Goal: Task Accomplishment & Management: Complete application form

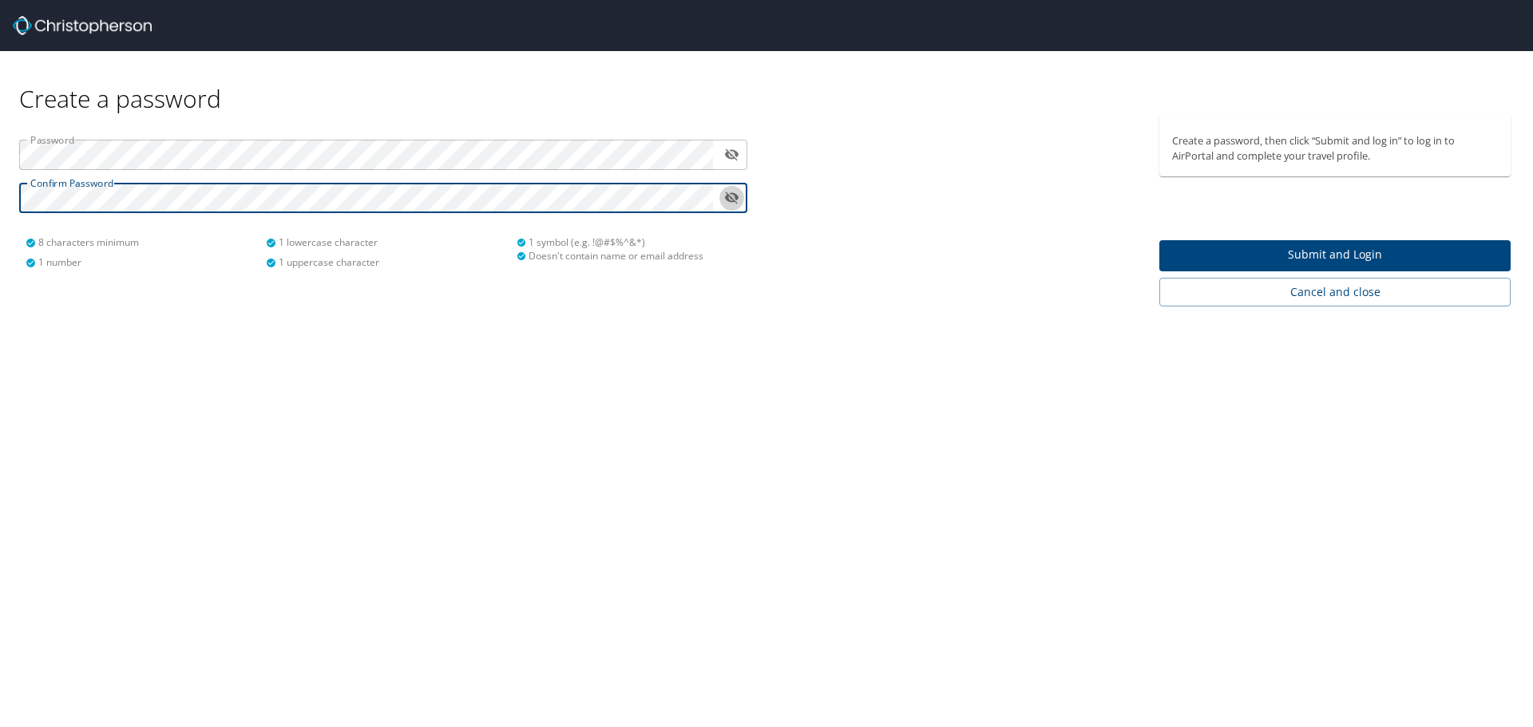
click at [729, 194] on icon "toggle password visibility" at bounding box center [731, 197] width 15 height 15
click at [1319, 258] on span "Submit and Login" at bounding box center [1335, 255] width 326 height 20
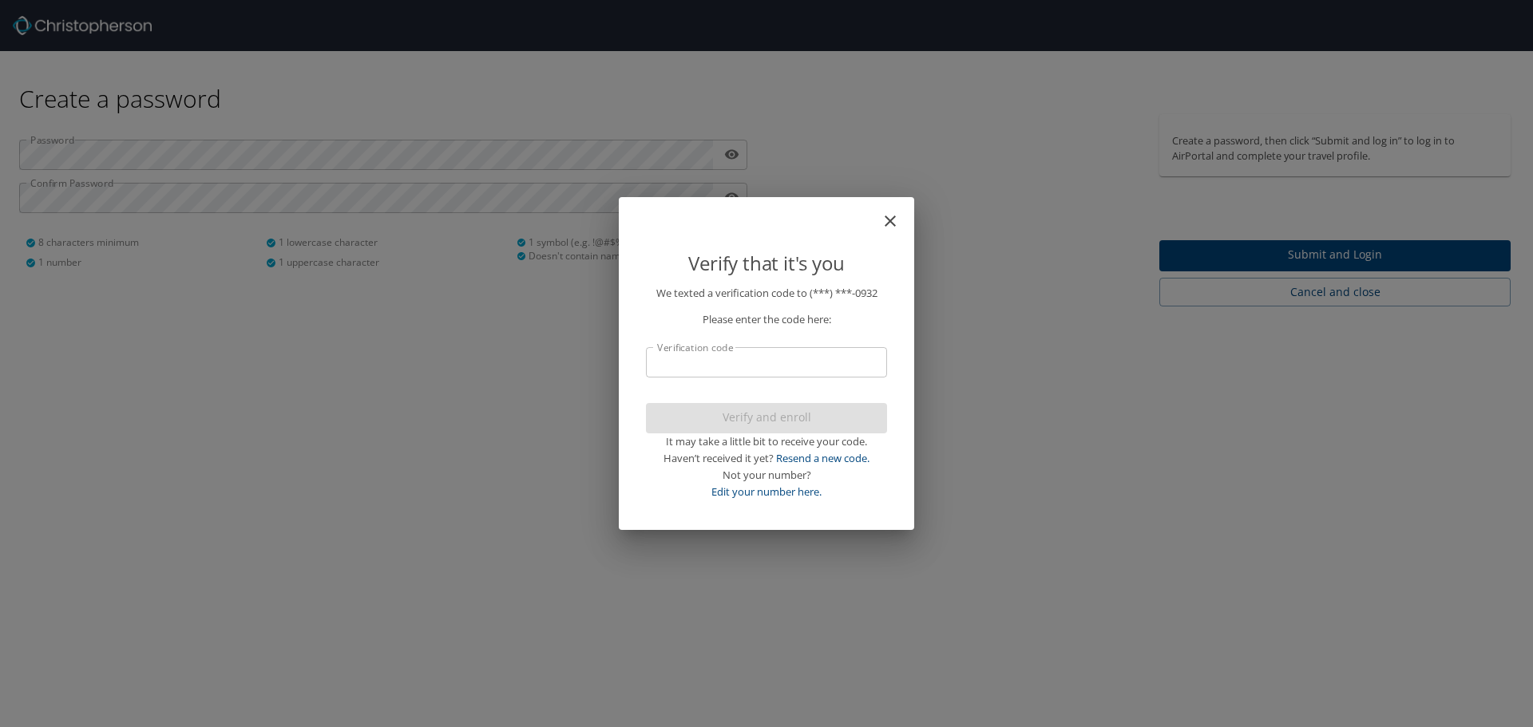
click at [698, 453] on div "Verify and enroll It may take a little bit to receive your code. Haven’t receiv…" at bounding box center [766, 451] width 241 height 97
drag, startPoint x: 709, startPoint y: 372, endPoint x: 715, endPoint y: 361, distance: 12.9
click at [715, 361] on input "Verification code" at bounding box center [766, 362] width 241 height 30
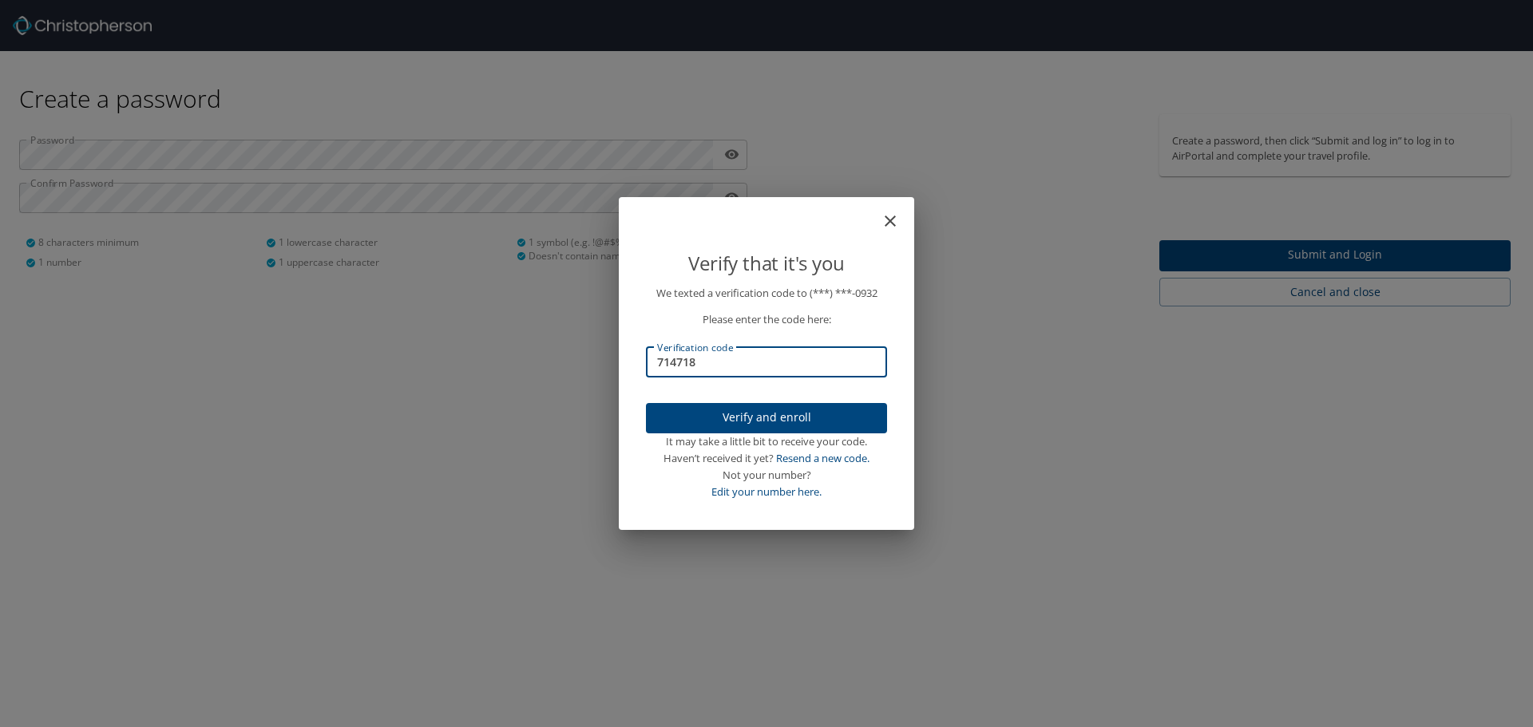
type input "714718"
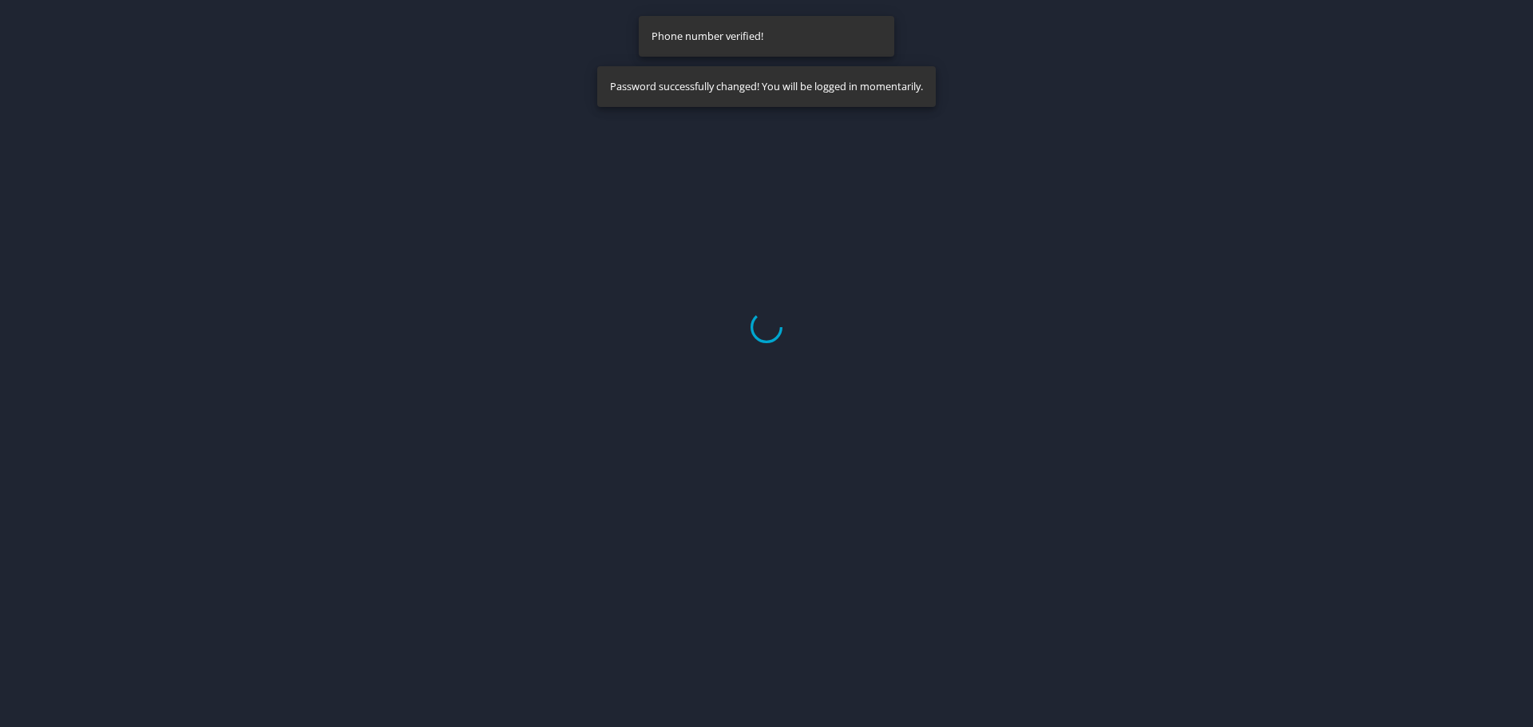
select select "US"
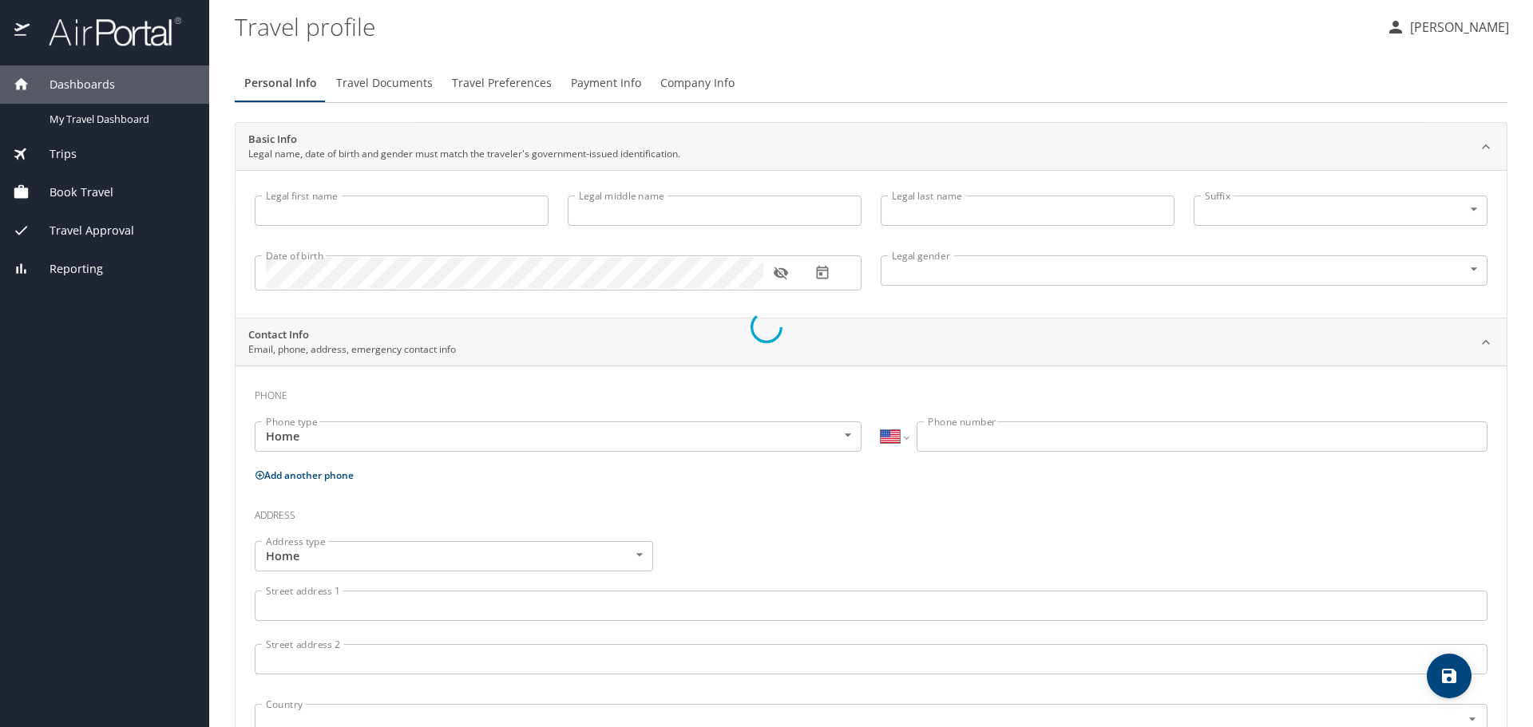
type input "[PERSON_NAME]"
type input "May"
type input "[PERSON_NAME]"
type input "[DEMOGRAPHIC_DATA]"
select select "US"
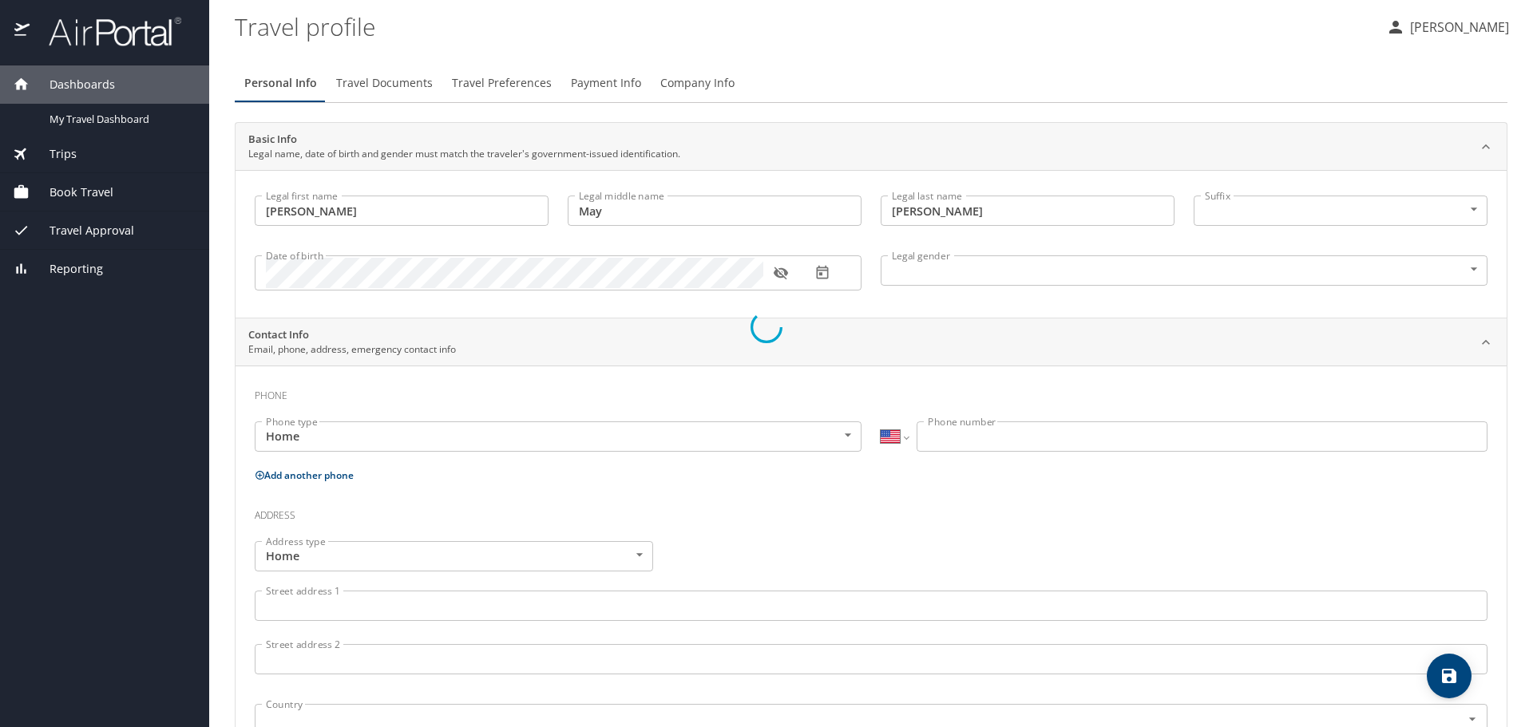
select select "US"
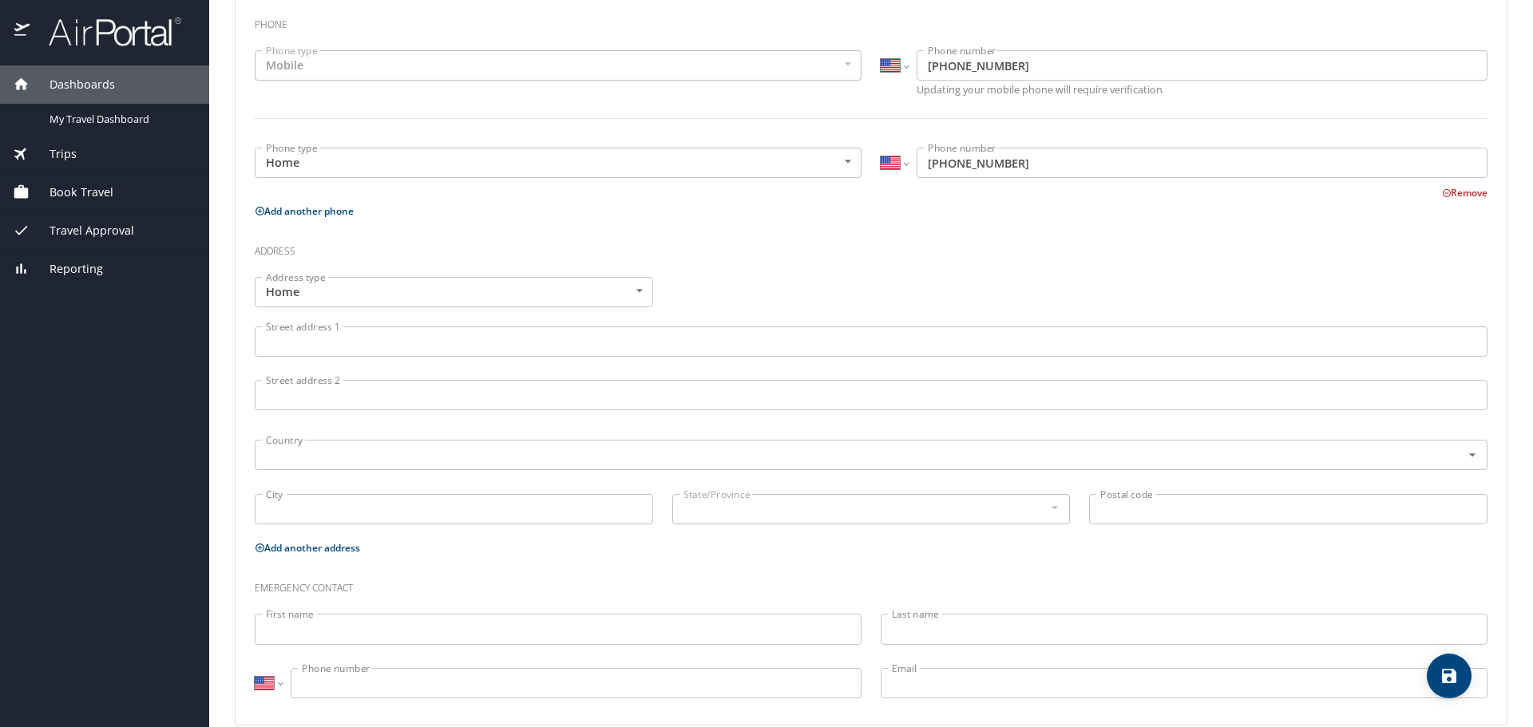
scroll to position [395, 0]
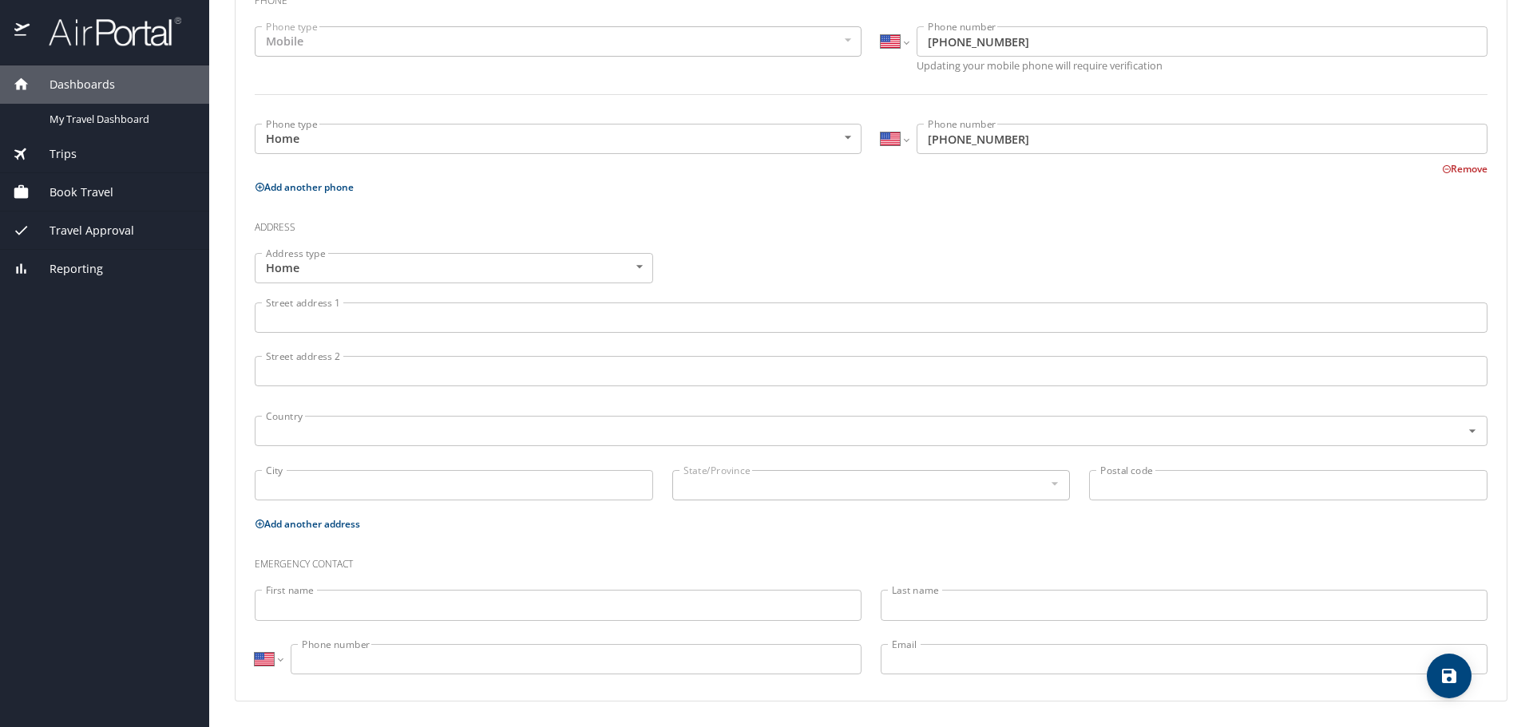
click at [350, 318] on input "Street address 1" at bounding box center [871, 318] width 1232 height 30
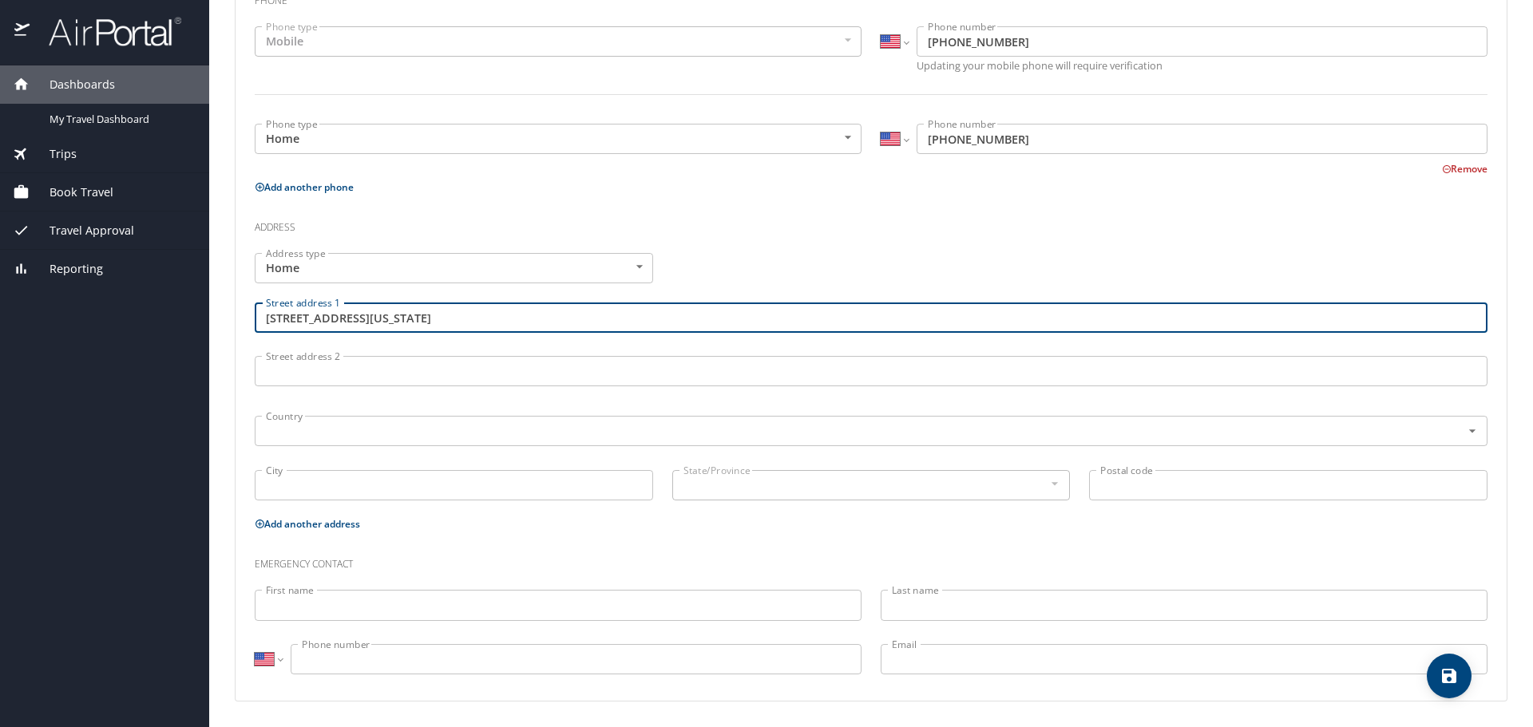
type input "[STREET_ADDRESS][US_STATE]"
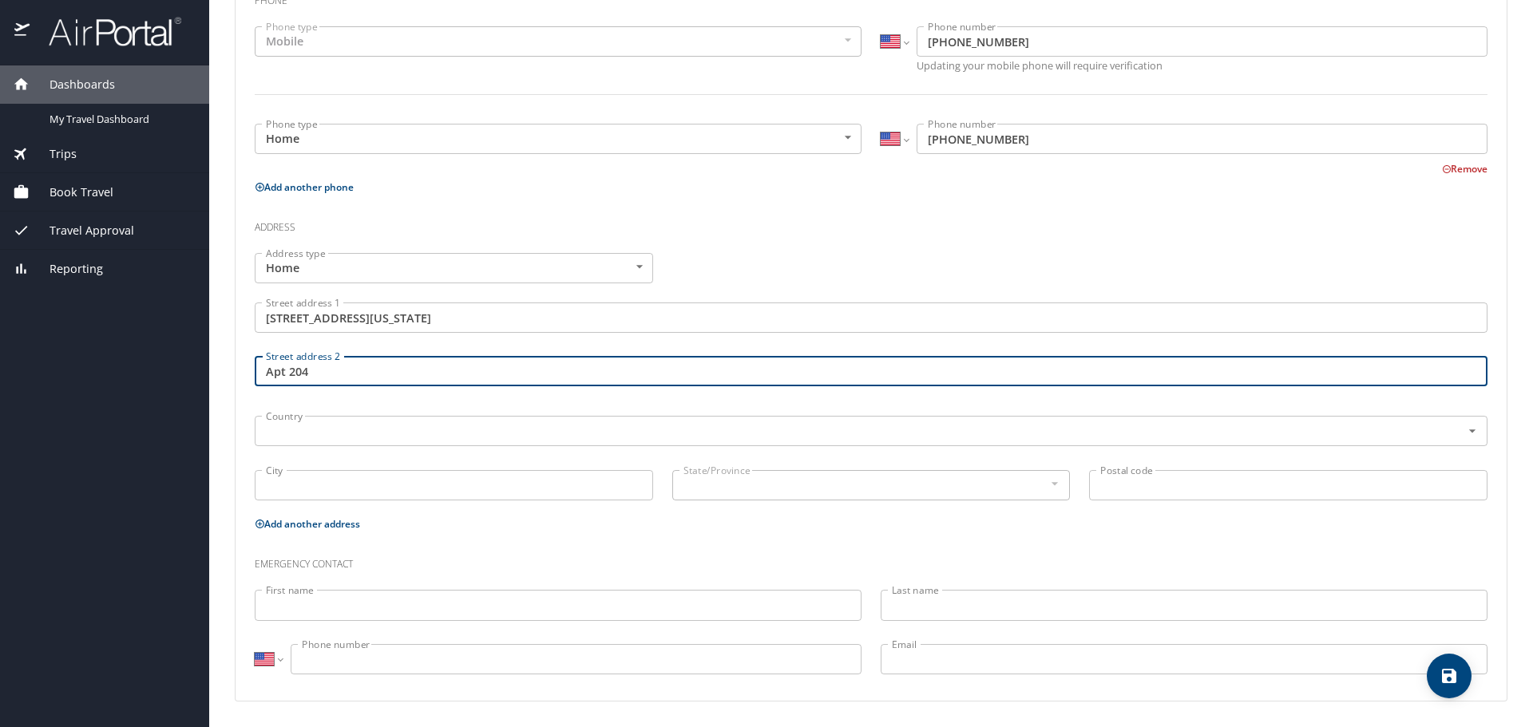
type input "Apt 204"
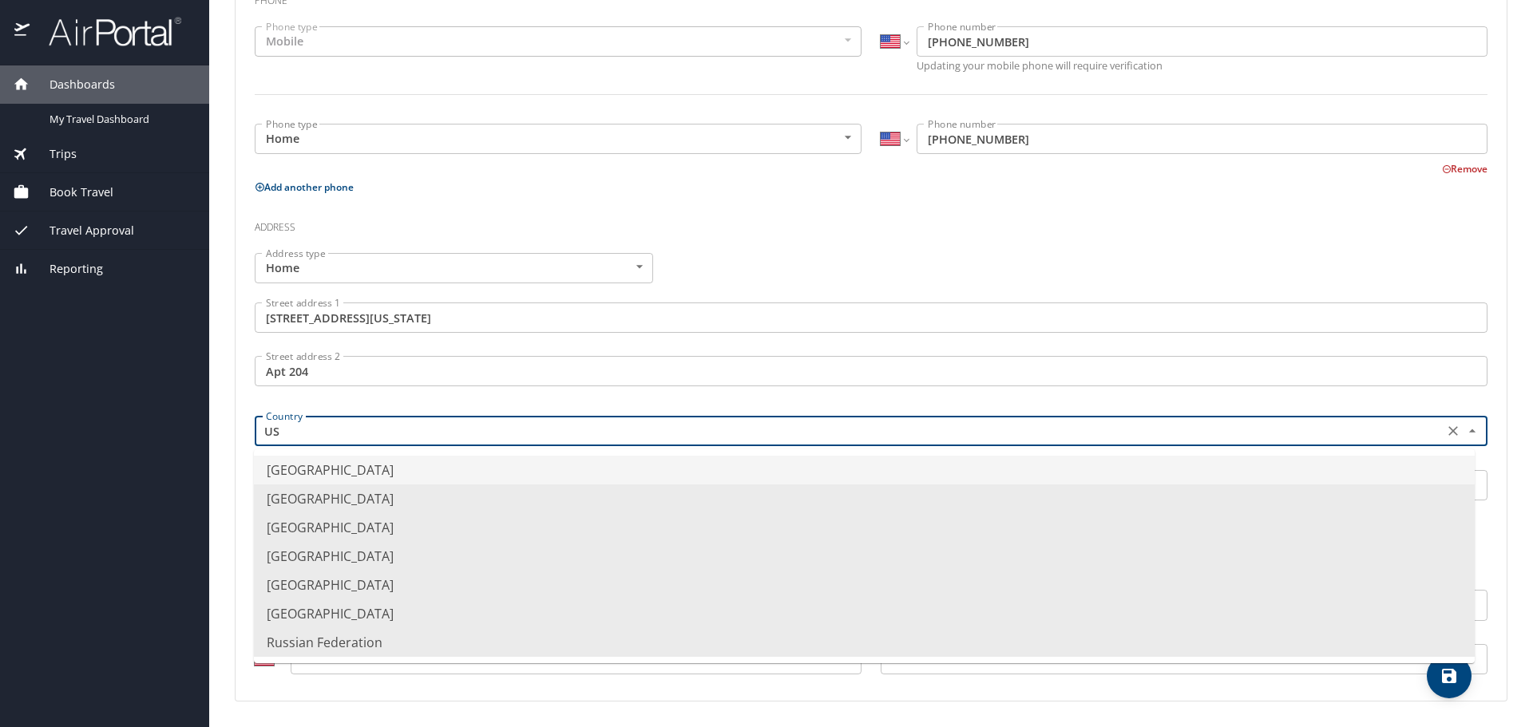
type input "U"
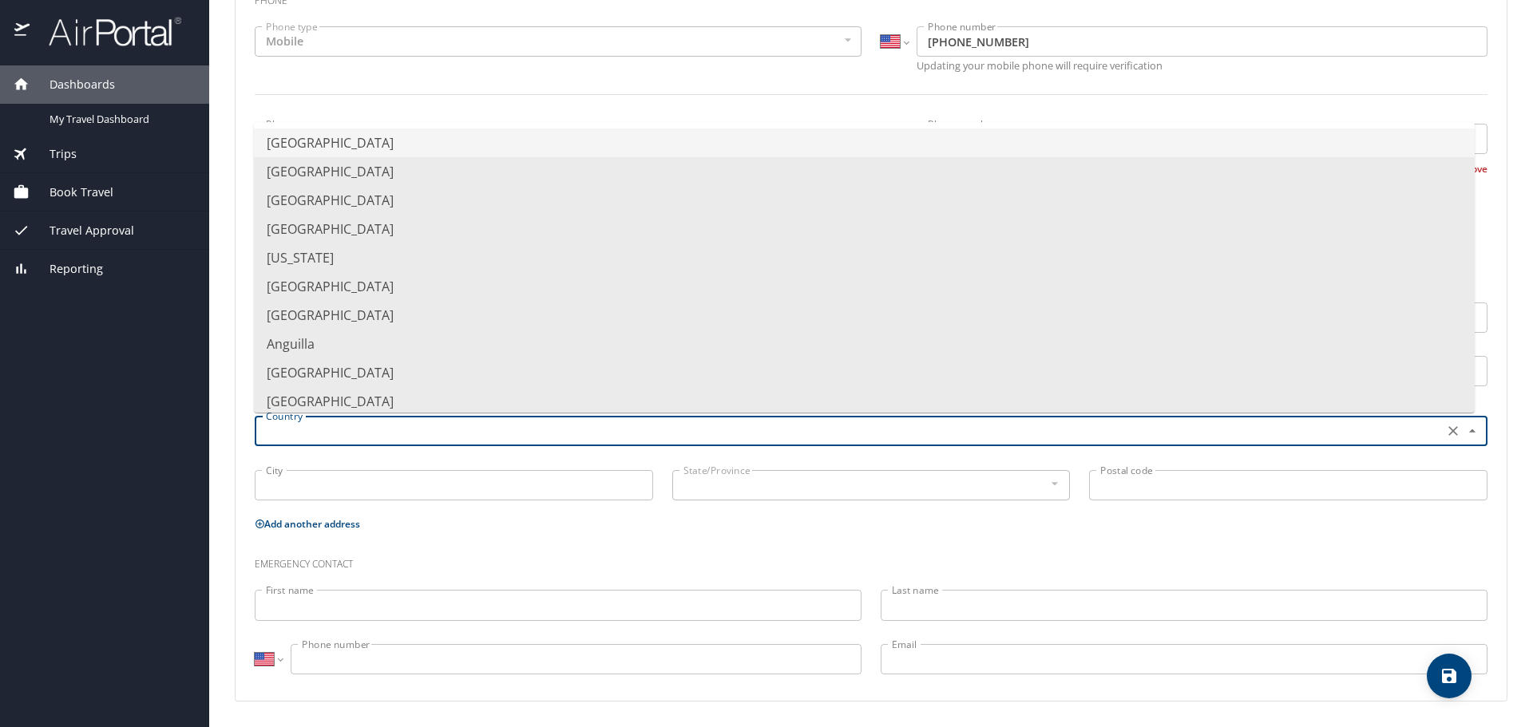
click at [390, 135] on li "[GEOGRAPHIC_DATA]" at bounding box center [864, 143] width 1220 height 29
type input "[GEOGRAPHIC_DATA]"
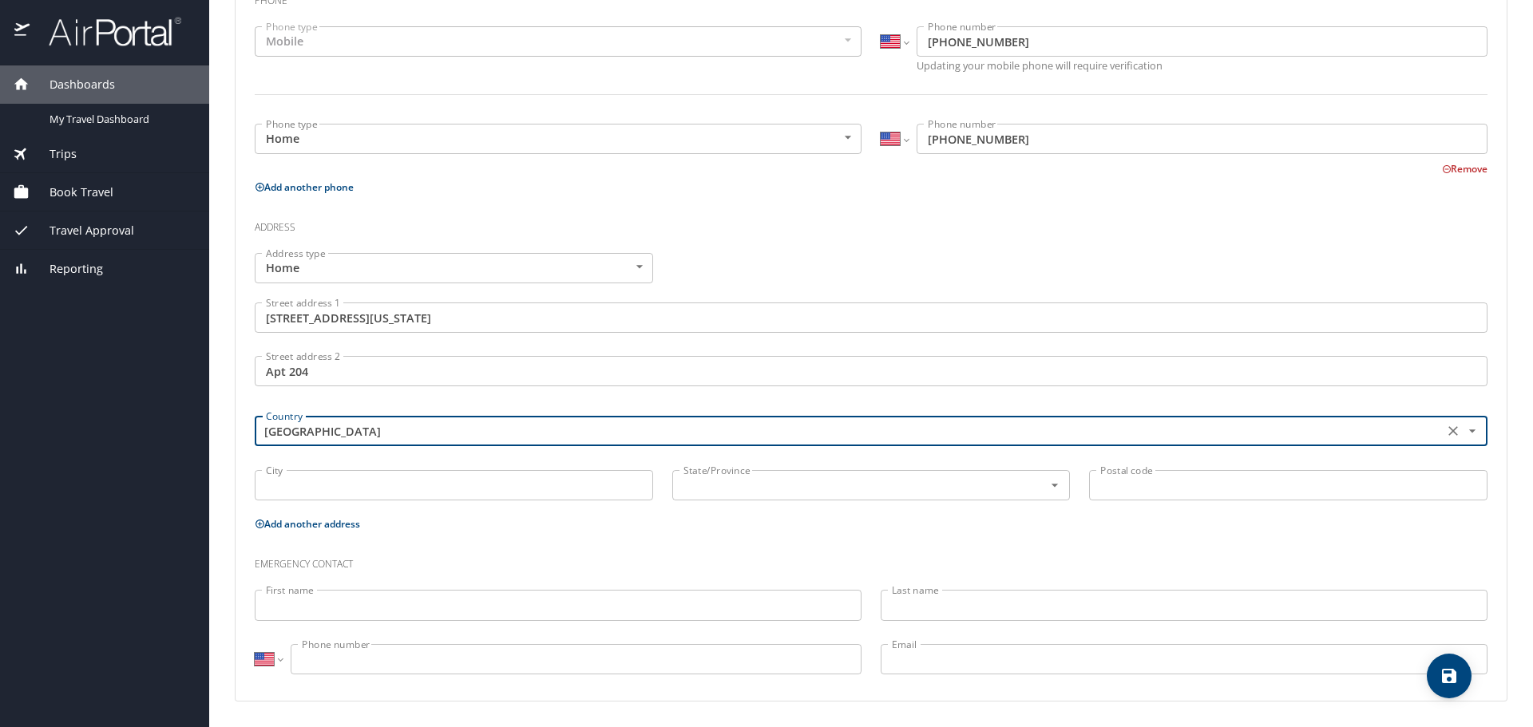
click at [363, 482] on input "City" at bounding box center [454, 485] width 398 height 30
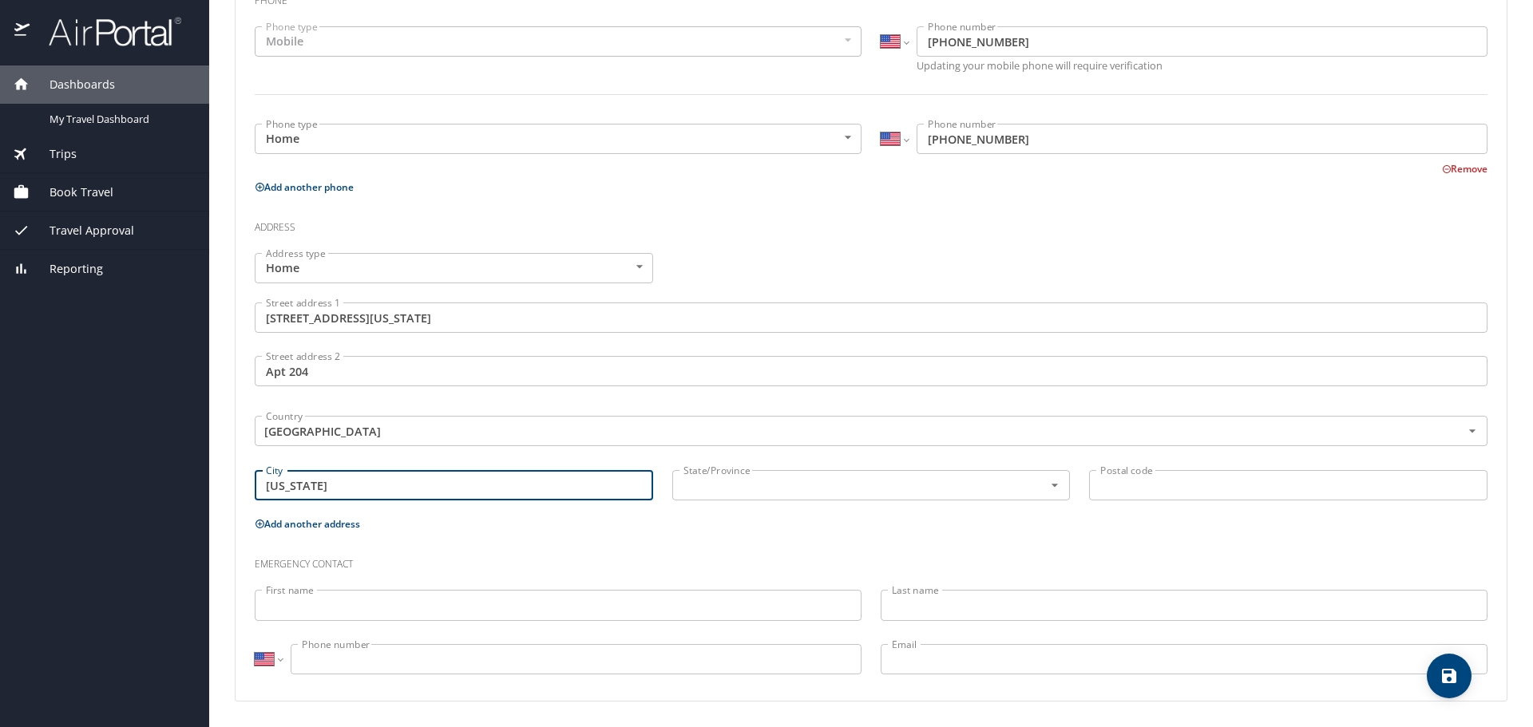
type input "[US_STATE]"
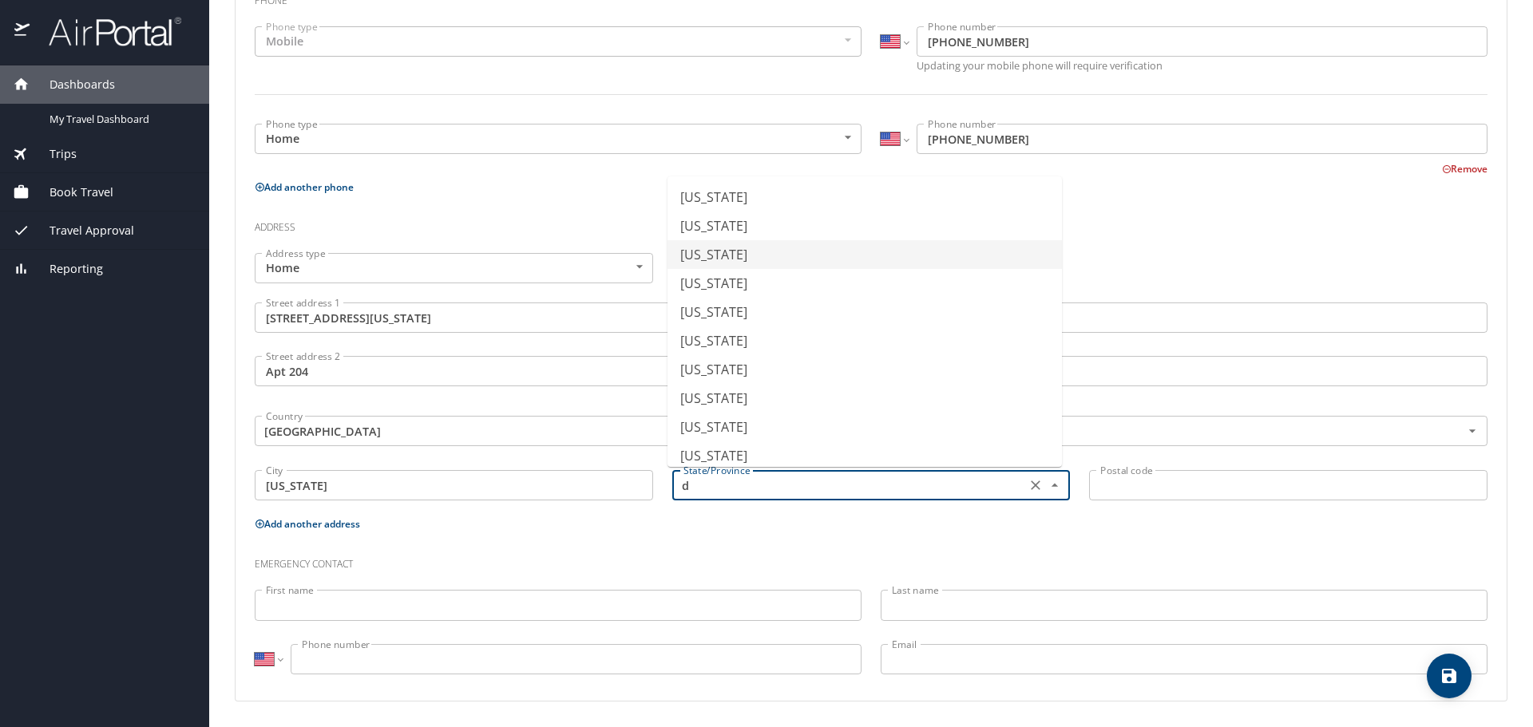
click at [797, 251] on li "[US_STATE]" at bounding box center [864, 254] width 394 height 29
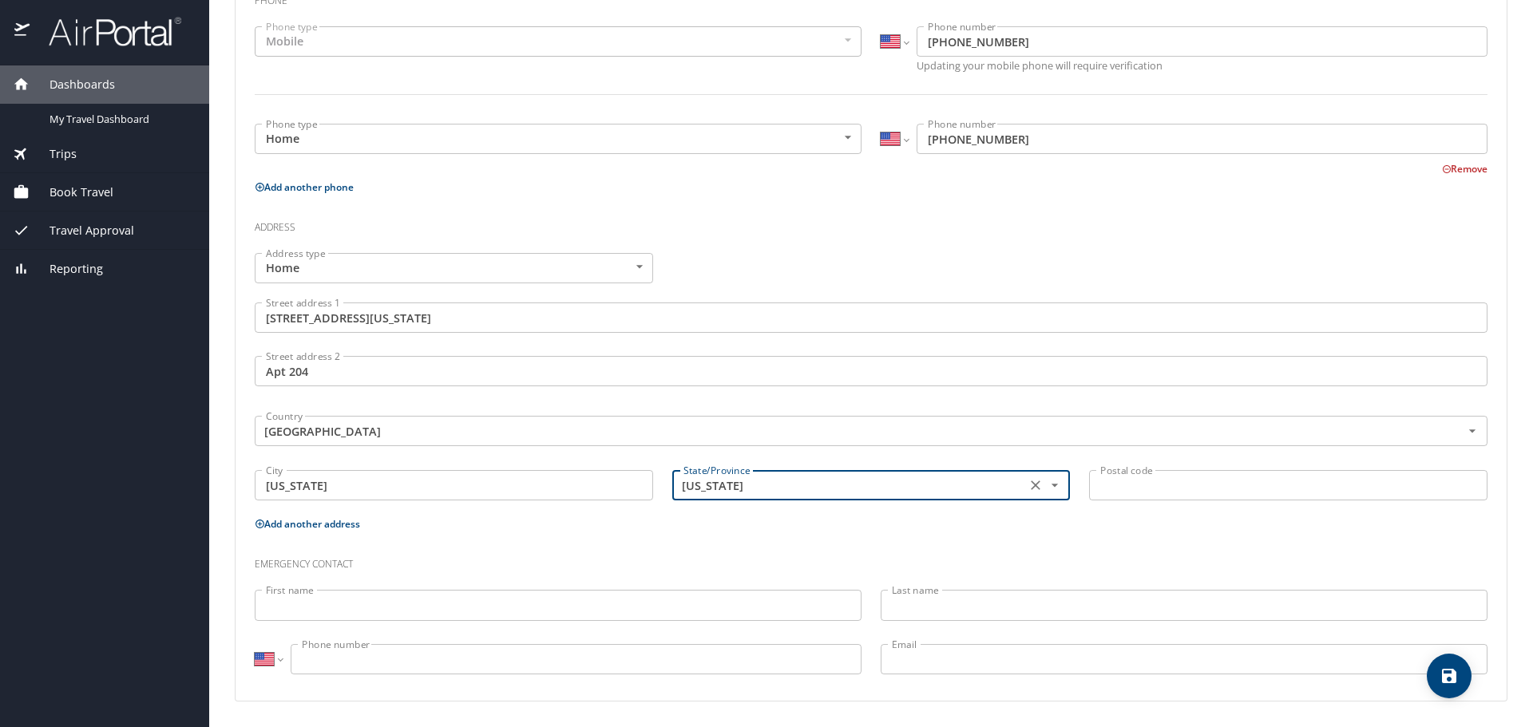
type input "[US_STATE]"
click at [1202, 484] on input "Postal code" at bounding box center [1288, 485] width 398 height 30
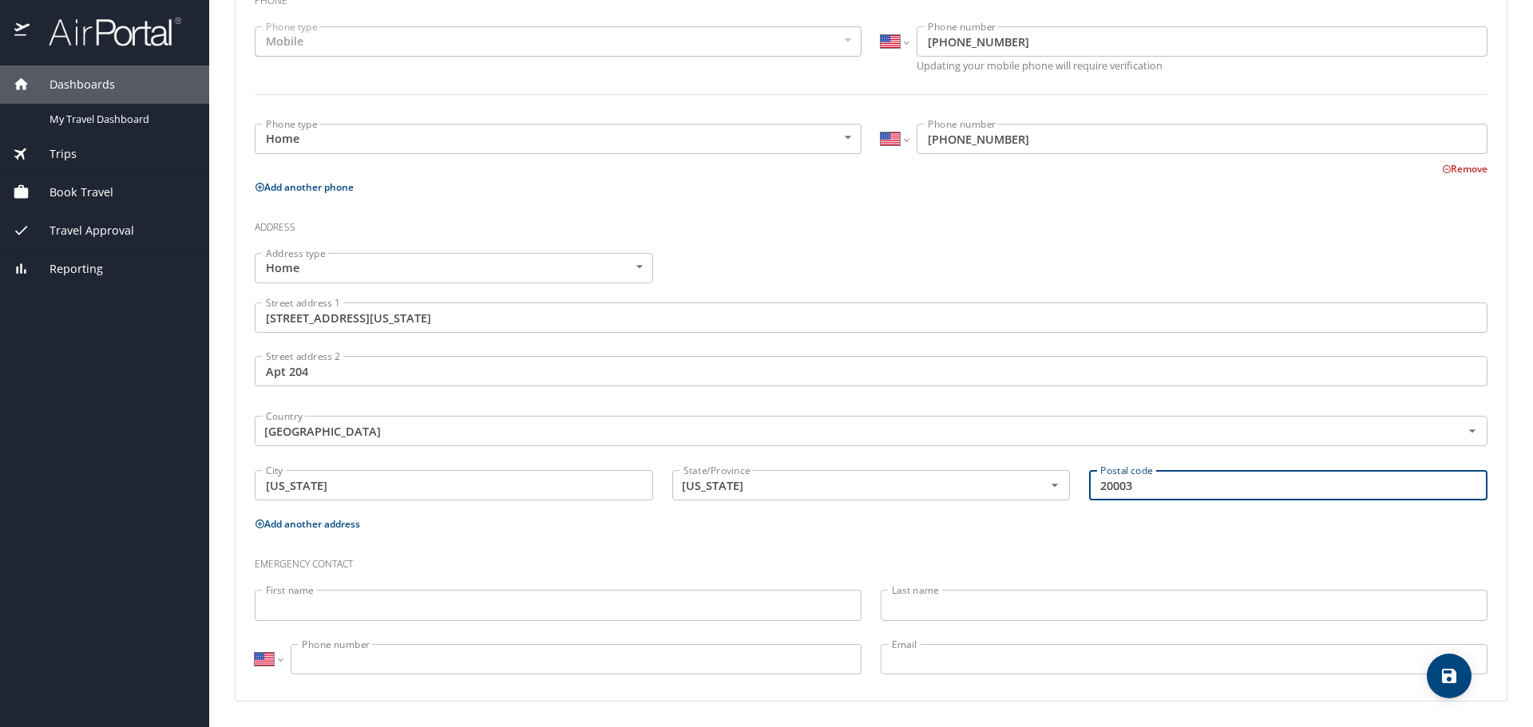
type input "20003"
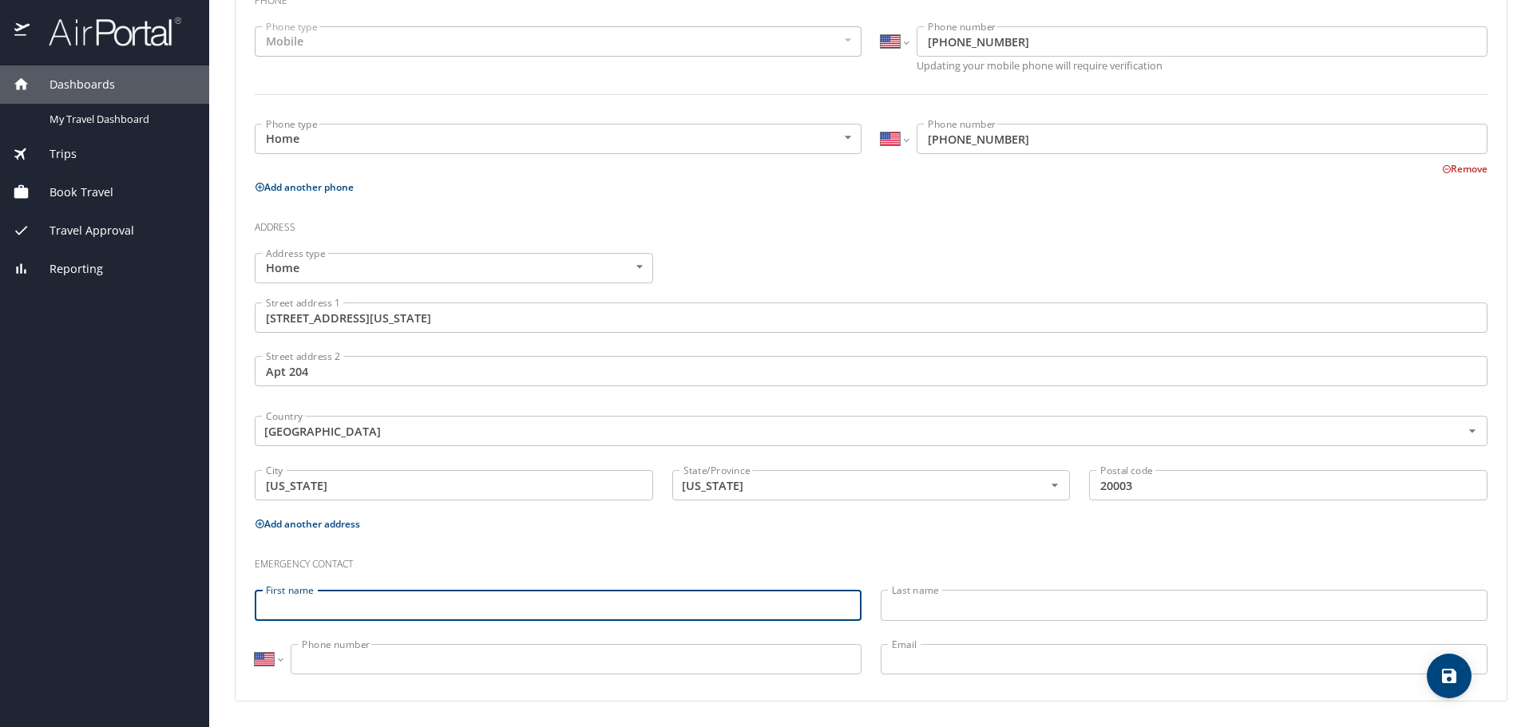
click at [604, 595] on input "First name" at bounding box center [558, 605] width 607 height 30
type input "[PERSON_NAME]"
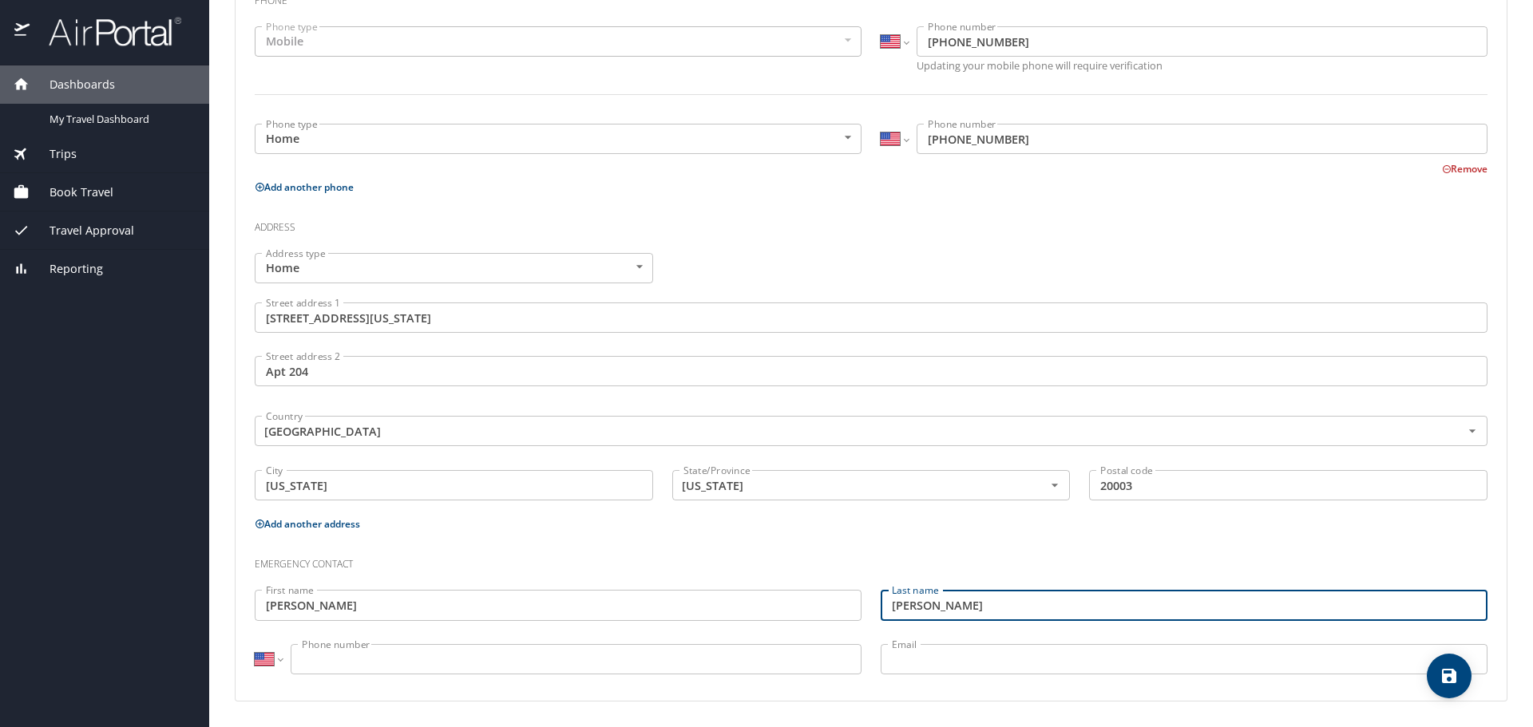
type input "[PERSON_NAME]"
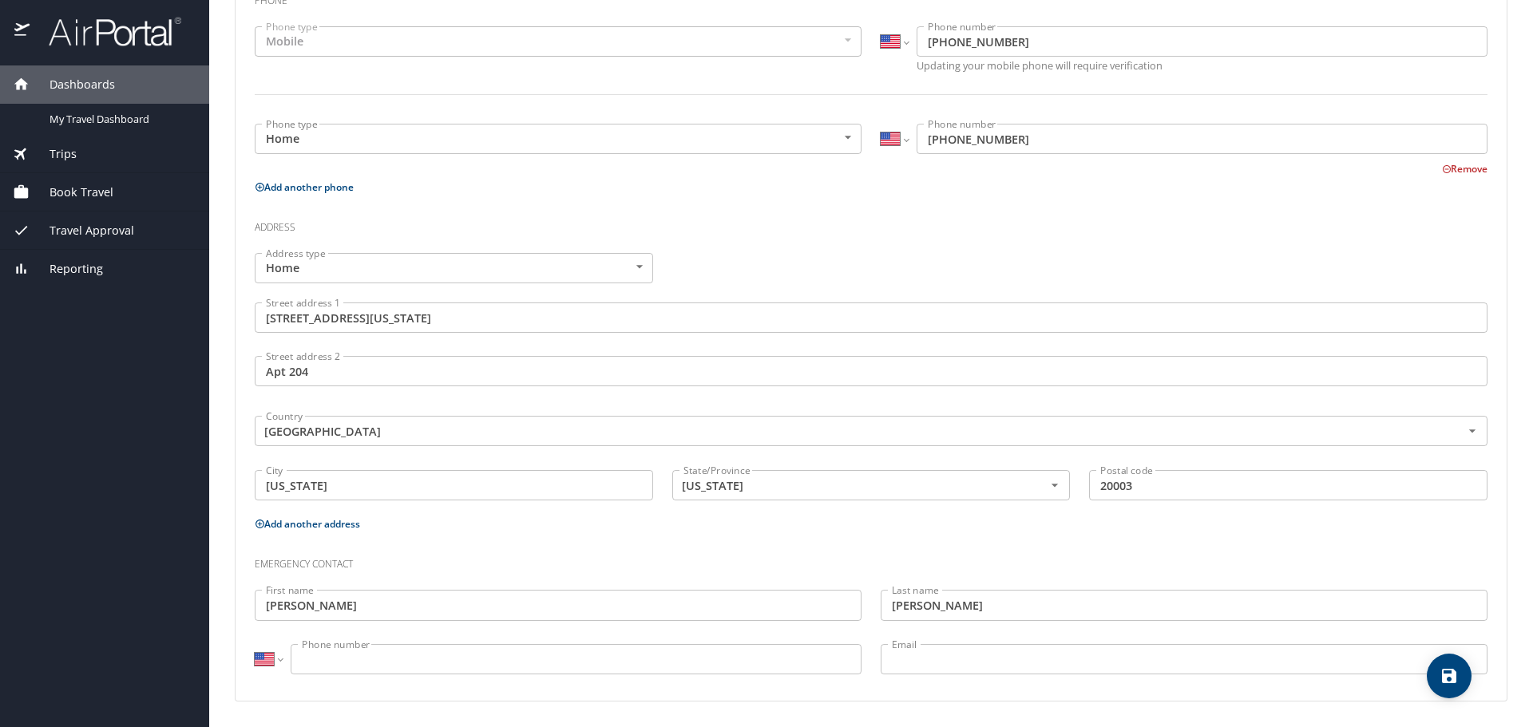
click at [711, 675] on p at bounding box center [558, 676] width 607 height 4
click at [713, 657] on input "Phone number" at bounding box center [576, 659] width 571 height 30
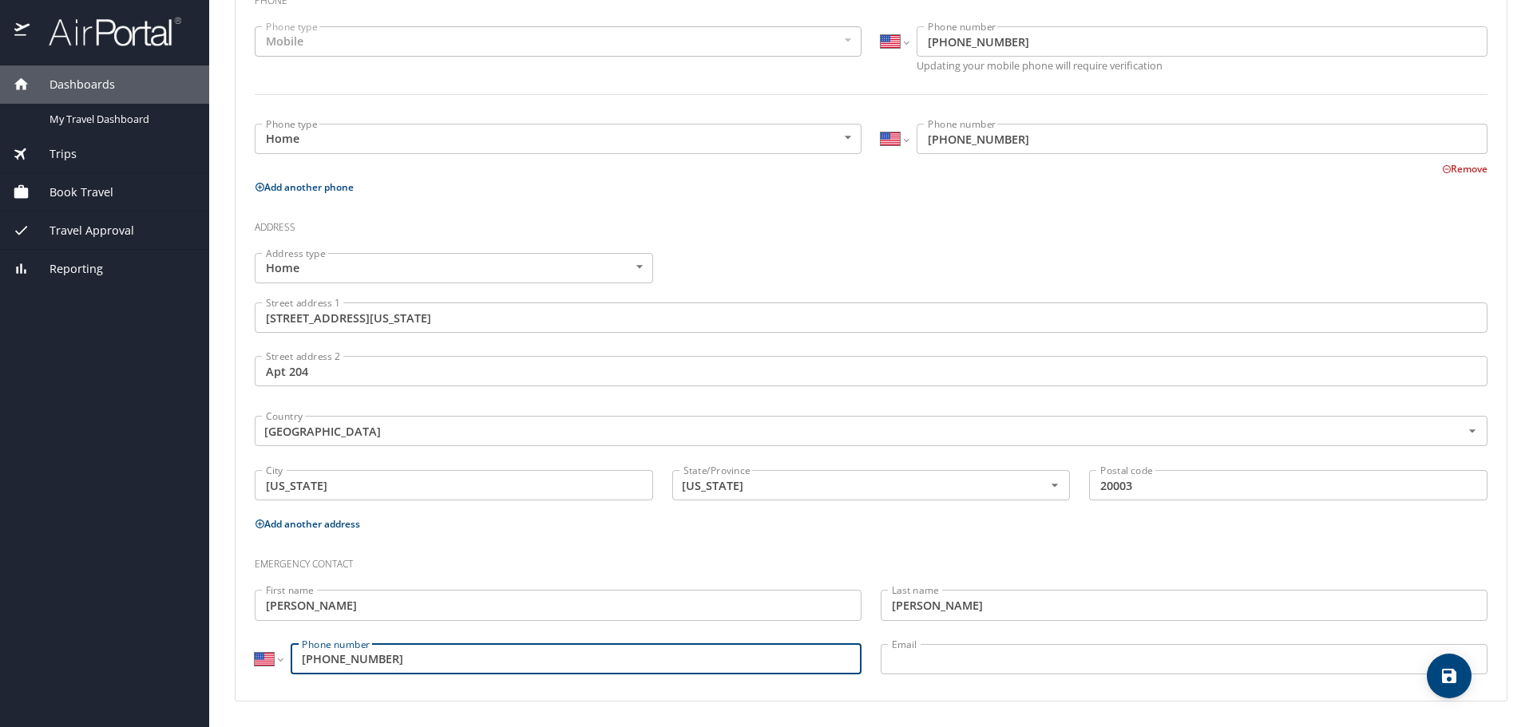
type input "[PHONE_NUMBER]"
click at [1030, 652] on input "Email" at bounding box center [1183, 659] width 607 height 30
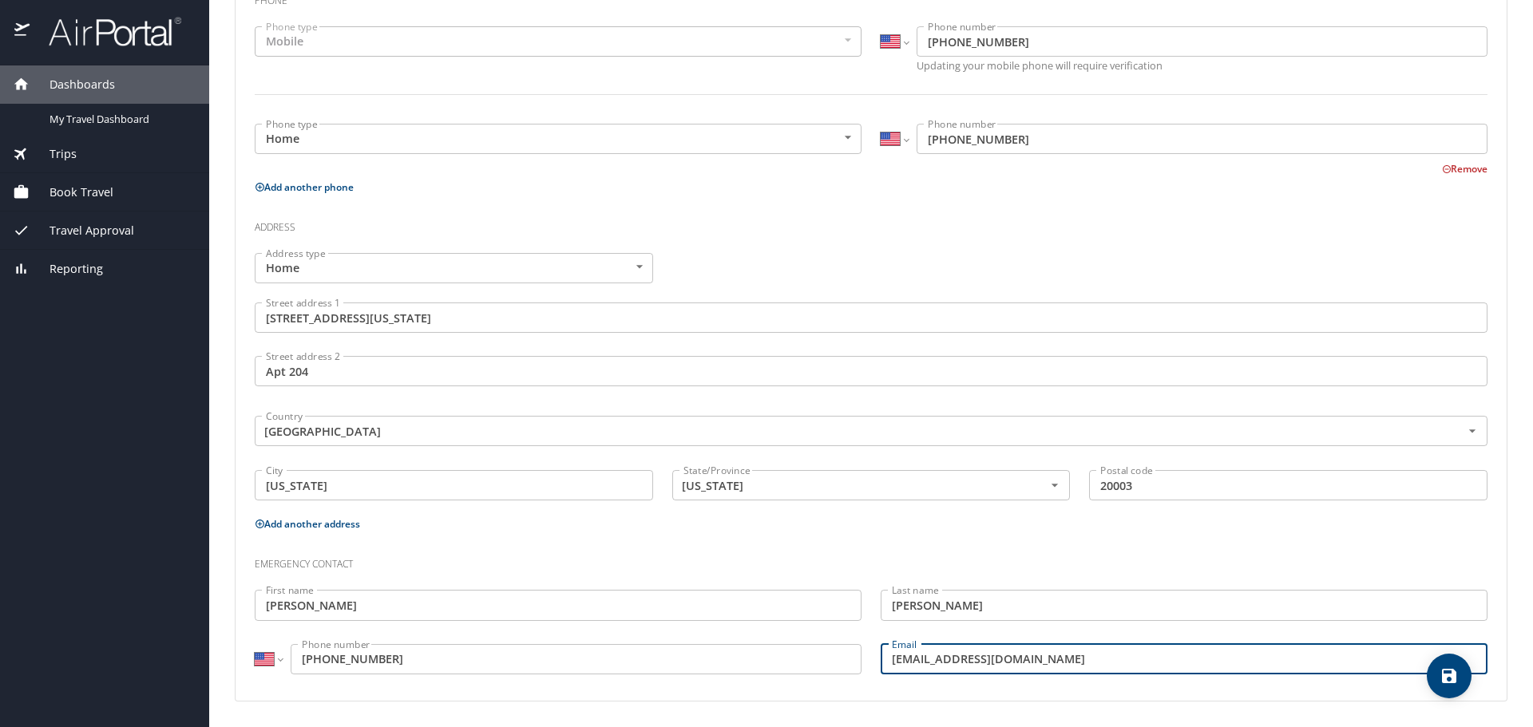
scroll to position [0, 0]
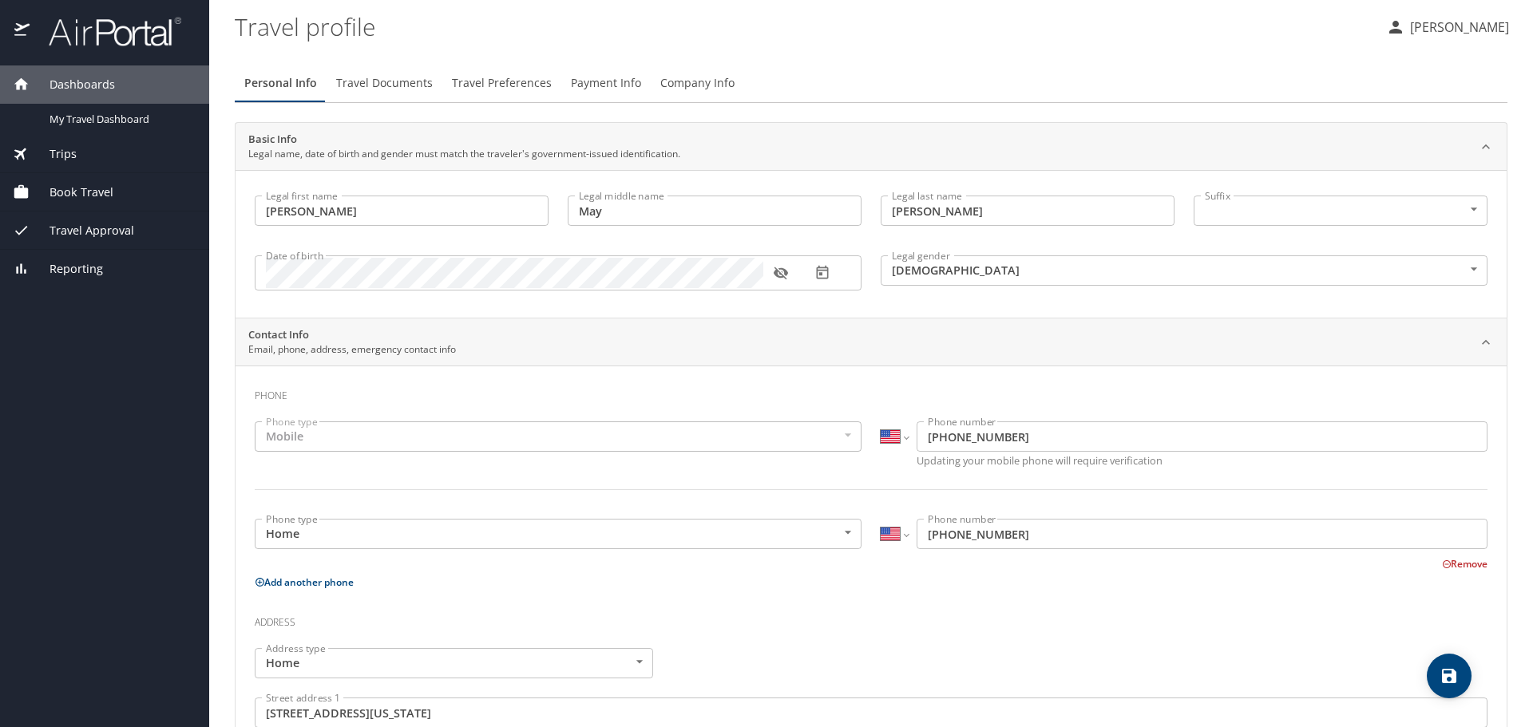
type input "[EMAIL_ADDRESS][DOMAIN_NAME]"
click at [378, 79] on span "Travel Documents" at bounding box center [384, 83] width 97 height 20
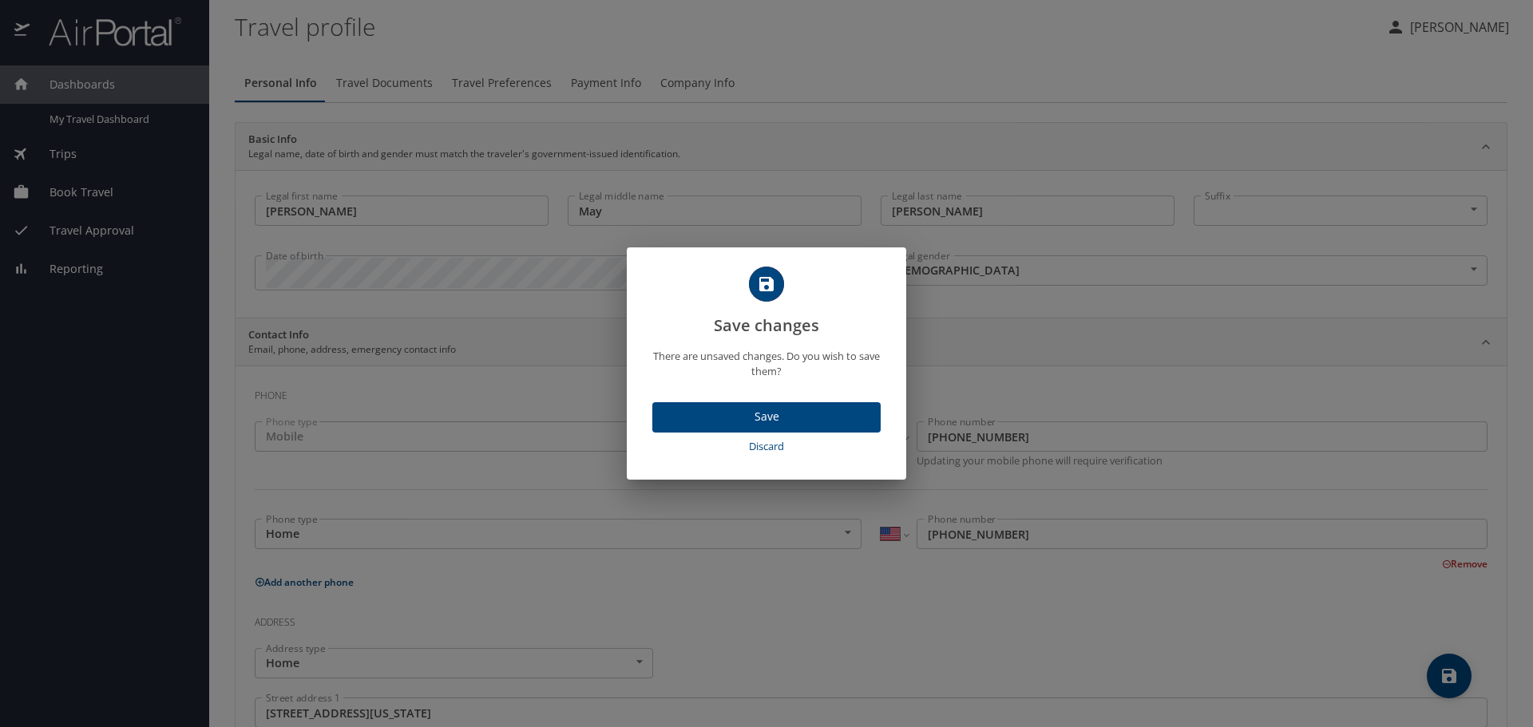
click at [841, 414] on span "Save" at bounding box center [766, 417] width 203 height 20
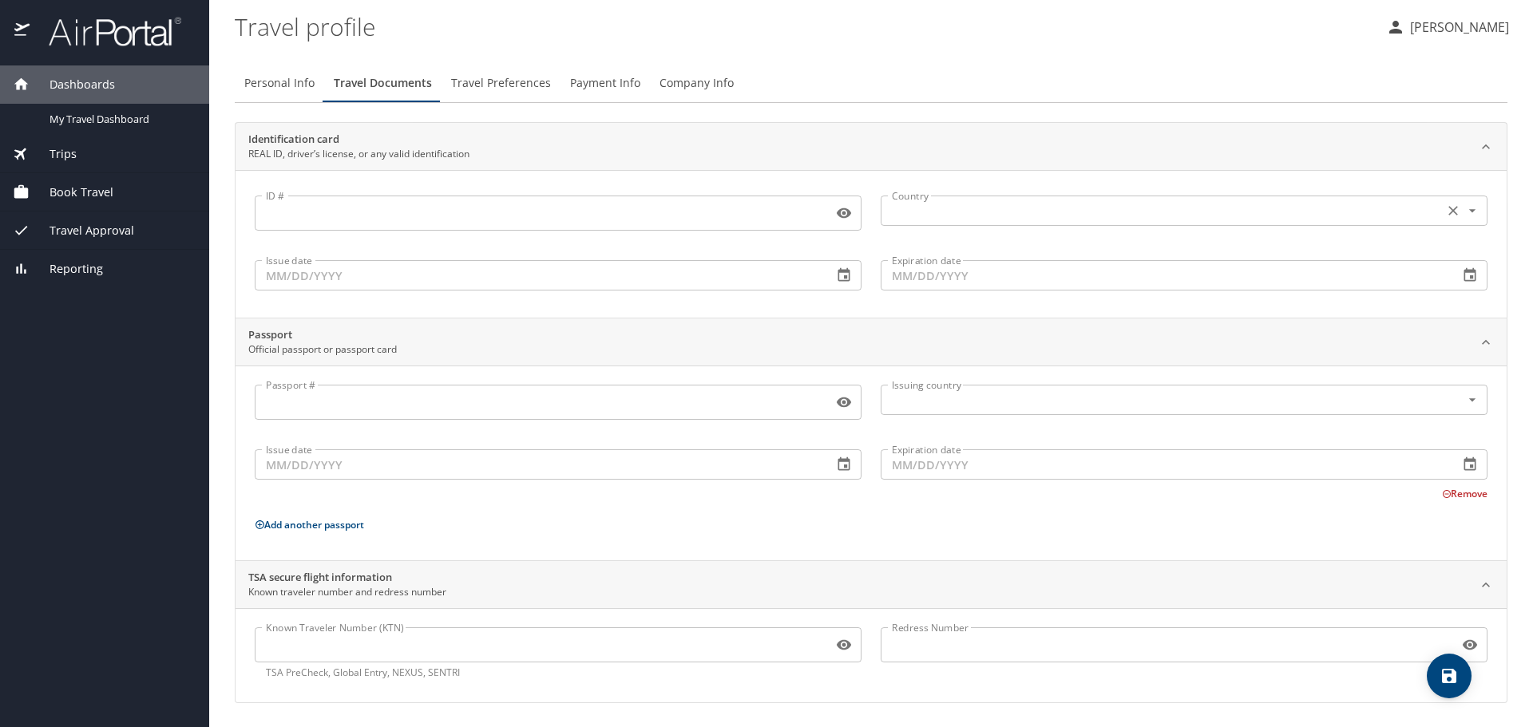
click at [955, 221] on input "text" at bounding box center [1160, 210] width 550 height 21
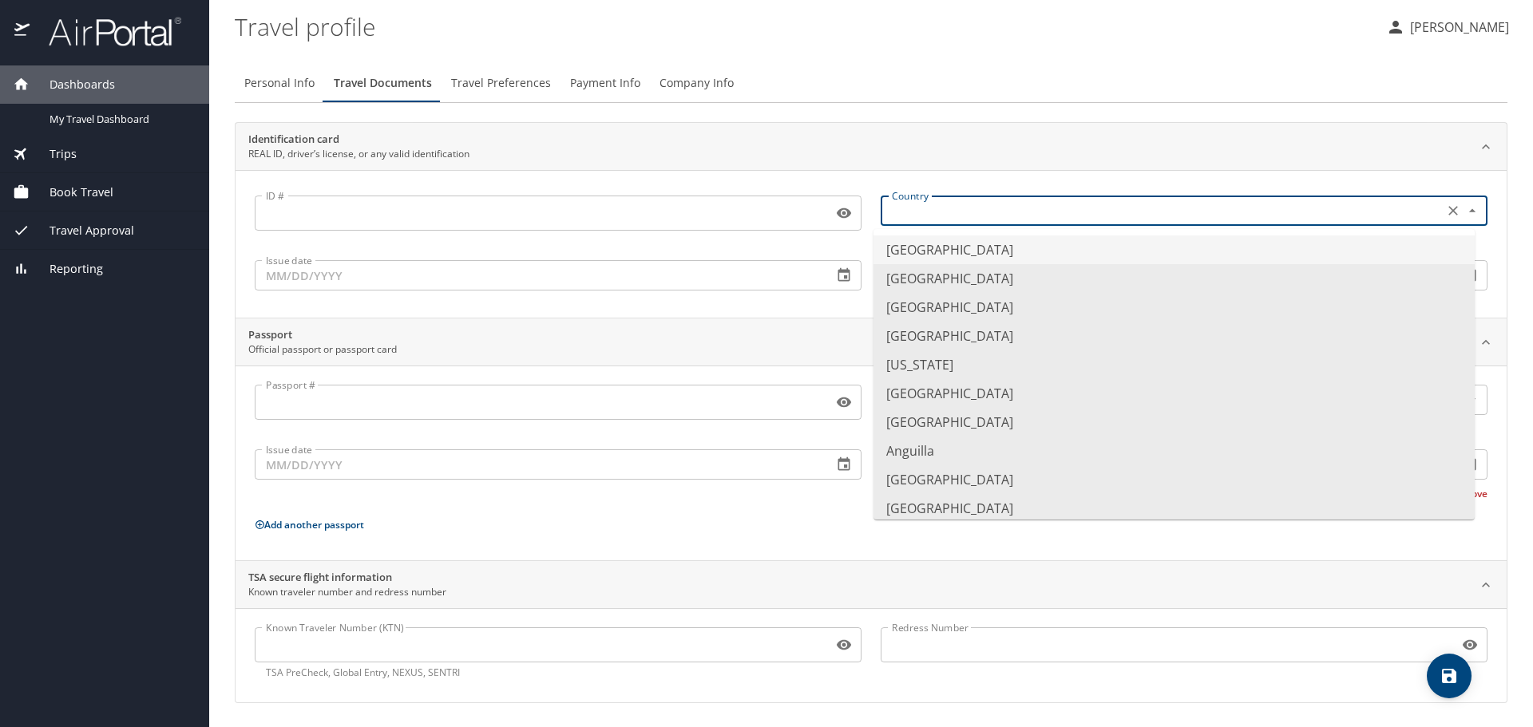
click at [947, 254] on li "[GEOGRAPHIC_DATA]" at bounding box center [1173, 249] width 601 height 29
type input "[GEOGRAPHIC_DATA]"
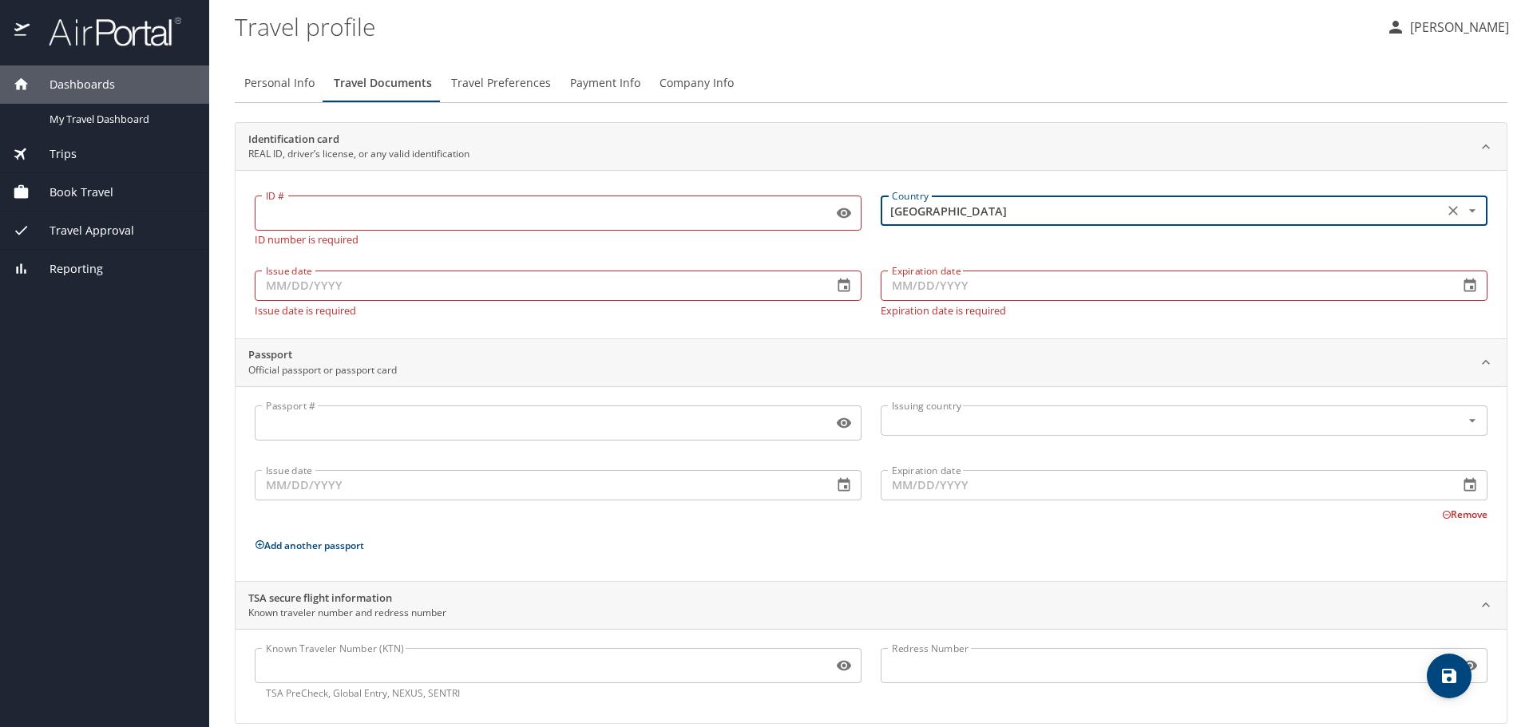
click at [465, 220] on input "ID #" at bounding box center [541, 213] width 572 height 30
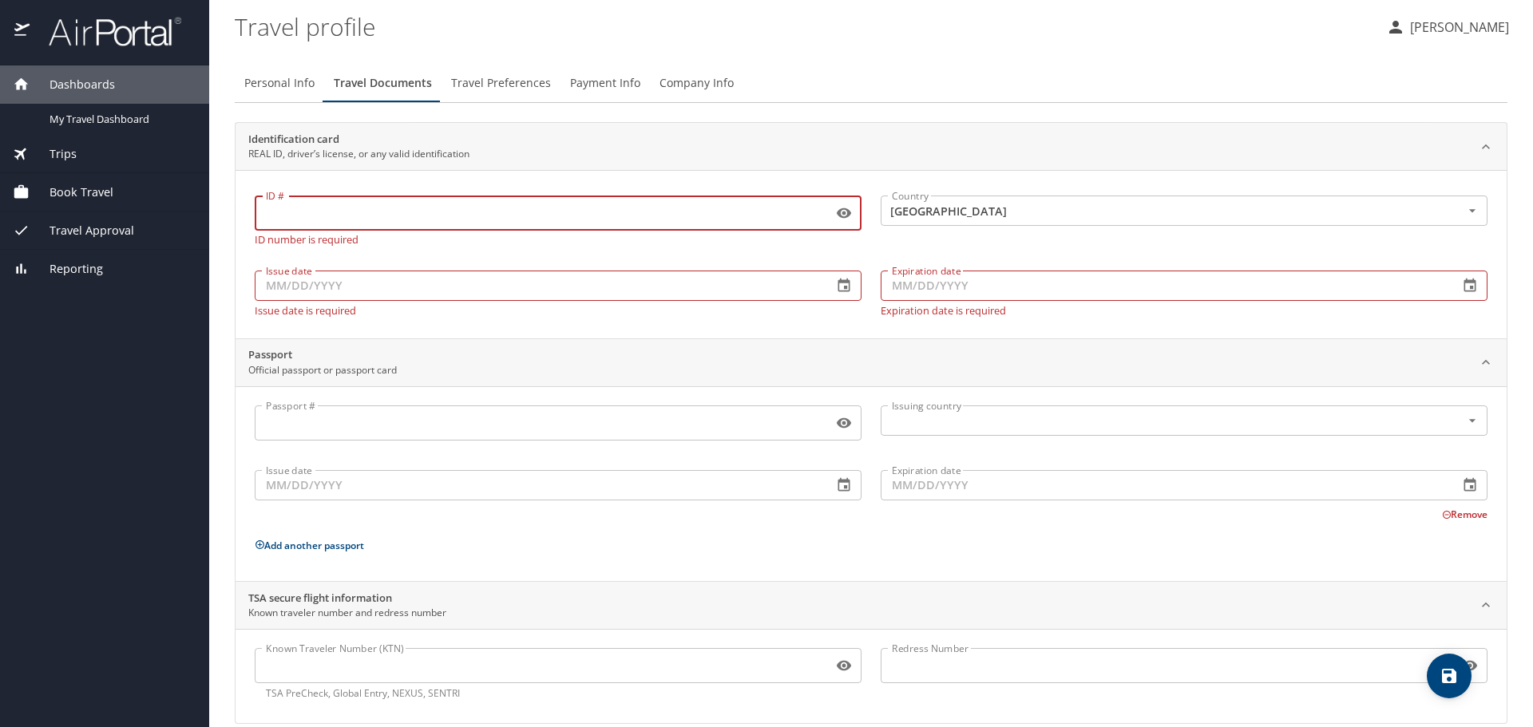
click at [465, 220] on input "ID #" at bounding box center [541, 213] width 572 height 30
type input "4723797"
drag, startPoint x: 435, startPoint y: 289, endPoint x: 435, endPoint y: 276, distance: 12.8
click at [435, 276] on input "Issue date" at bounding box center [537, 286] width 565 height 30
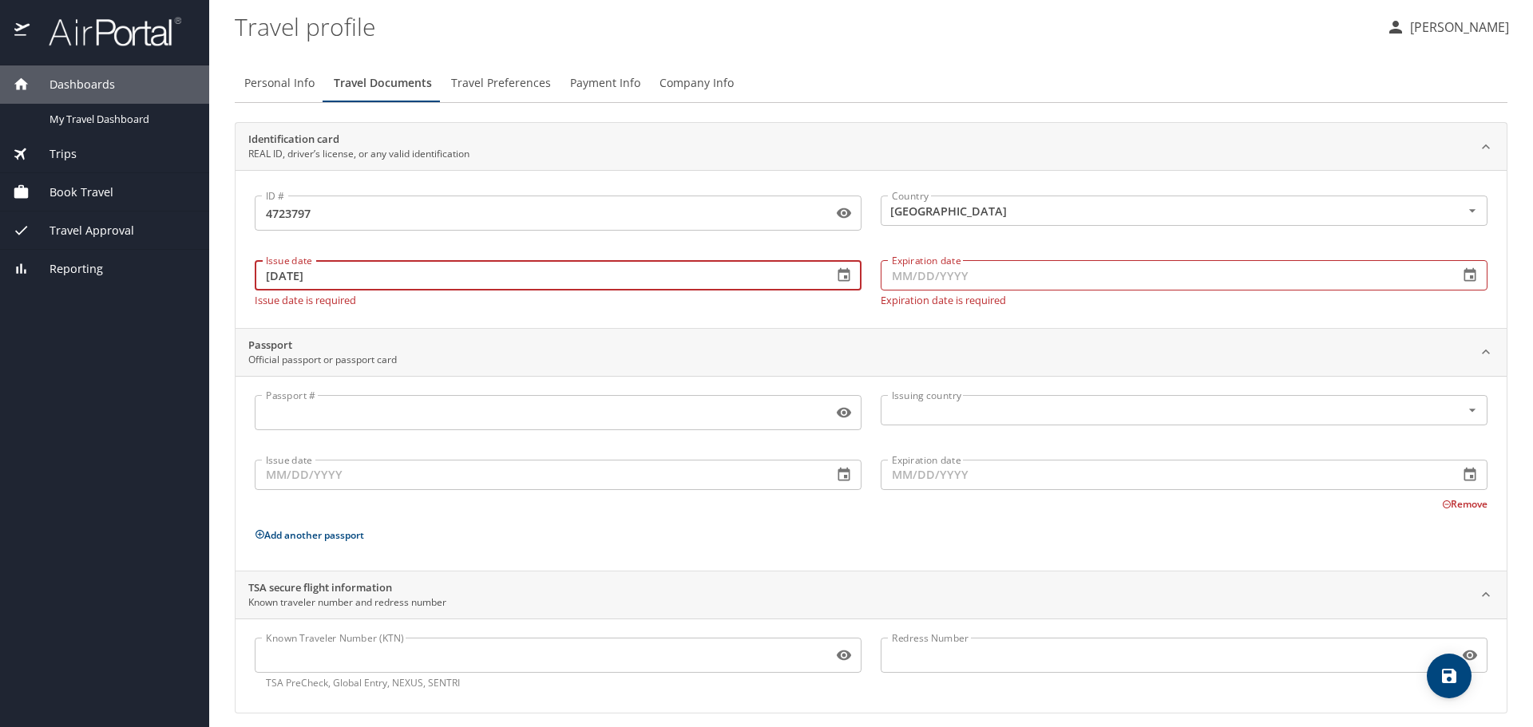
type input "[DATE]"
click at [1000, 281] on input "Expiration date" at bounding box center [1162, 275] width 565 height 30
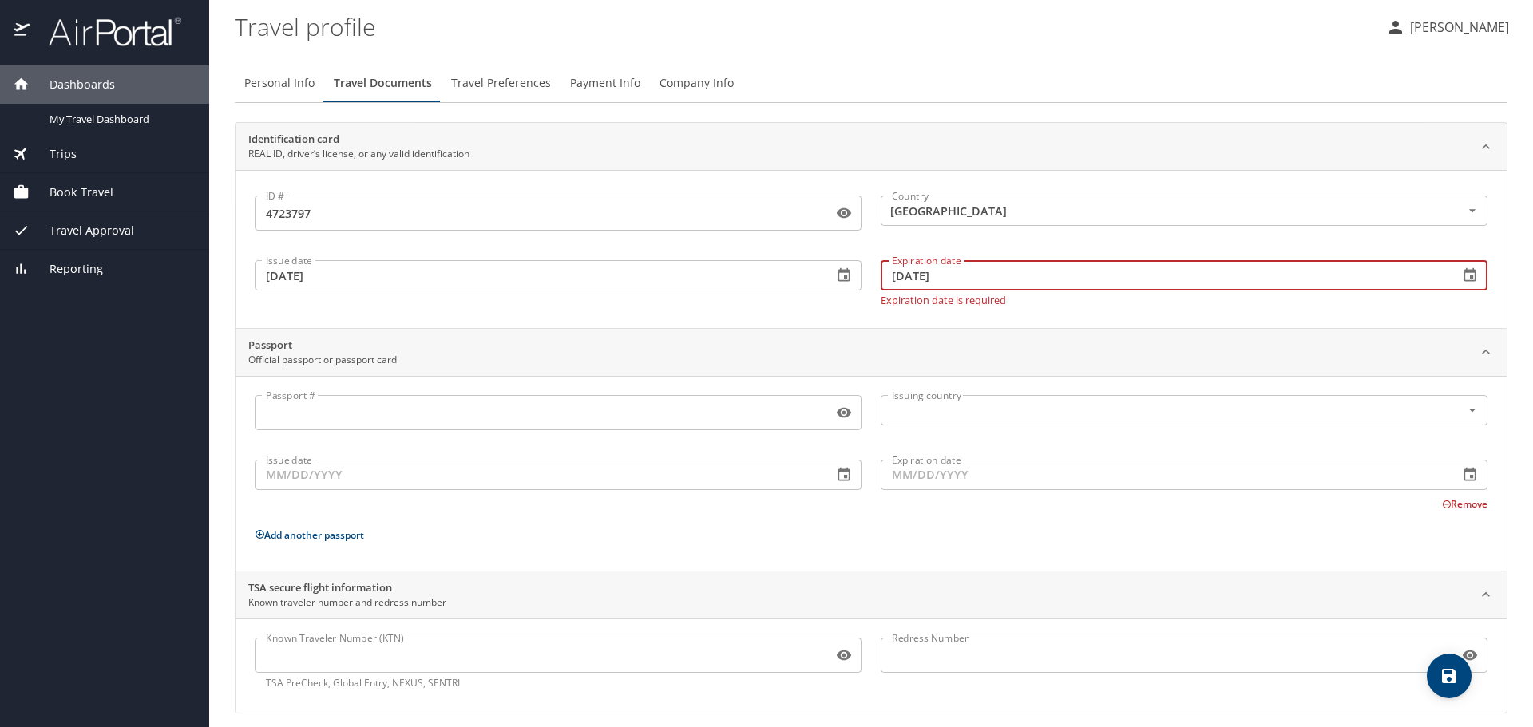
type input "[DATE]"
click at [407, 405] on input "Passport #" at bounding box center [541, 413] width 572 height 30
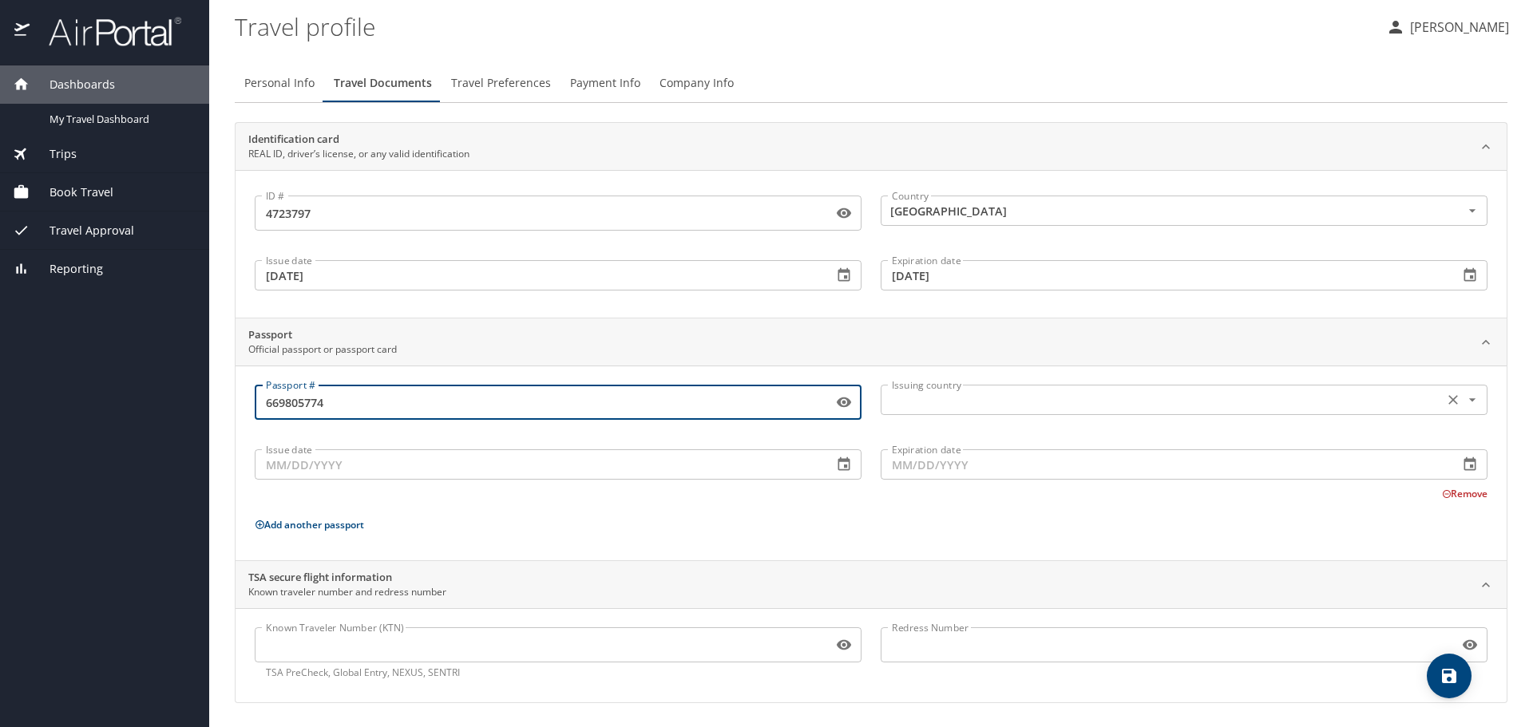
type input "669805774"
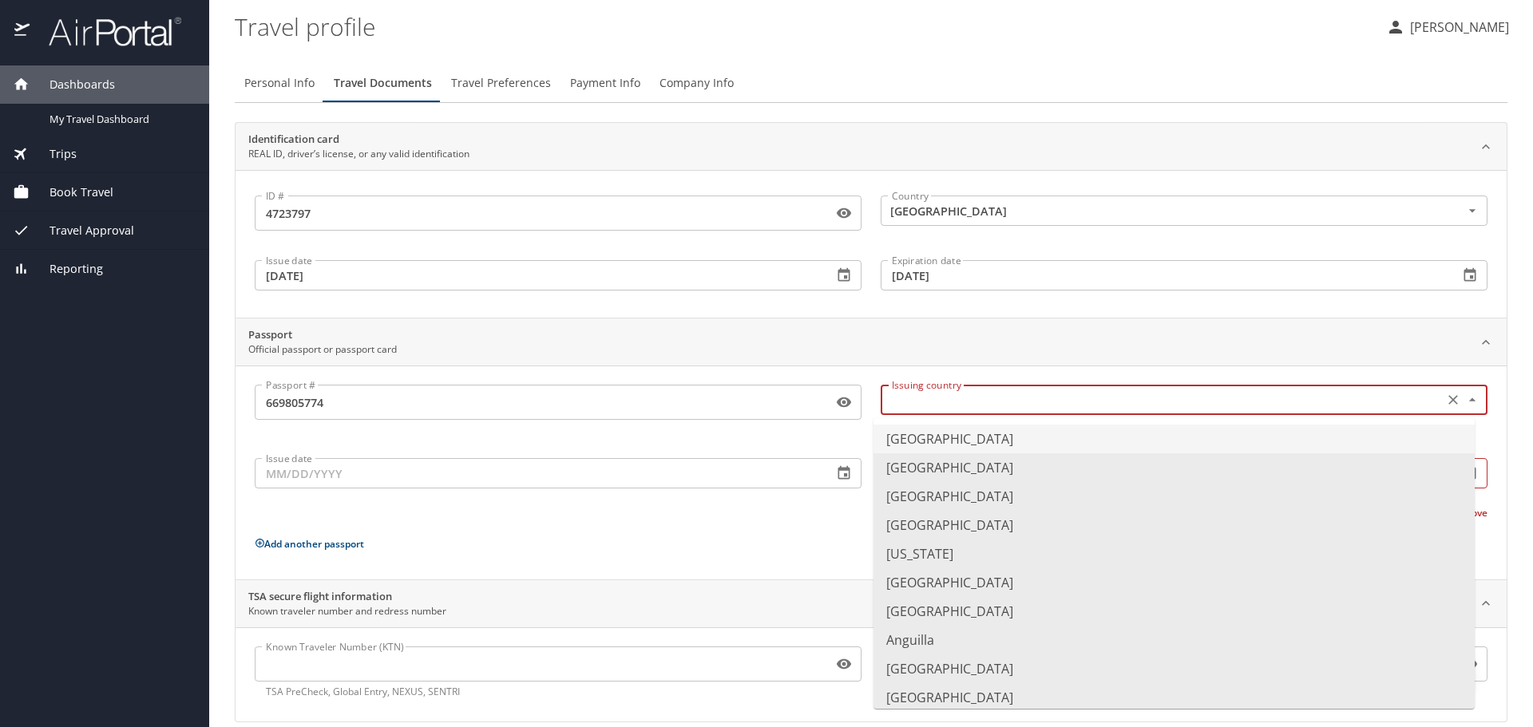
click at [934, 400] on input "text" at bounding box center [1160, 400] width 550 height 21
click at [947, 441] on li "[GEOGRAPHIC_DATA]" at bounding box center [1173, 439] width 601 height 29
type input "[GEOGRAPHIC_DATA]"
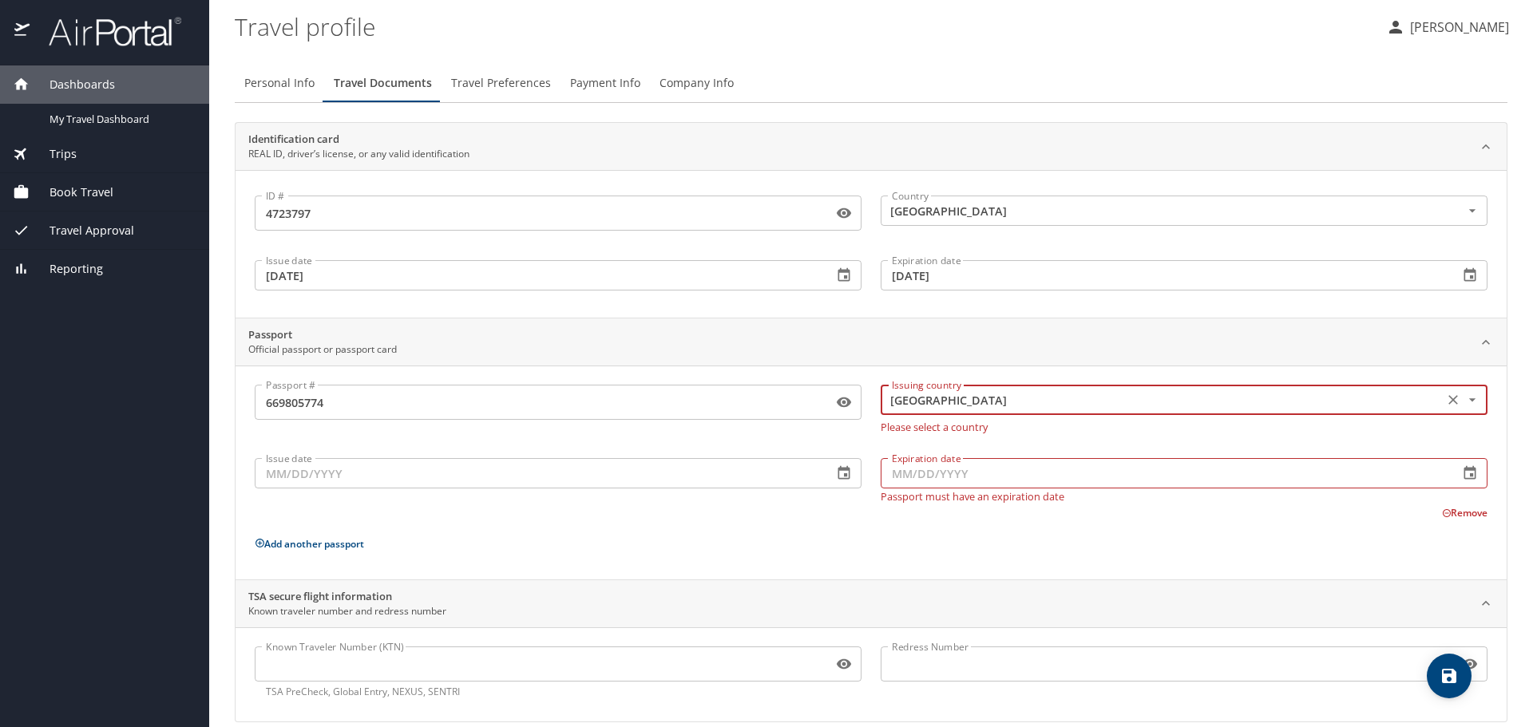
click at [917, 472] on input "Expiration date" at bounding box center [1162, 473] width 565 height 30
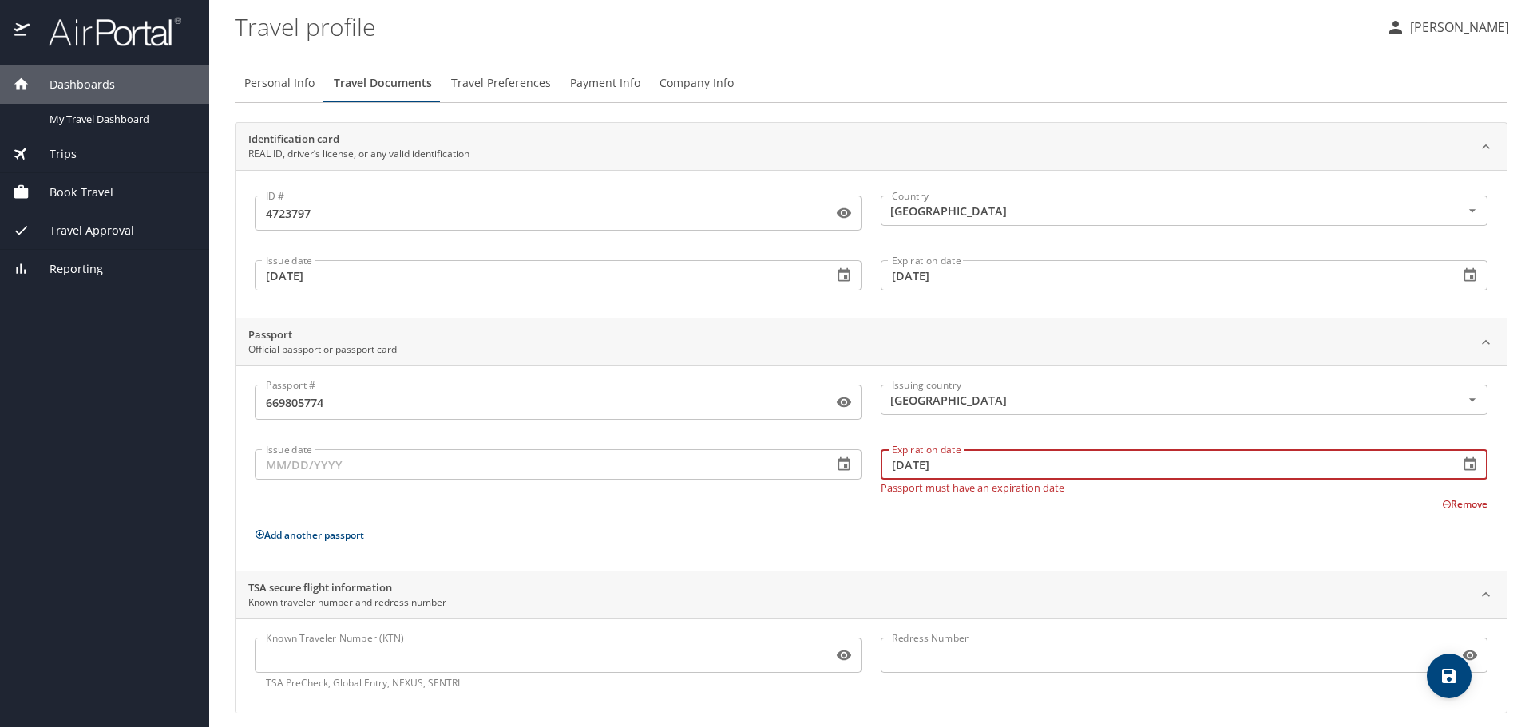
type input "[DATE]"
click at [721, 525] on p "Add another passport" at bounding box center [871, 535] width 1232 height 20
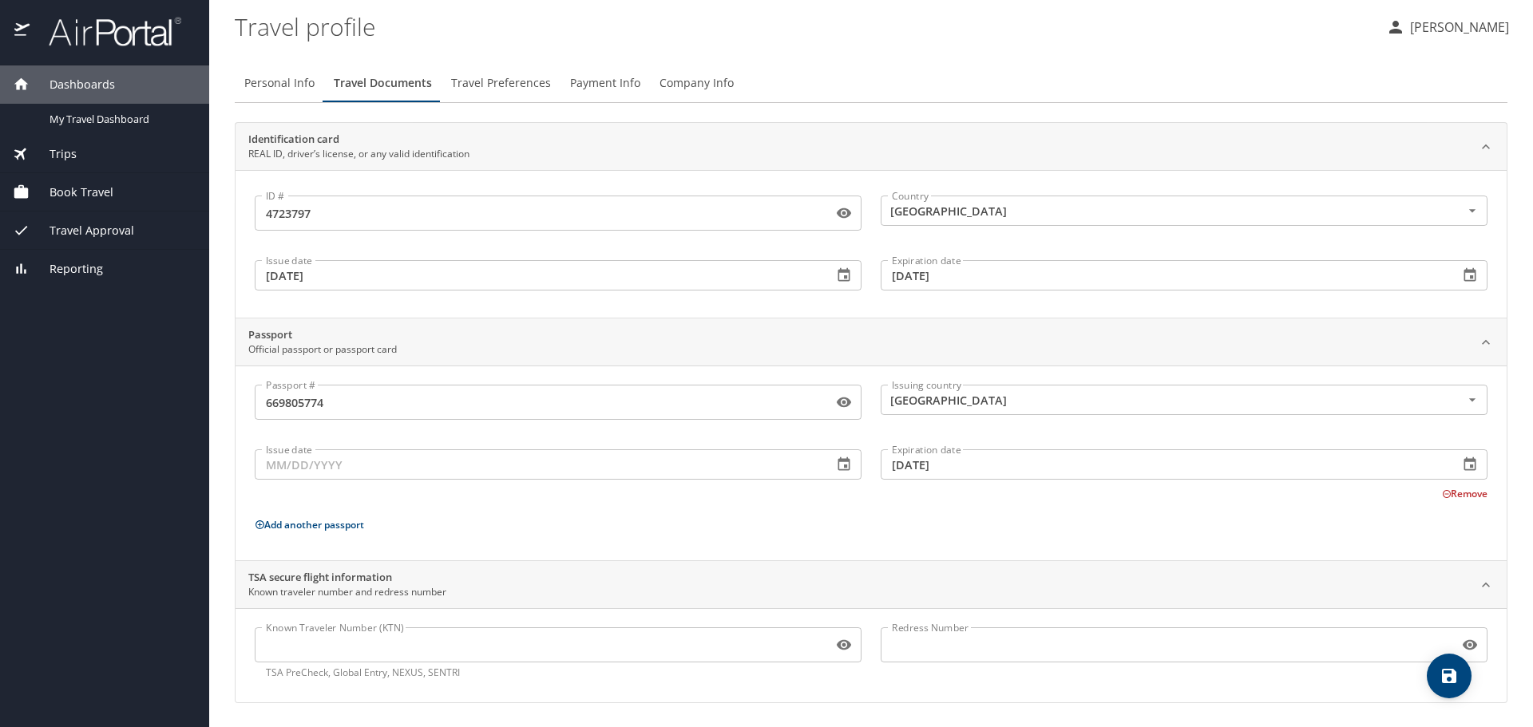
scroll to position [2, 0]
click at [1443, 682] on icon "save" at bounding box center [1449, 676] width 14 height 14
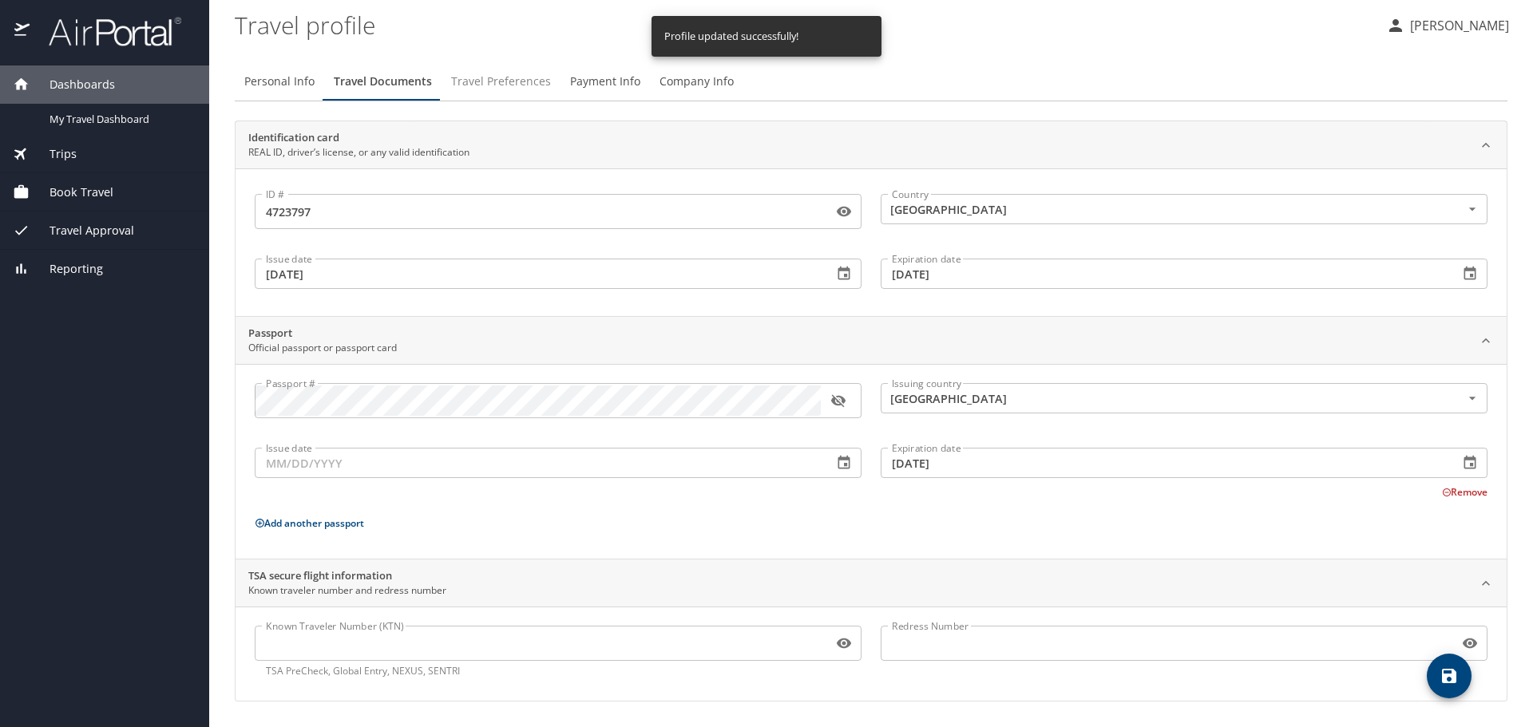
click at [489, 81] on span "Travel Preferences" at bounding box center [501, 82] width 100 height 20
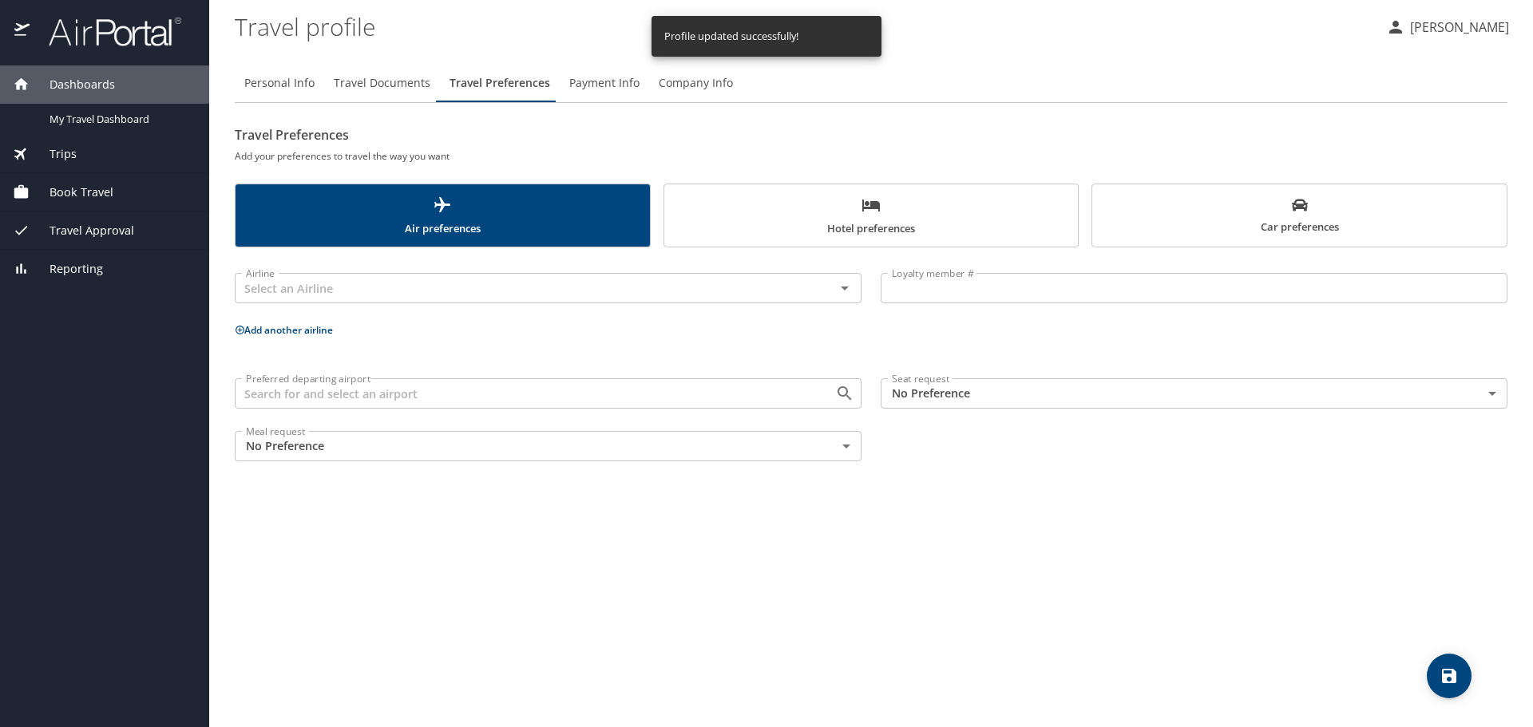
scroll to position [0, 0]
click at [387, 290] on input "text" at bounding box center [524, 288] width 570 height 21
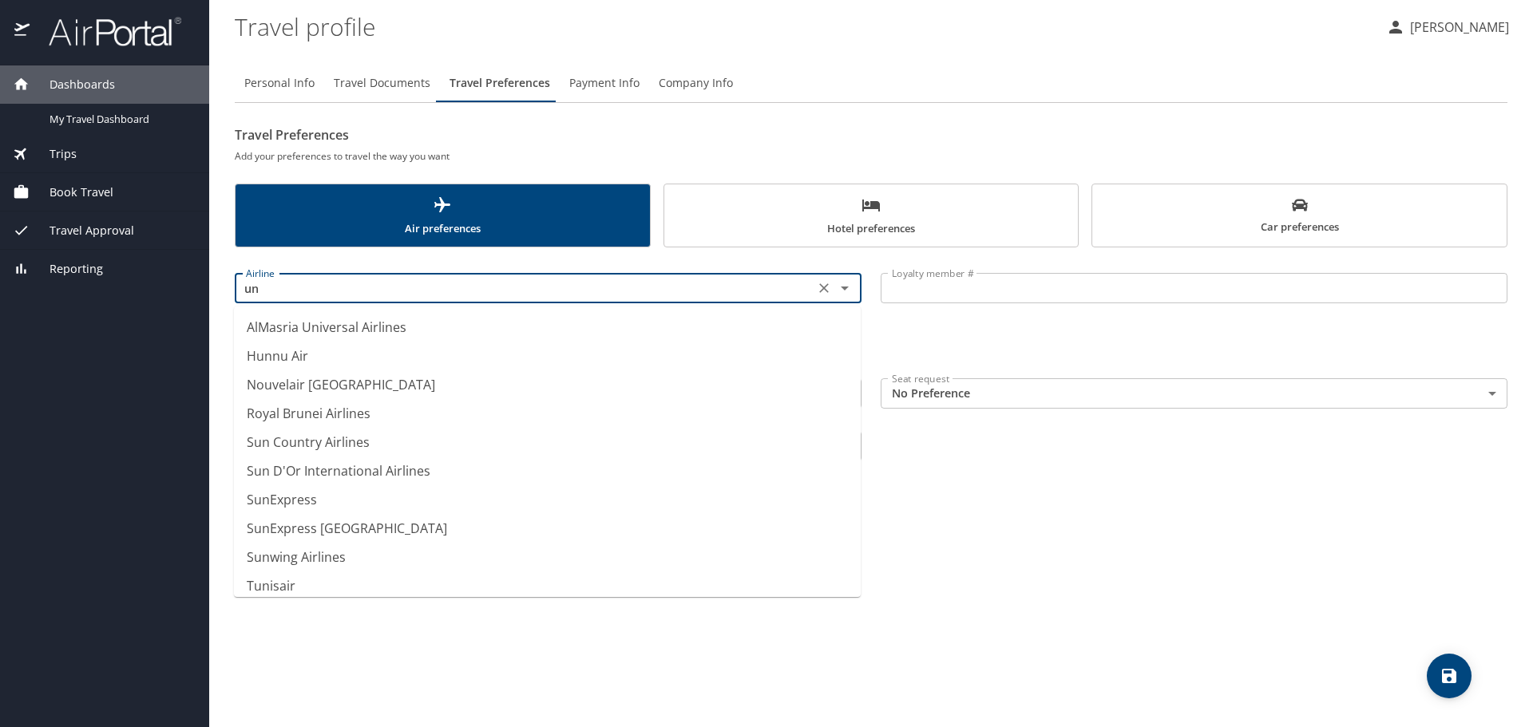
scroll to position [125, 0]
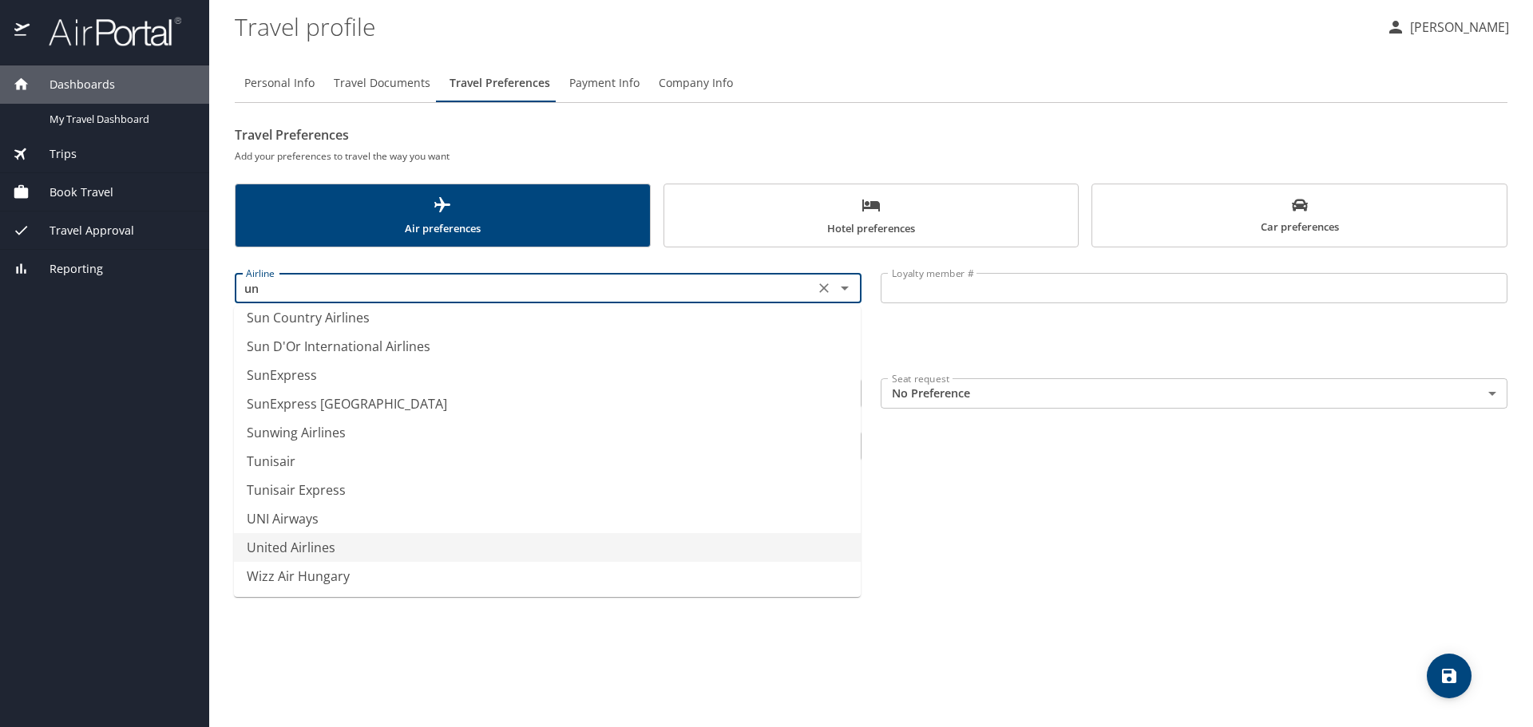
click at [340, 549] on li "United Airlines" at bounding box center [547, 547] width 627 height 29
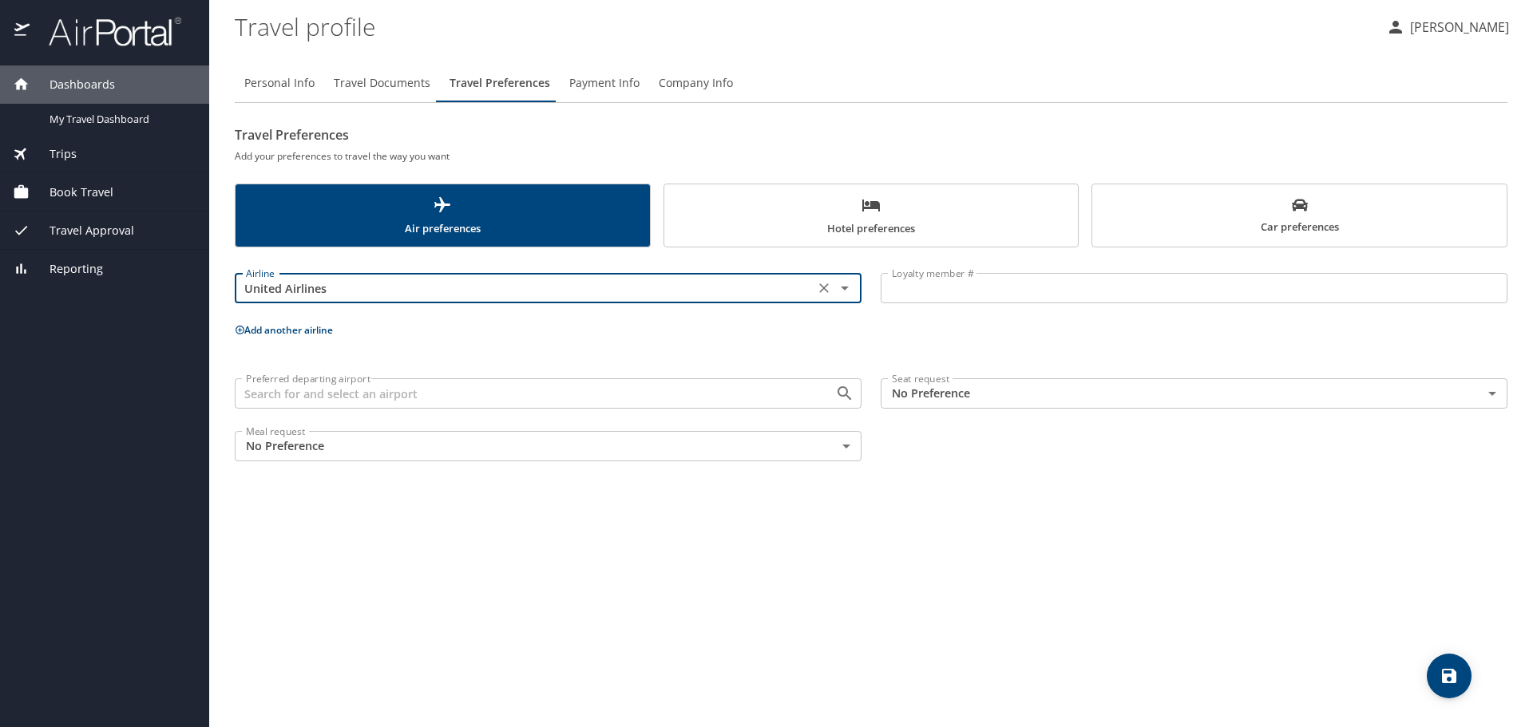
type input "United Airlines"
click at [705, 404] on input "Preferred departing airport" at bounding box center [524, 393] width 570 height 21
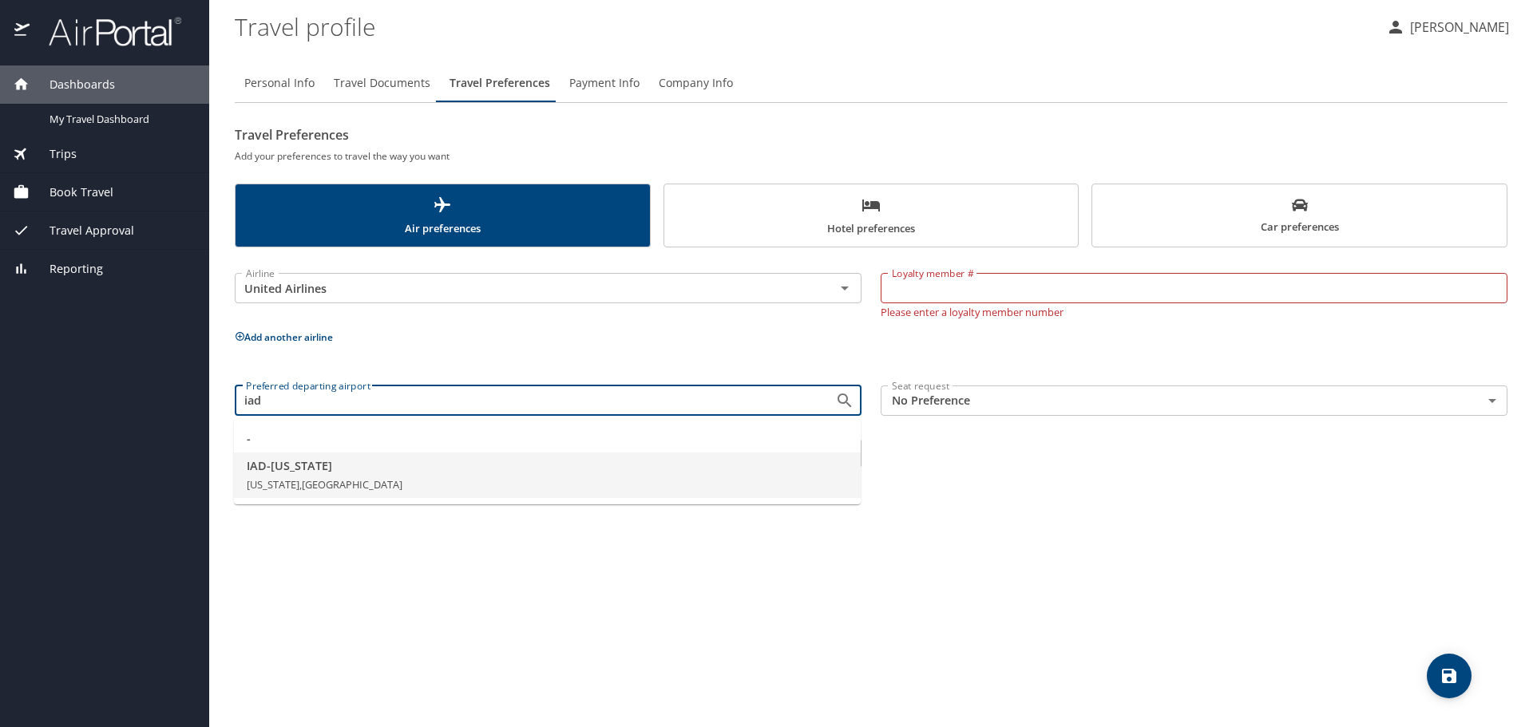
click at [398, 474] on li "IAD - [US_STATE][GEOGRAPHIC_DATA][US_STATE], [GEOGRAPHIC_DATA]" at bounding box center [547, 476] width 627 height 46
type input "IAD - [US_STATE]"
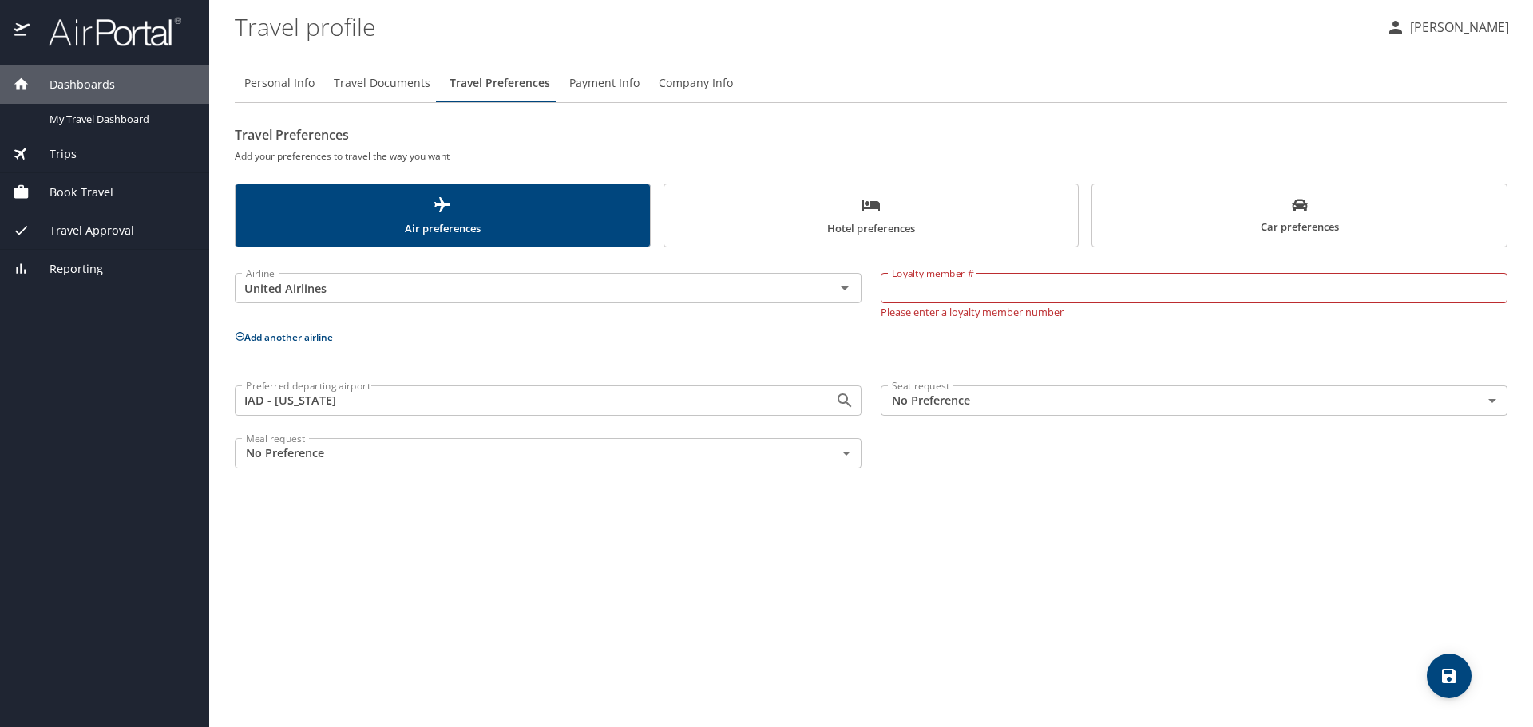
click at [1000, 396] on body "Dashboards My Travel Dashboard Trips Current / Future Trips Past Trips Trips Mi…" at bounding box center [766, 363] width 1533 height 727
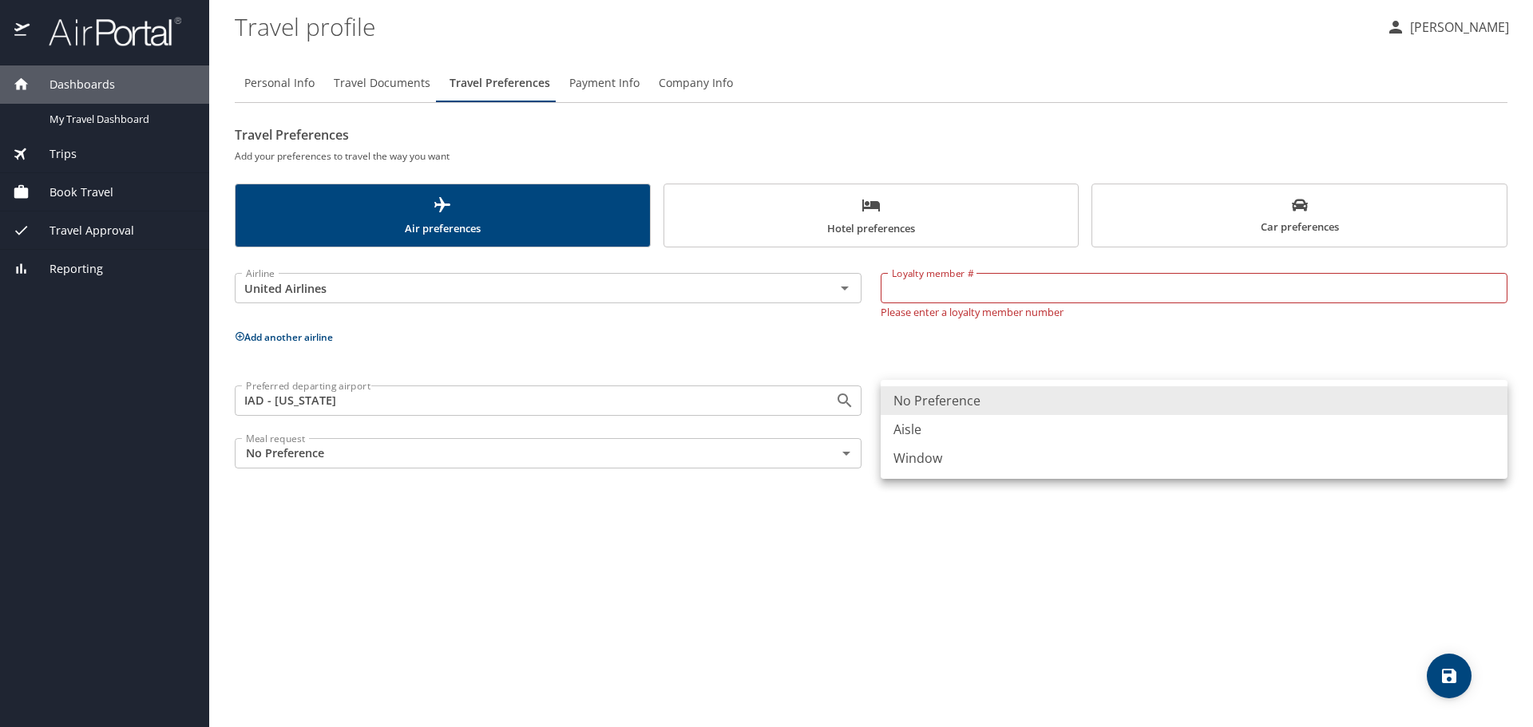
click at [1019, 529] on div at bounding box center [766, 363] width 1533 height 727
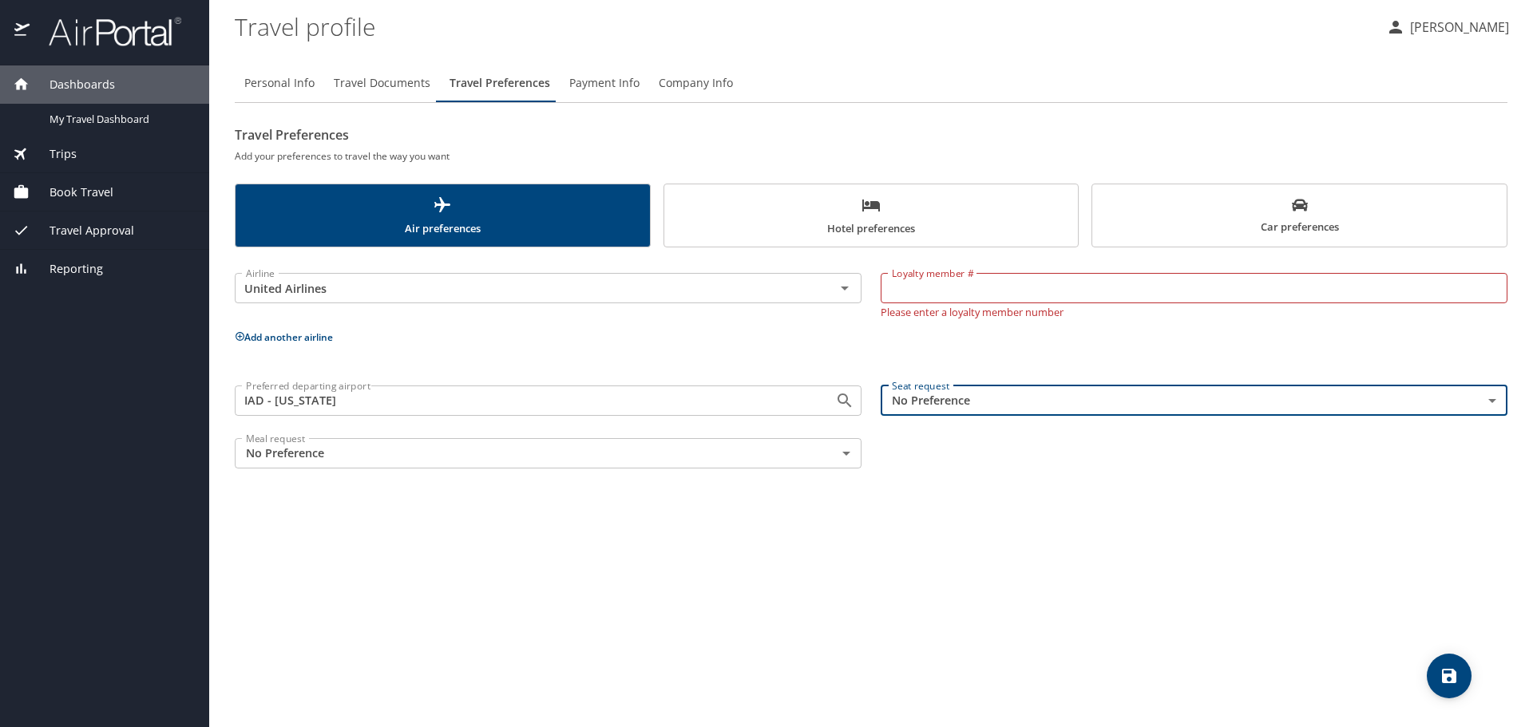
click at [977, 405] on body "Dashboards My Travel Dashboard Trips Current / Future Trips Past Trips Trips Mi…" at bounding box center [766, 363] width 1533 height 727
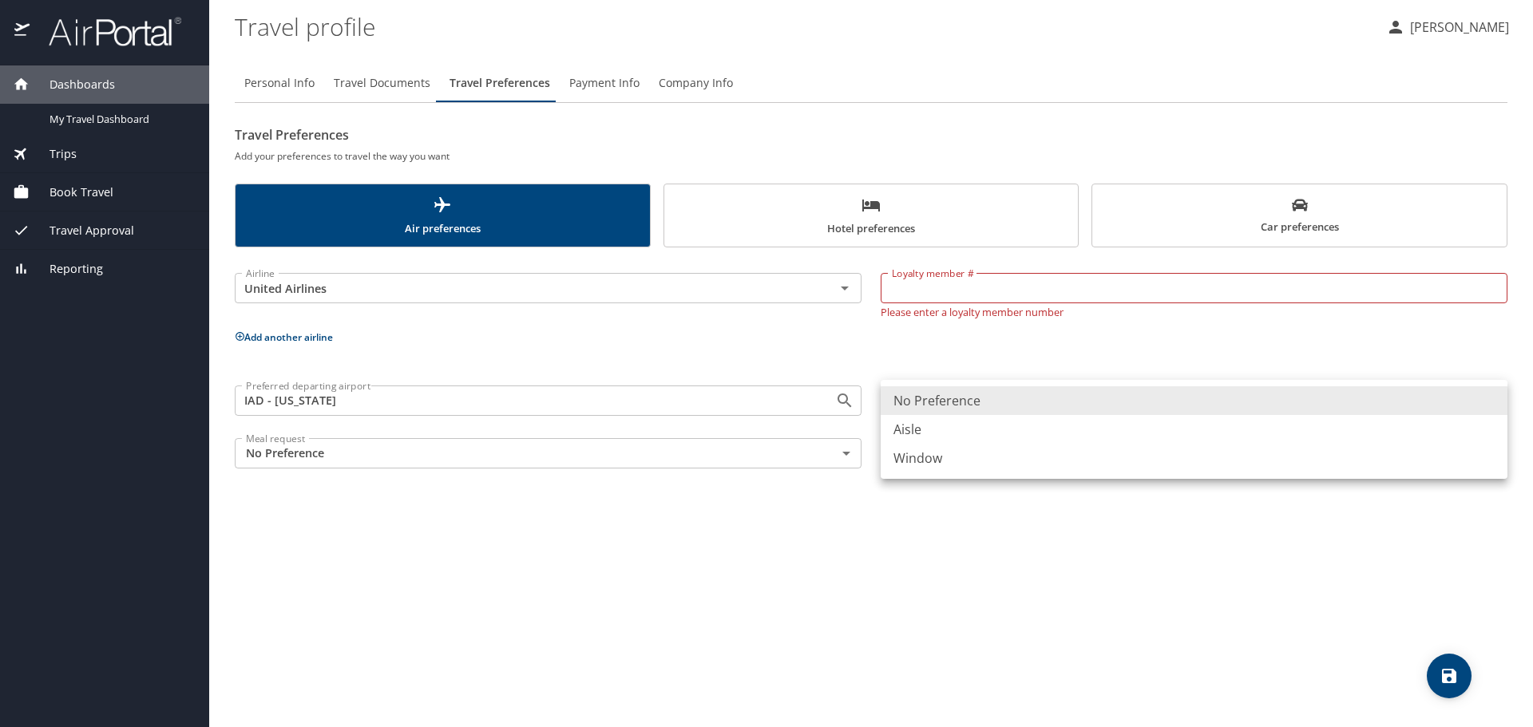
click at [959, 441] on li "Aisle" at bounding box center [1193, 429] width 627 height 29
type input "Aisle"
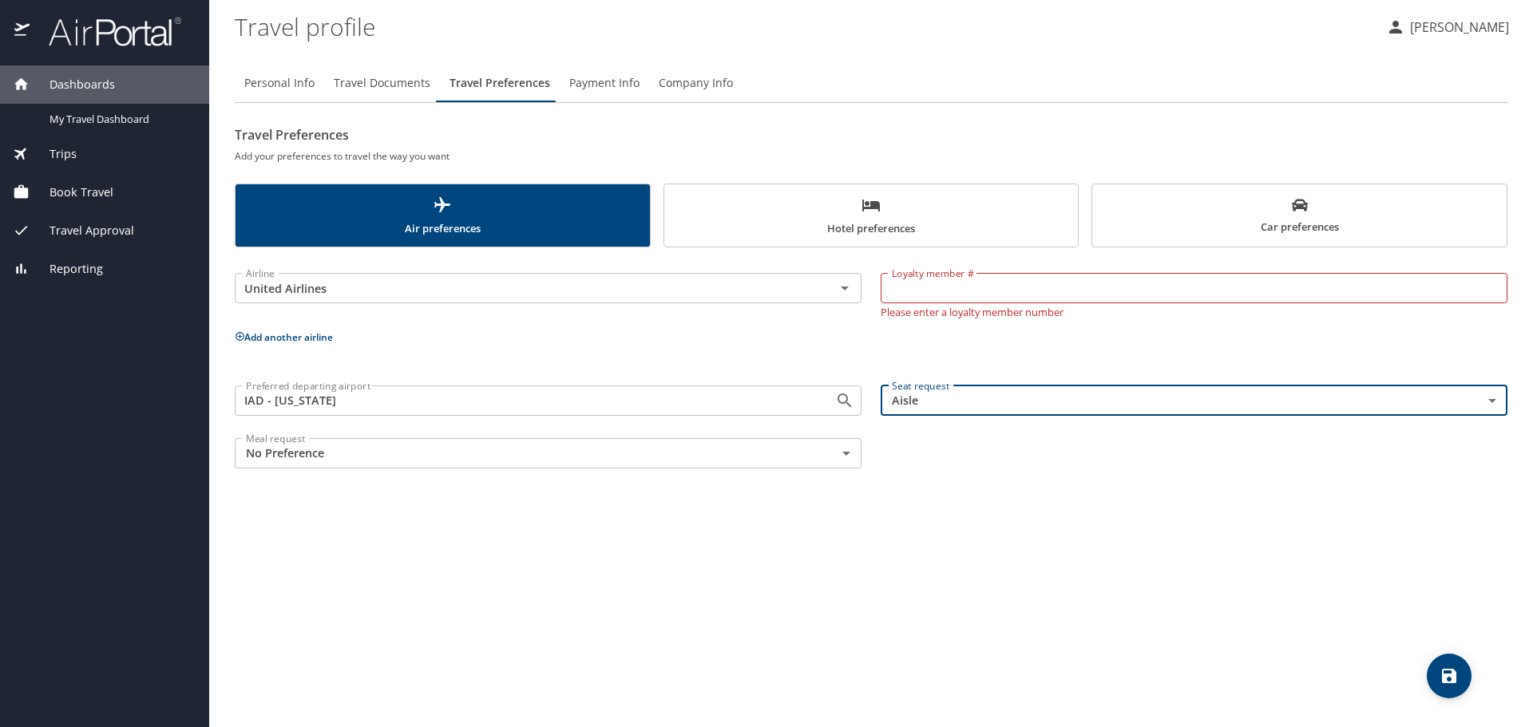
click at [997, 555] on div "Personal Info Travel Documents Travel Preferences Payment Info Company Info Tra…" at bounding box center [871, 389] width 1272 height 676
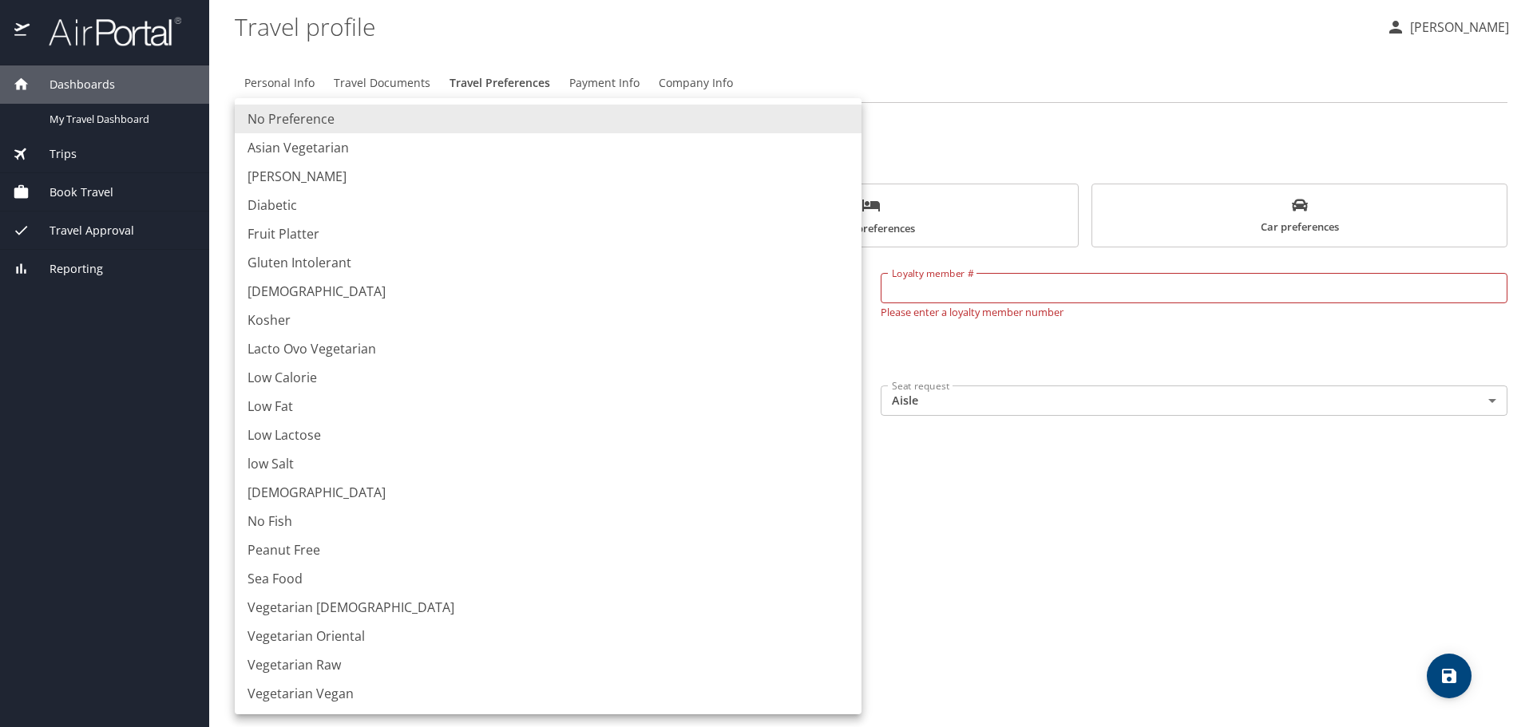
click at [346, 458] on body "Dashboards My Travel Dashboard Trips Current / Future Trips Past Trips Trips Mi…" at bounding box center [766, 363] width 1533 height 727
click at [1006, 548] on div at bounding box center [766, 363] width 1533 height 727
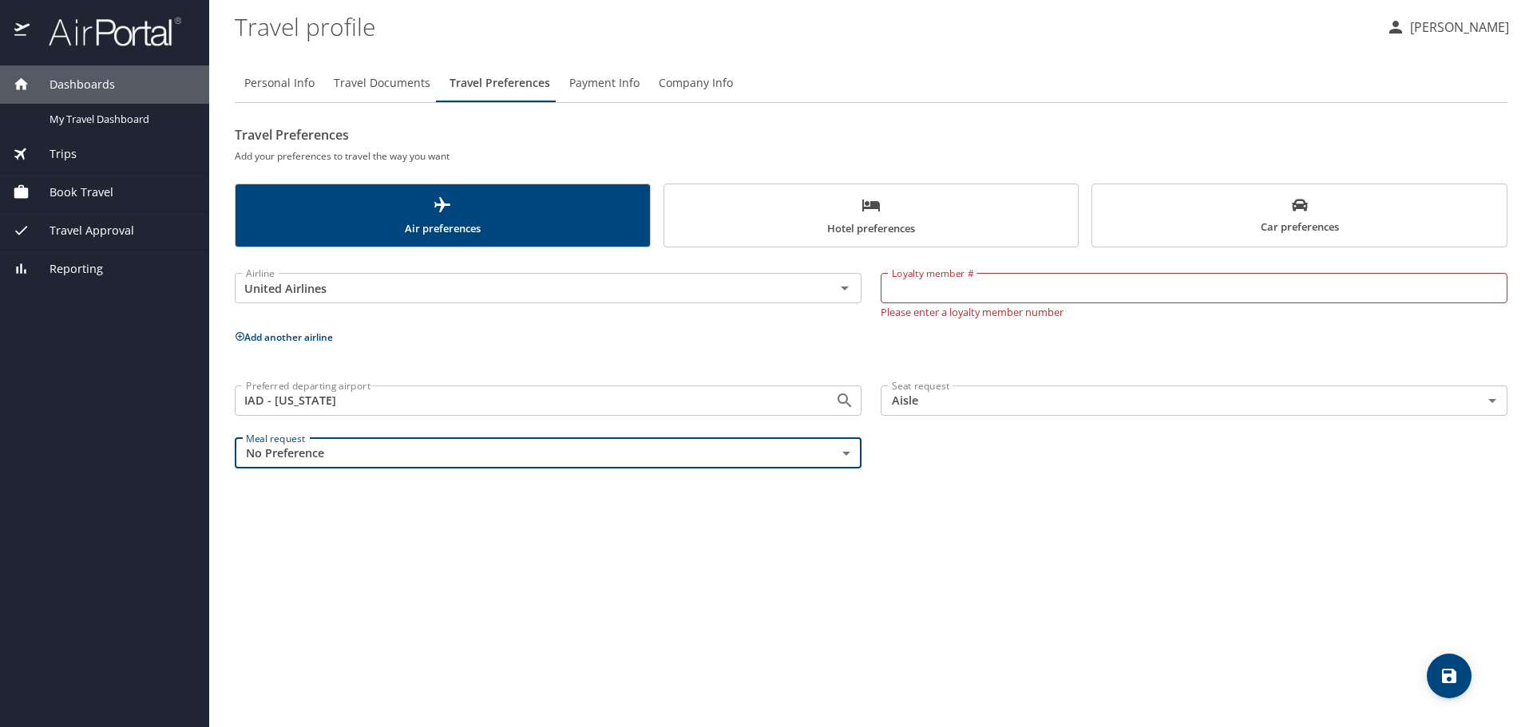
click at [944, 290] on input "Loyalty member #" at bounding box center [1193, 288] width 627 height 30
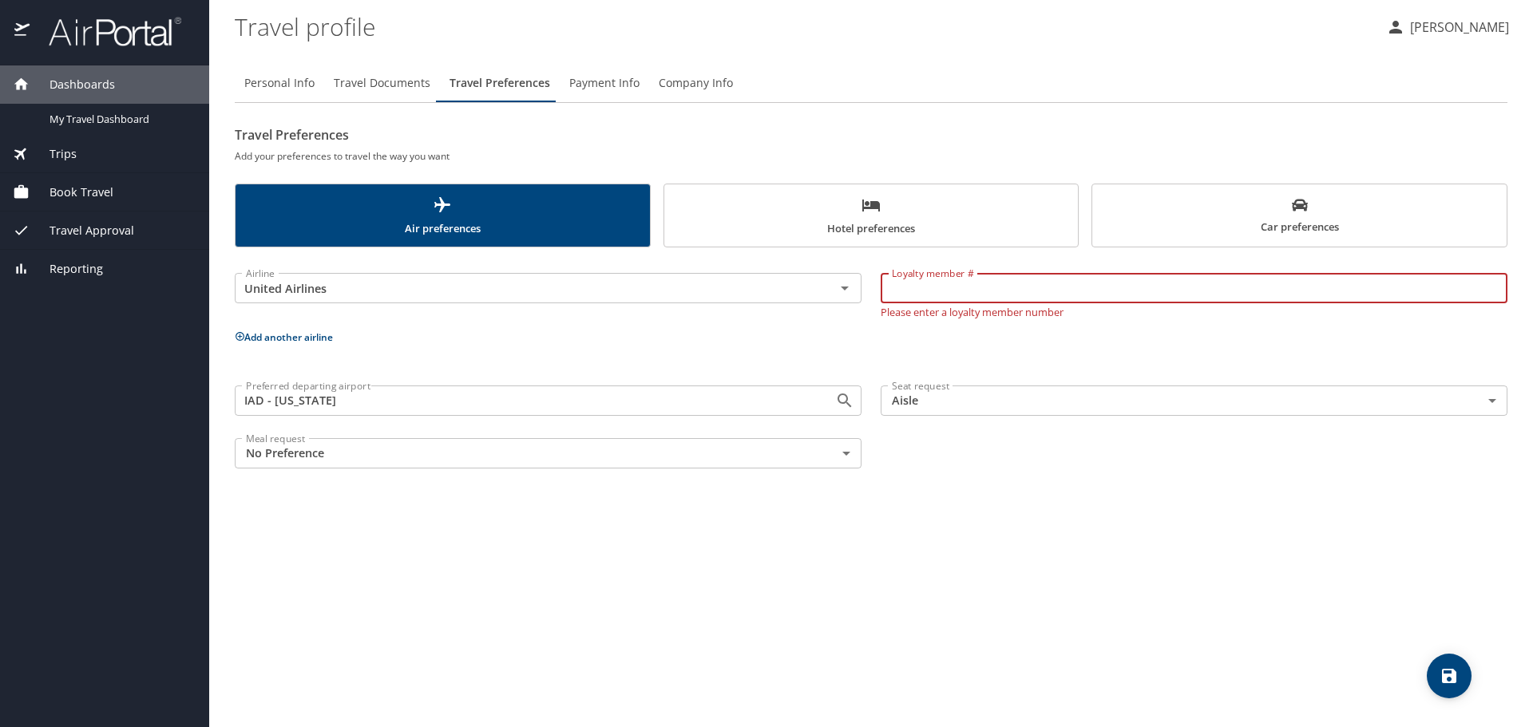
click at [1450, 671] on icon "save" at bounding box center [1448, 676] width 19 height 19
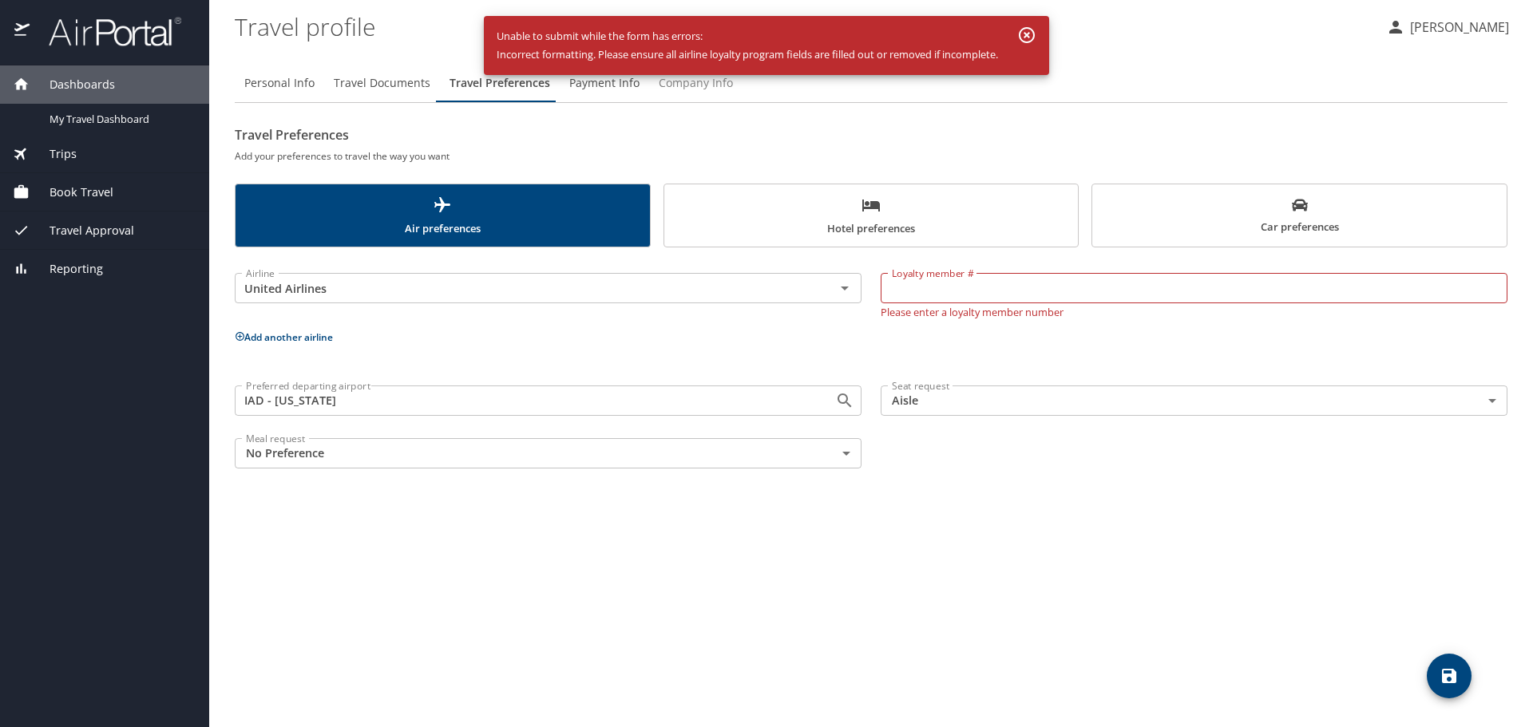
click at [690, 86] on span "Company Info" at bounding box center [696, 83] width 74 height 20
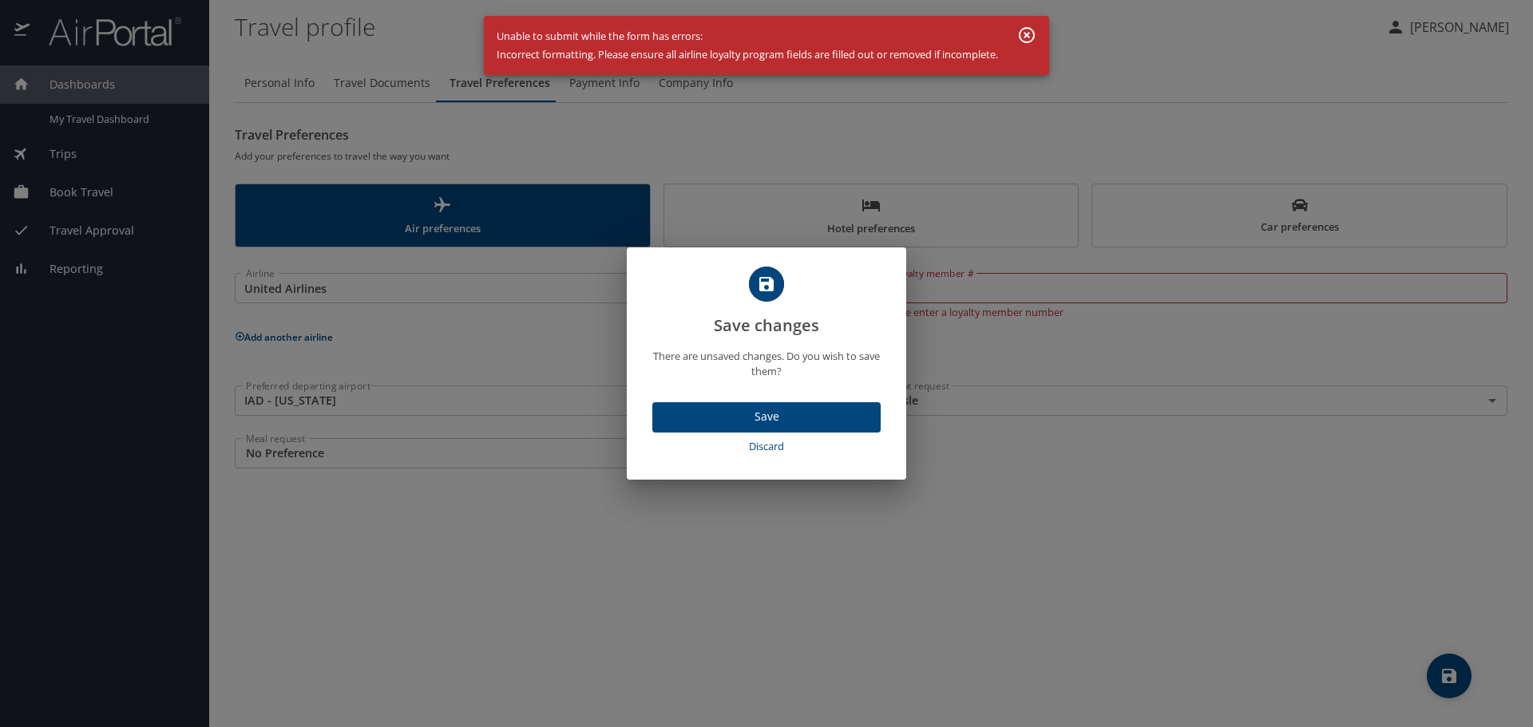
click at [876, 425] on button "Save" at bounding box center [766, 417] width 228 height 31
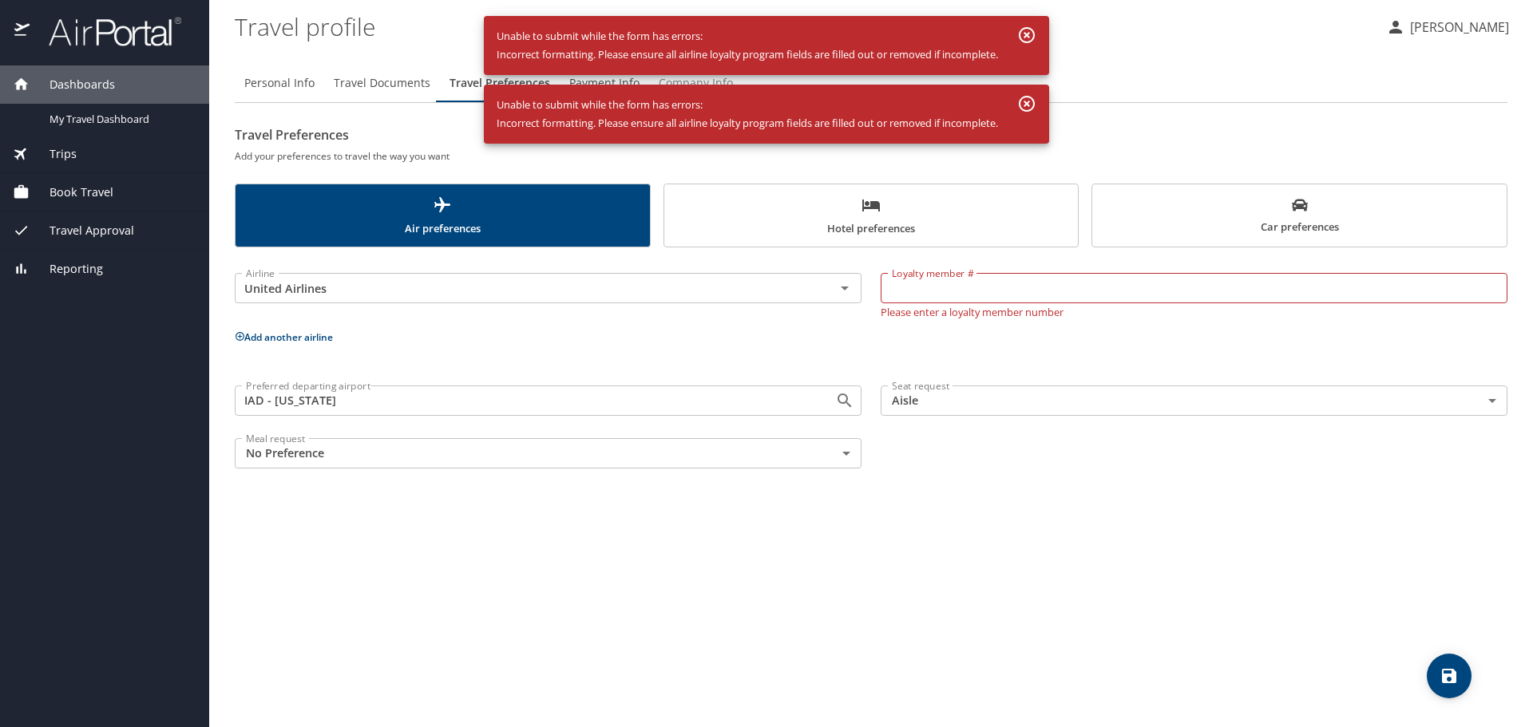
click at [1046, 477] on div "Preferred departing airport IAD - [US_STATE] Preferred departing airport Seat r…" at bounding box center [871, 427] width 1292 height 102
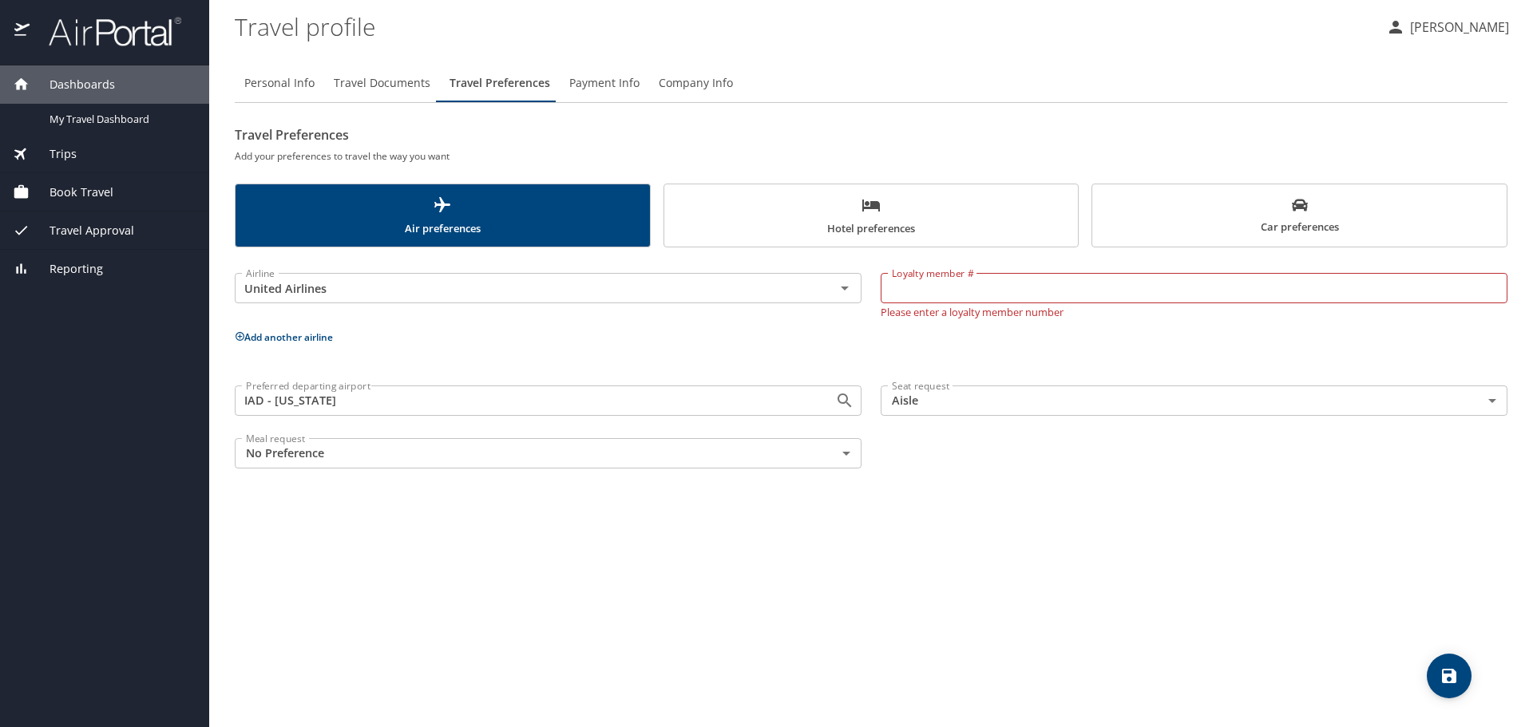
click at [596, 85] on span "Payment Info" at bounding box center [604, 83] width 70 height 20
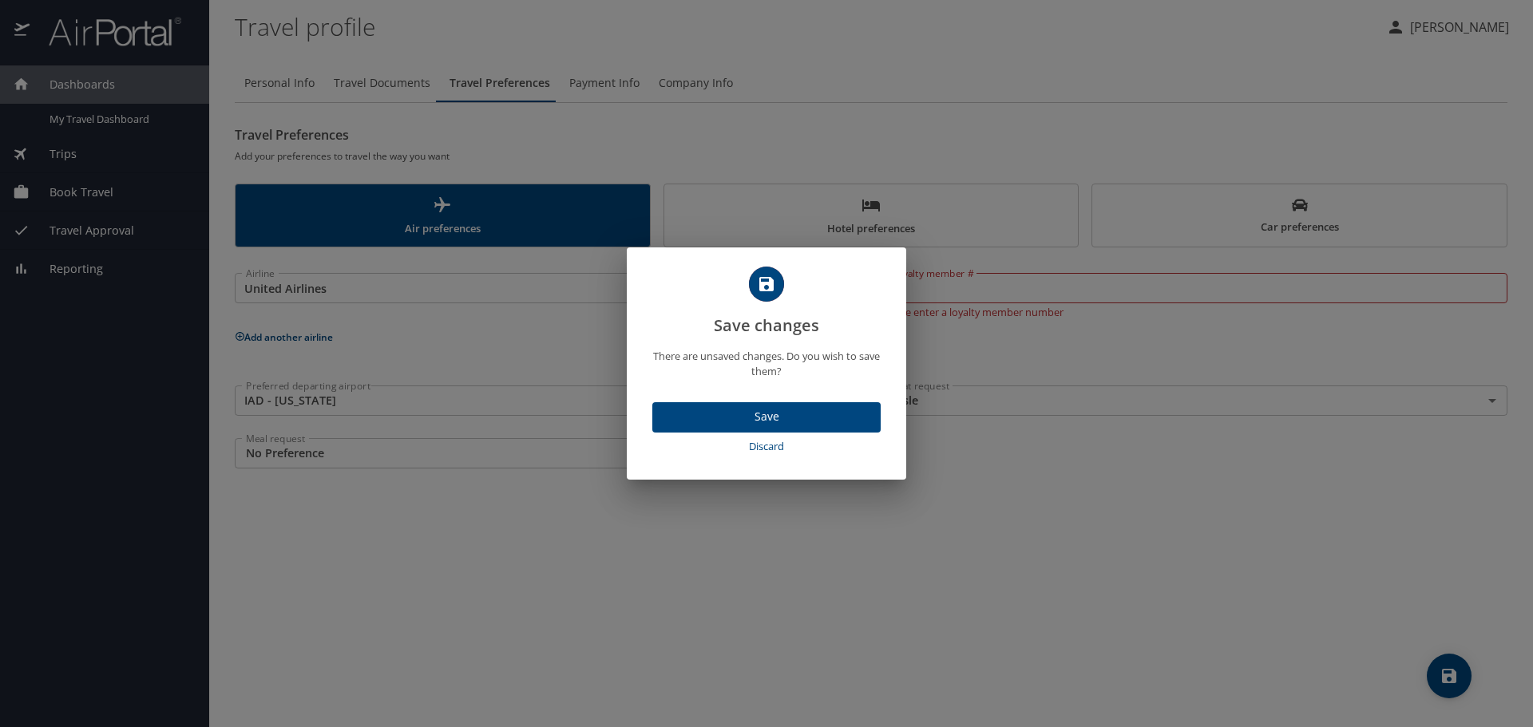
click at [1108, 533] on div "Save changes There are unsaved changes. Do you wish to save them? Save Discard" at bounding box center [766, 363] width 1533 height 727
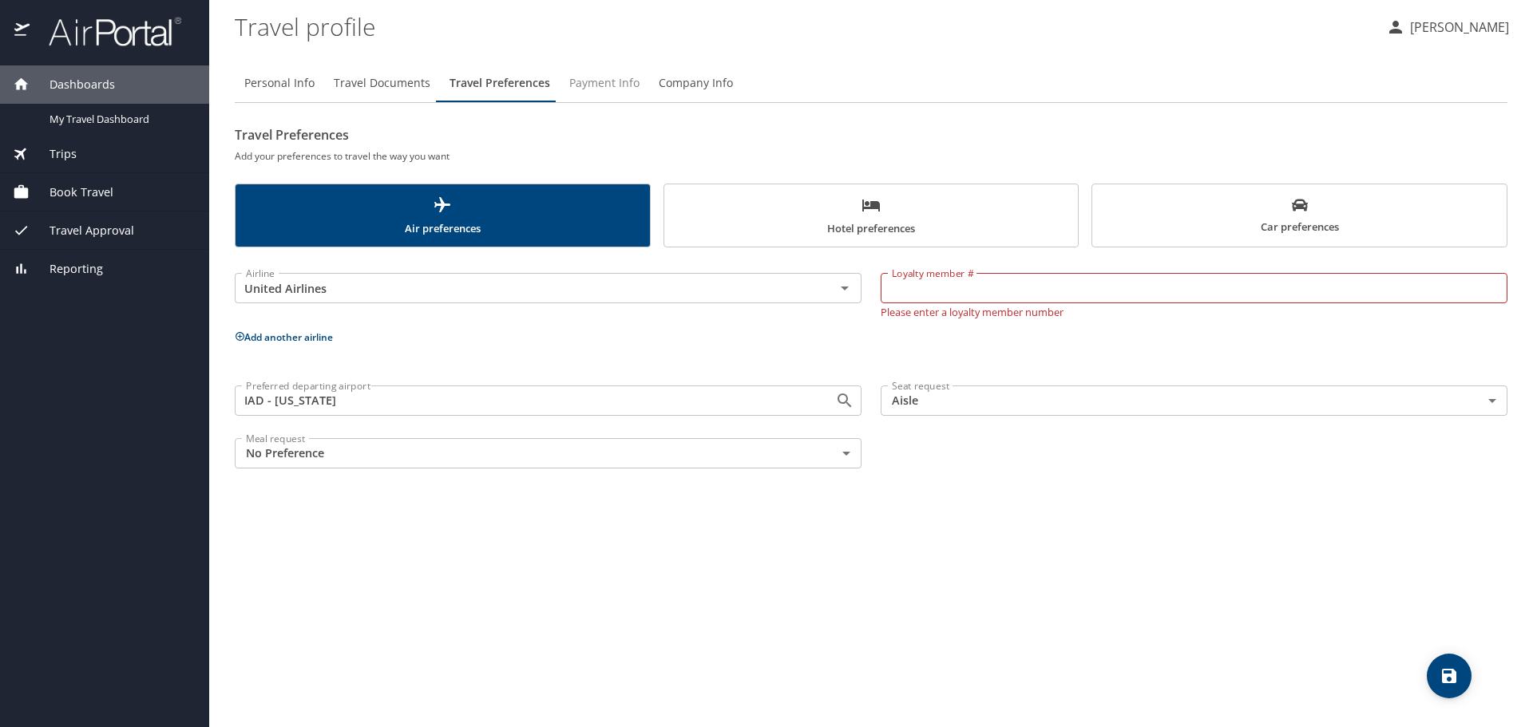
click at [1128, 493] on div "Personal Info Travel Documents Travel Preferences Payment Info Company Info Tra…" at bounding box center [871, 389] width 1272 height 676
click at [899, 281] on input "Loyalty member #" at bounding box center [1193, 288] width 627 height 30
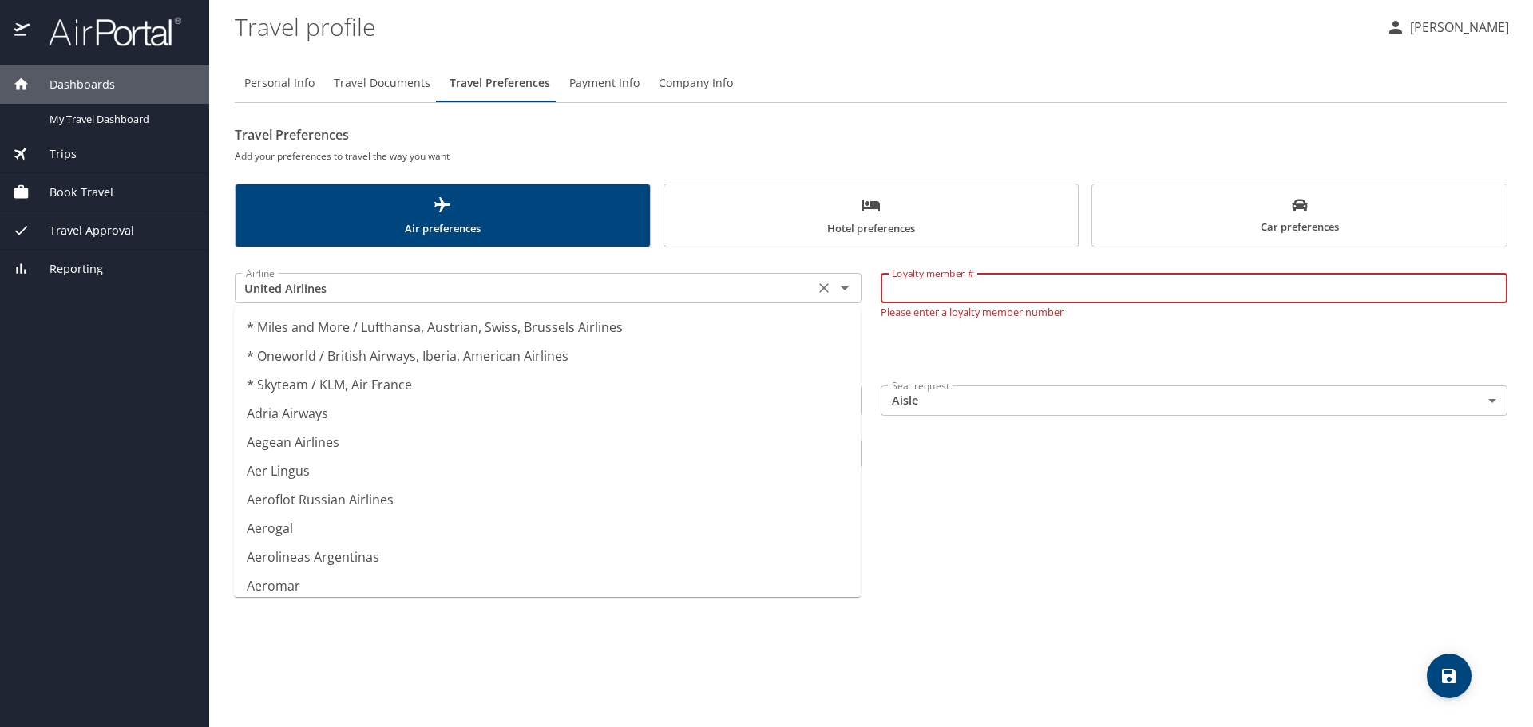
click at [403, 293] on input "United Airlines" at bounding box center [524, 288] width 570 height 21
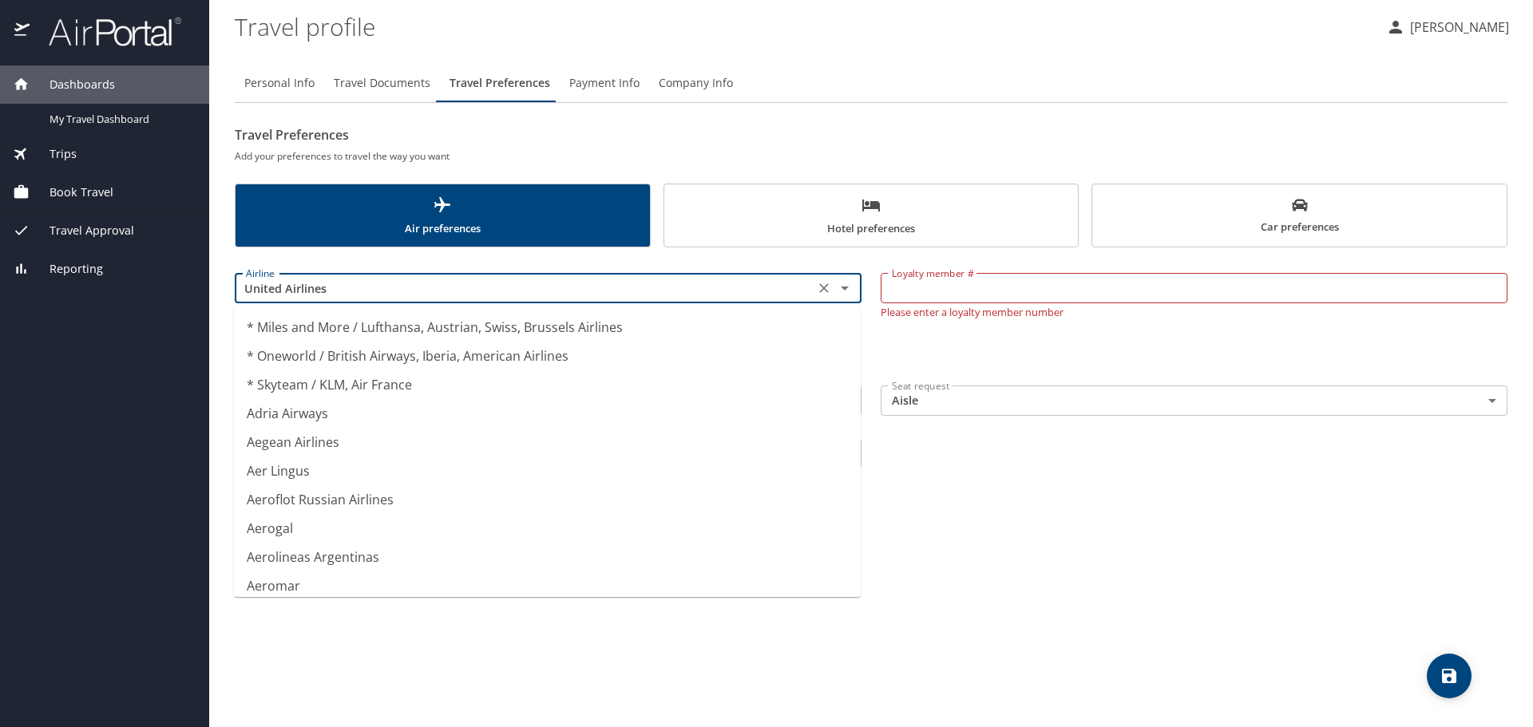
click at [403, 293] on input "United Airlines" at bounding box center [524, 288] width 570 height 21
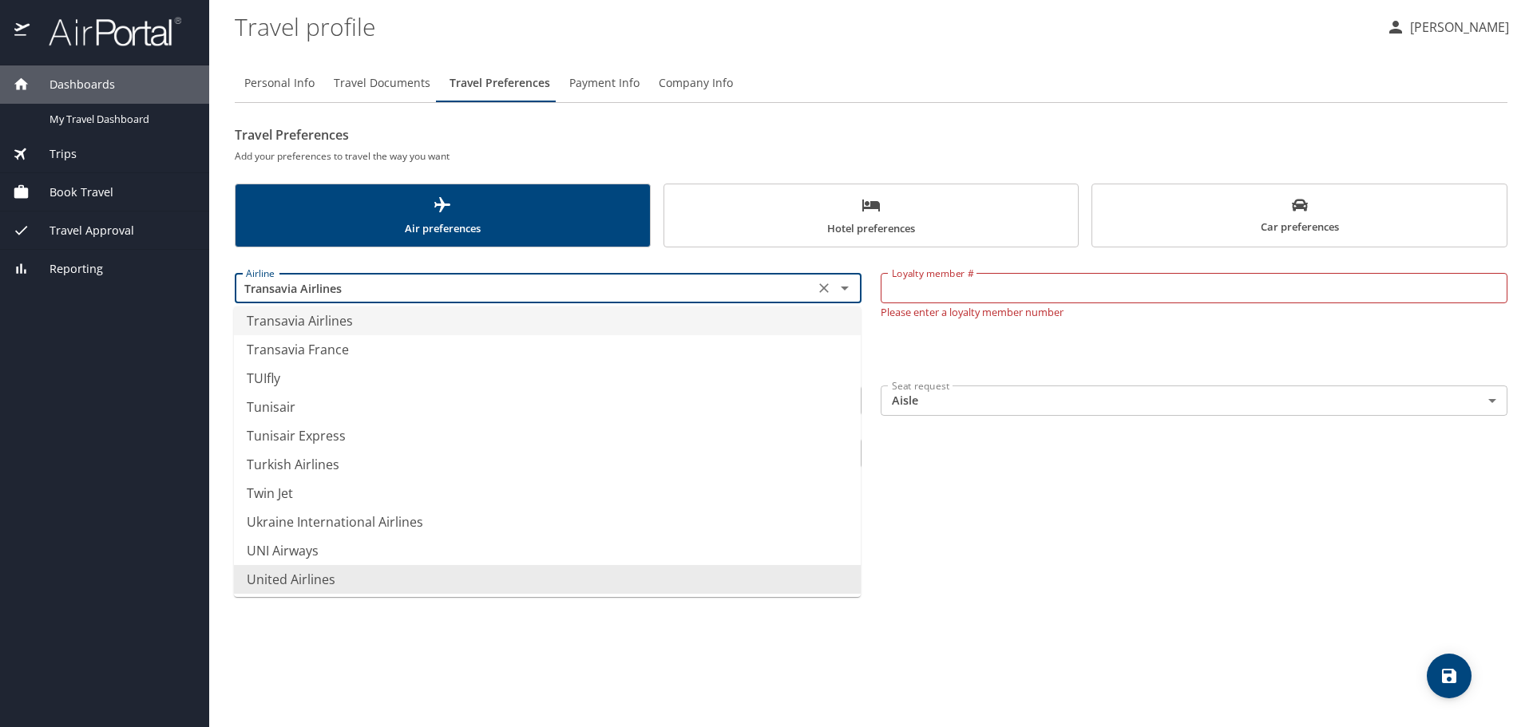
drag, startPoint x: 1089, startPoint y: 525, endPoint x: 1100, endPoint y: 531, distance: 12.5
click at [1100, 531] on div "Personal Info Travel Documents Travel Preferences Payment Info Company Info Tra…" at bounding box center [871, 389] width 1272 height 676
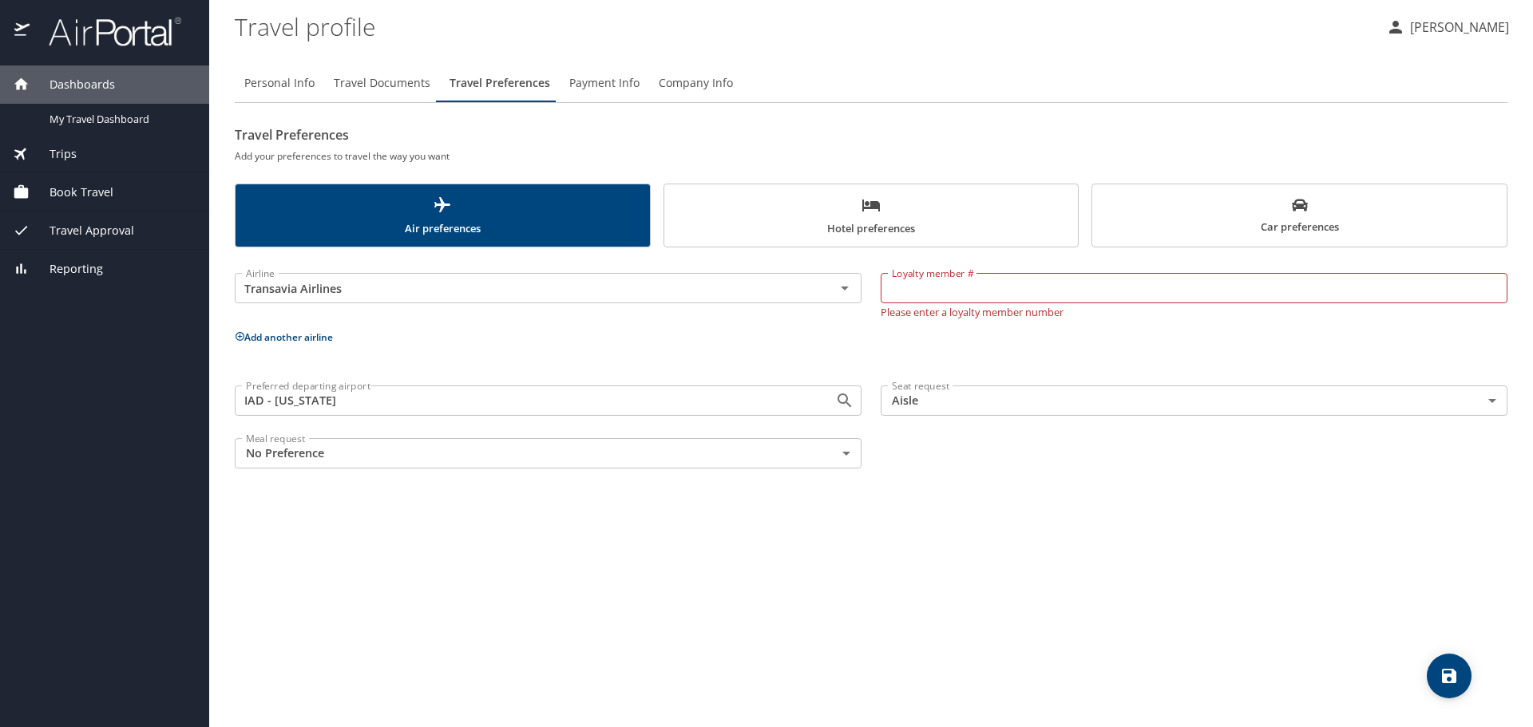
click at [1012, 295] on input "Loyalty member #" at bounding box center [1193, 288] width 627 height 30
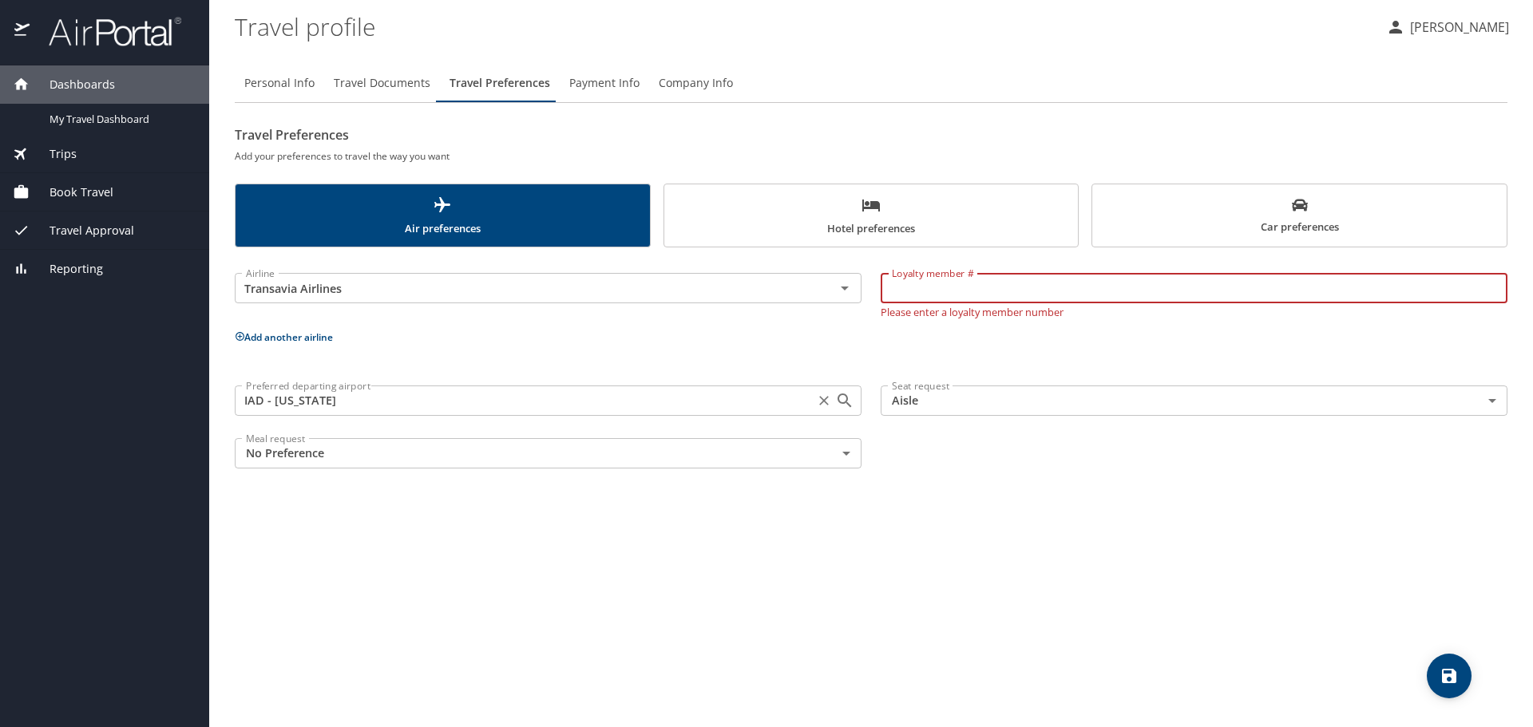
click at [667, 402] on input "IAD - [US_STATE]" at bounding box center [524, 400] width 570 height 21
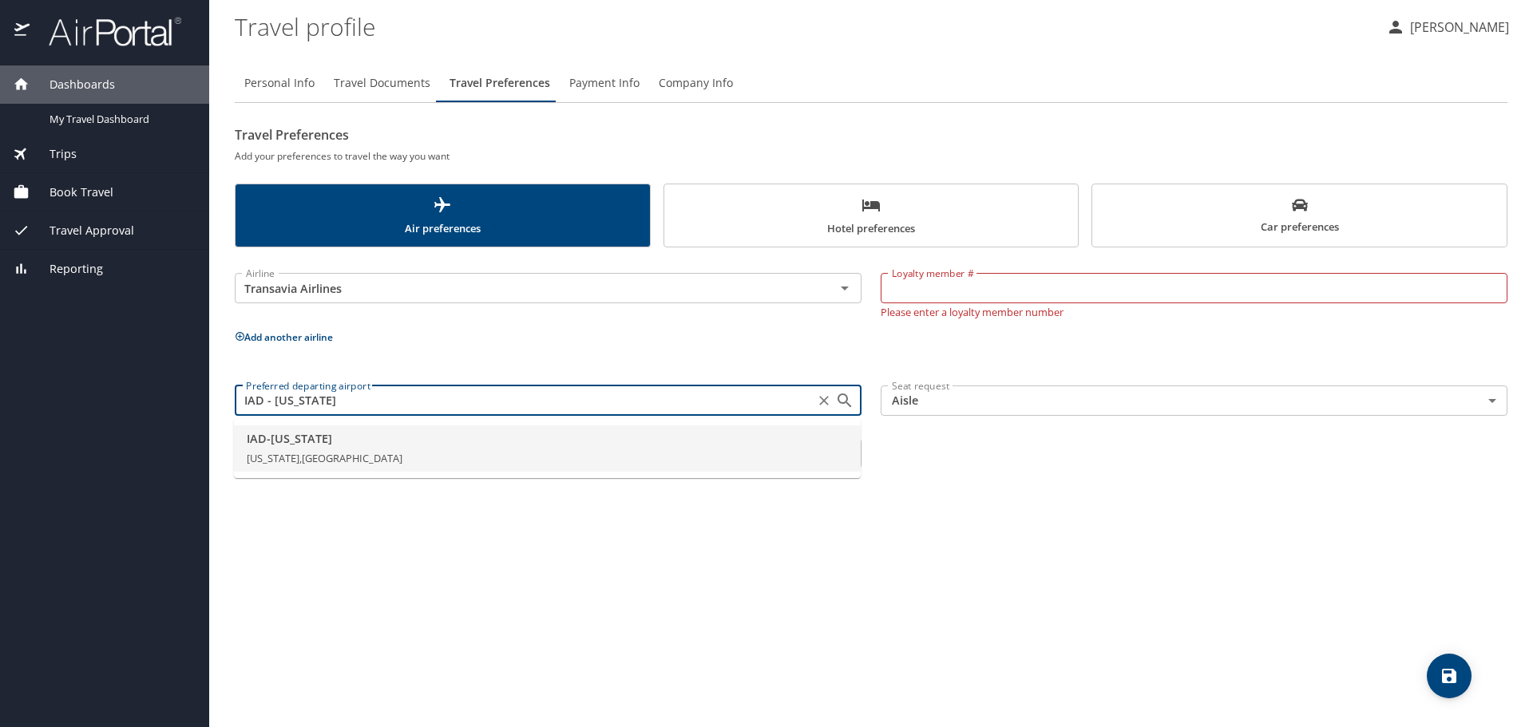
drag, startPoint x: 1003, startPoint y: 457, endPoint x: 1014, endPoint y: 473, distance: 19.0
click at [1014, 473] on div "Preferred departing airport IAD - [US_STATE] Preferred departing airport Seat r…" at bounding box center [871, 427] width 1292 height 102
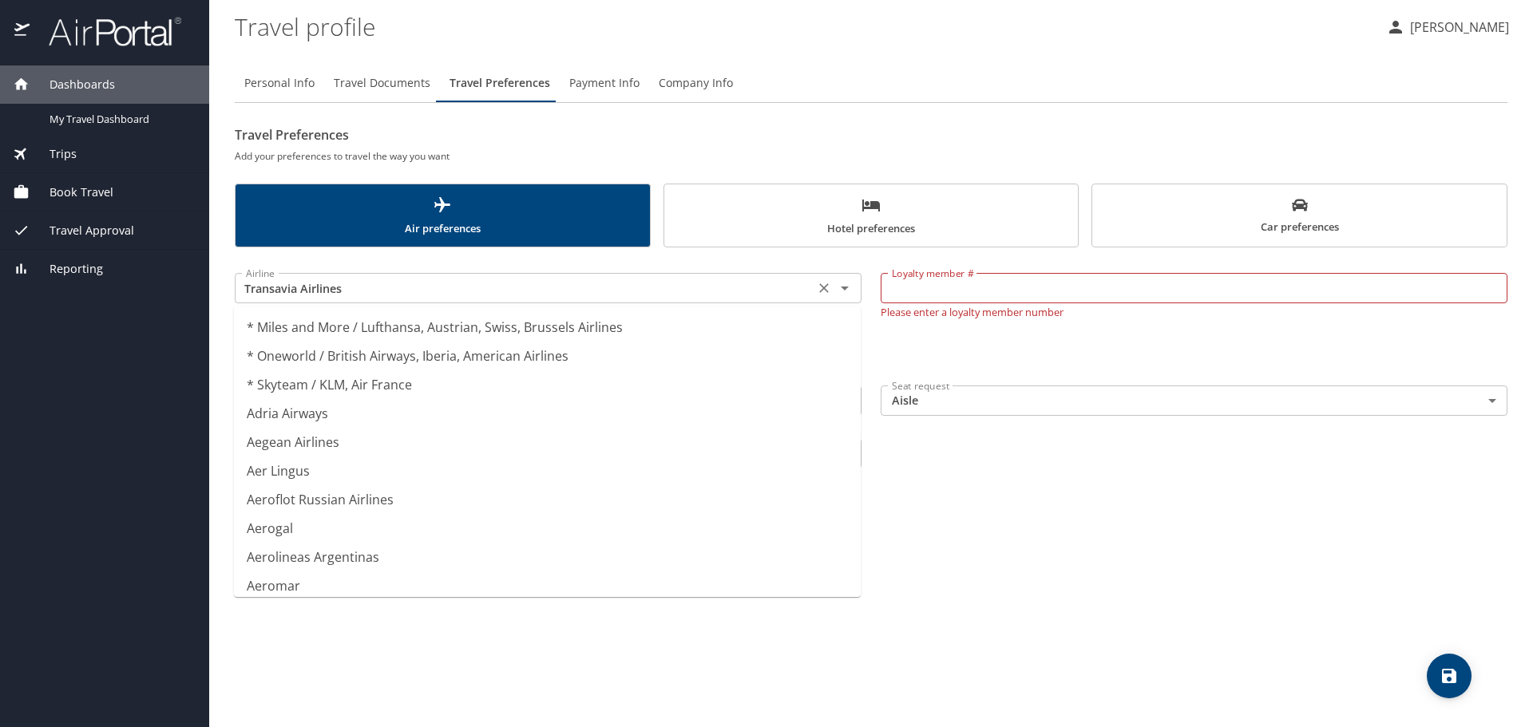
click at [334, 296] on input "Transavia Airlines" at bounding box center [524, 288] width 570 height 21
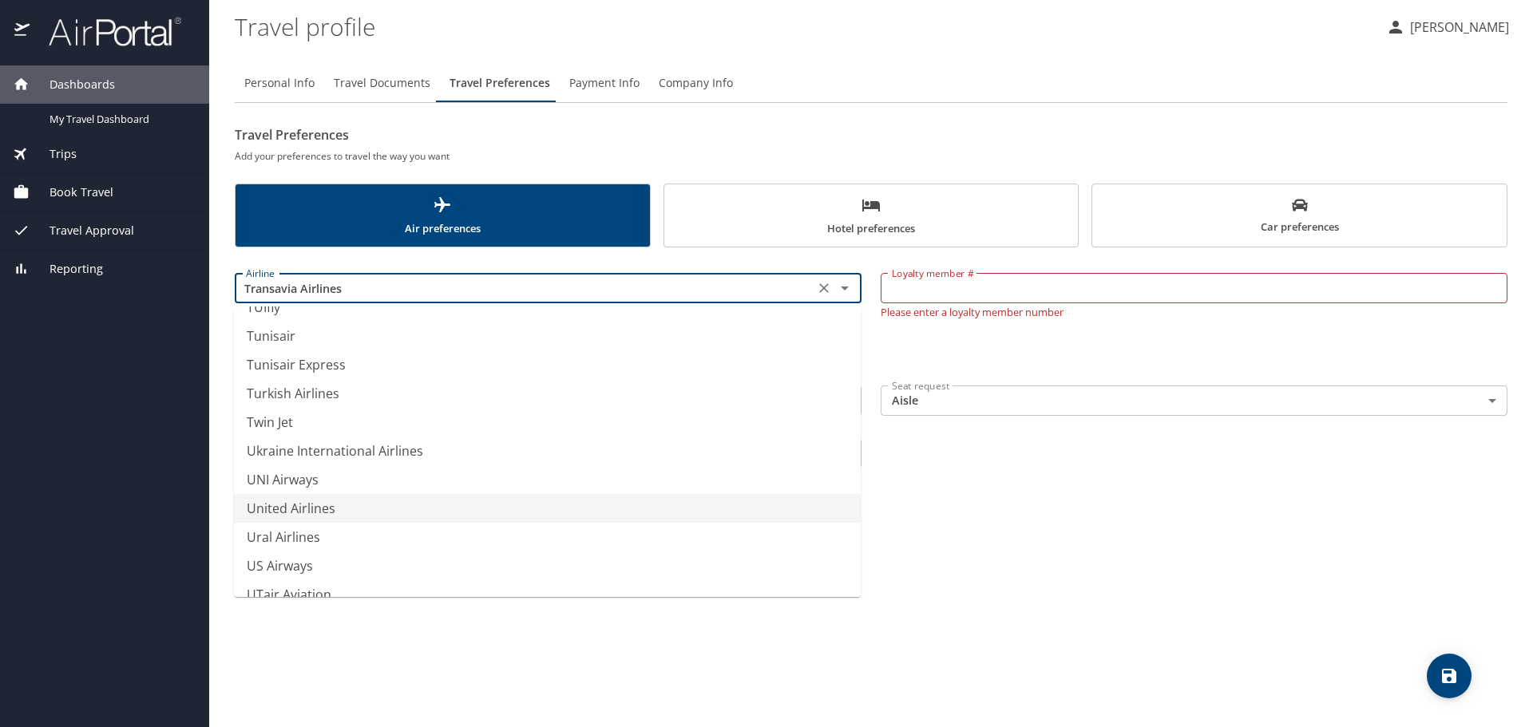
scroll to position [12015, 0]
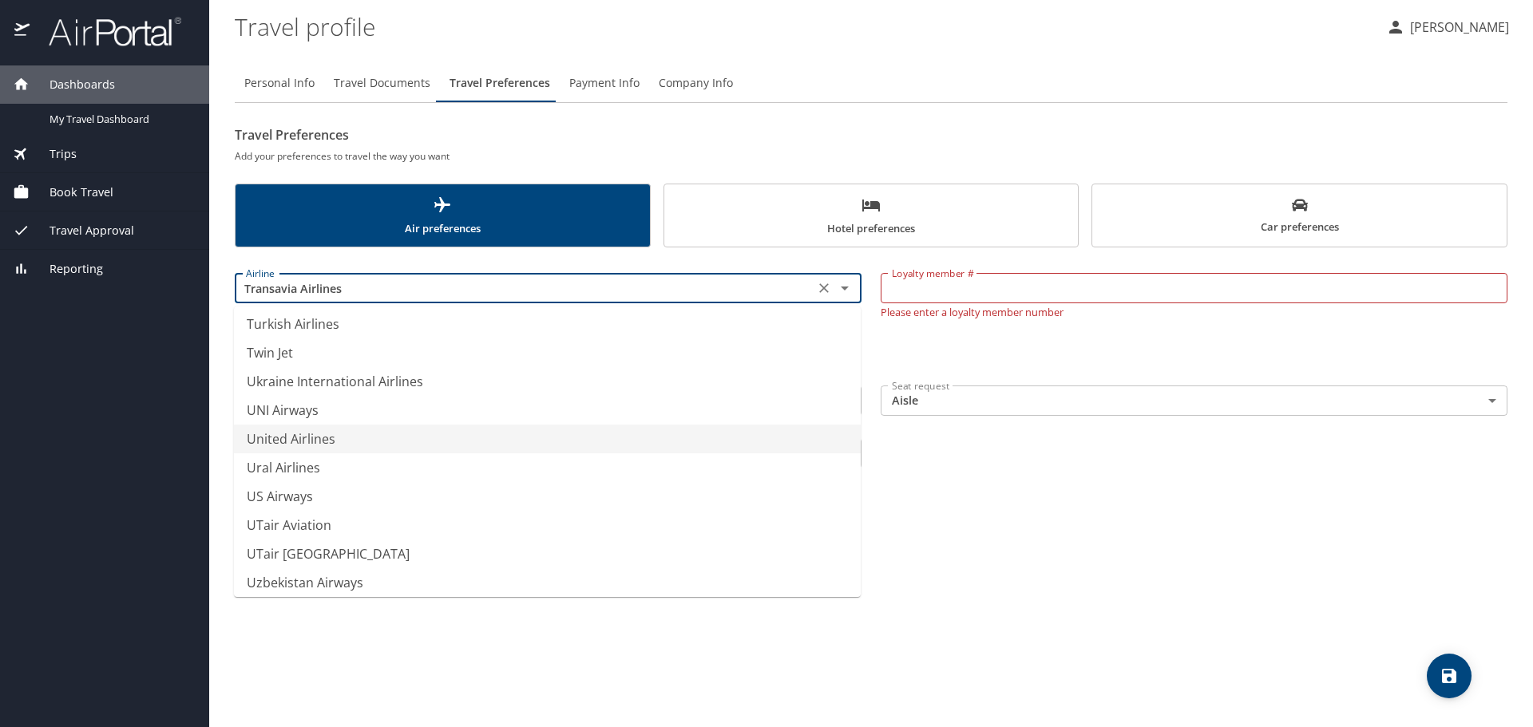
click at [330, 442] on li "United Airlines" at bounding box center [547, 439] width 627 height 29
type input "United Airlines"
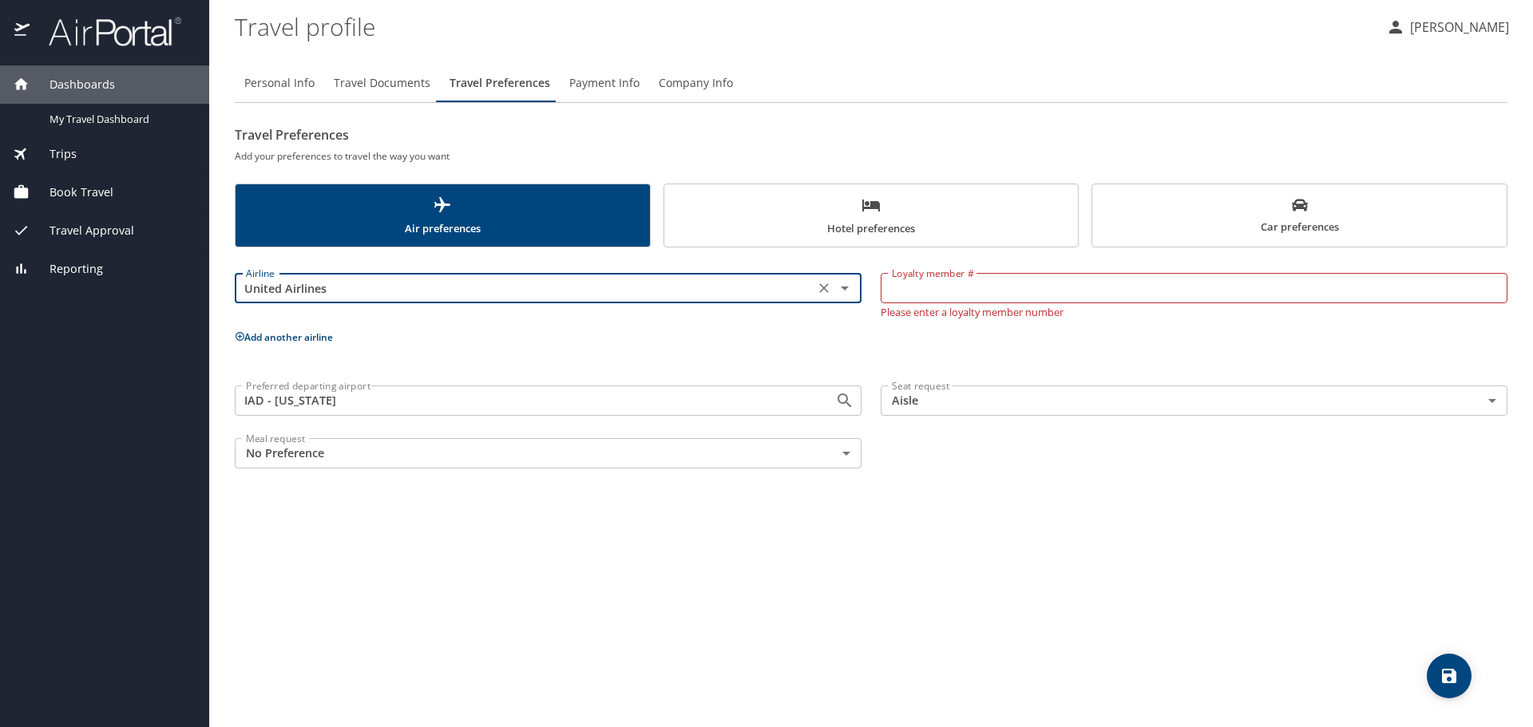
click at [708, 601] on div "Personal Info Travel Documents Travel Preferences Payment Info Company Info Tra…" at bounding box center [871, 389] width 1272 height 676
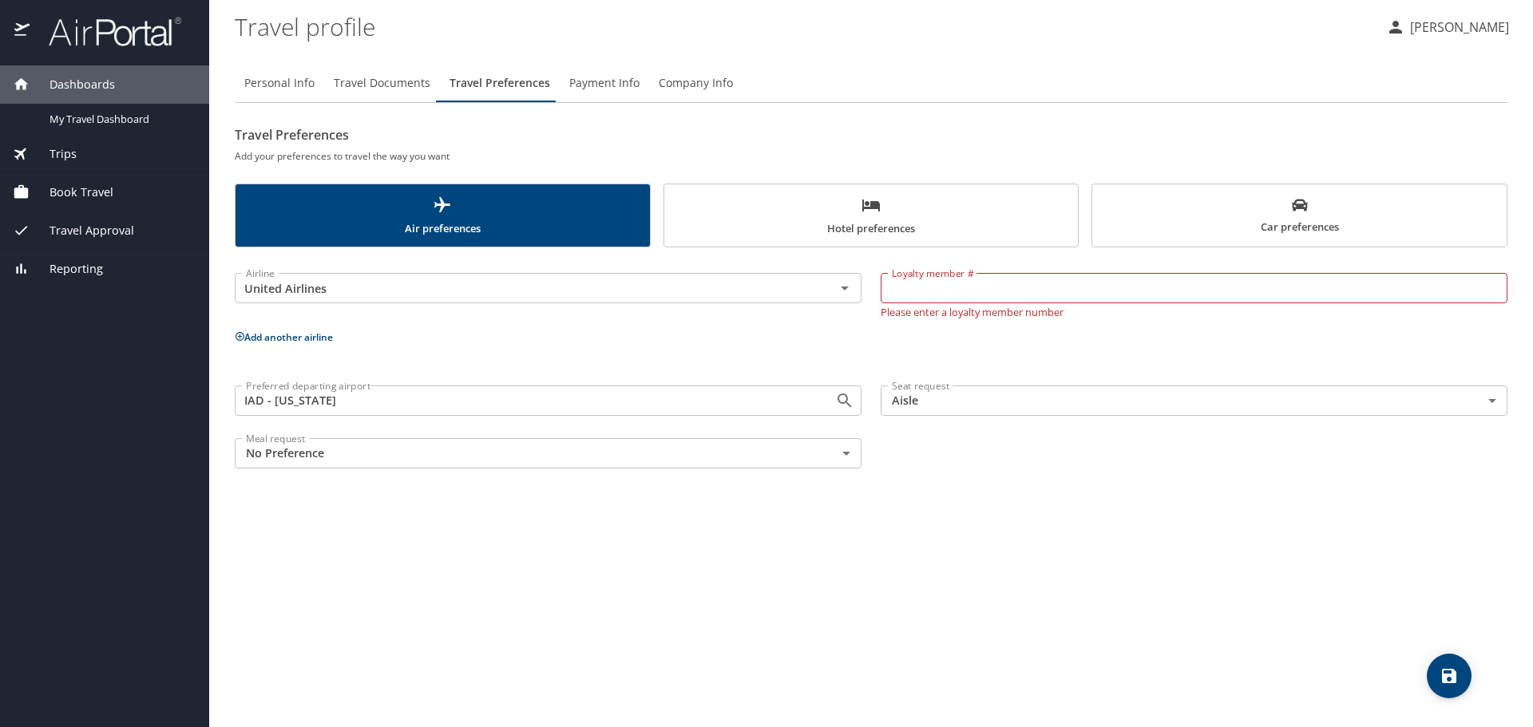
click at [970, 297] on input "Loyalty member #" at bounding box center [1193, 288] width 627 height 30
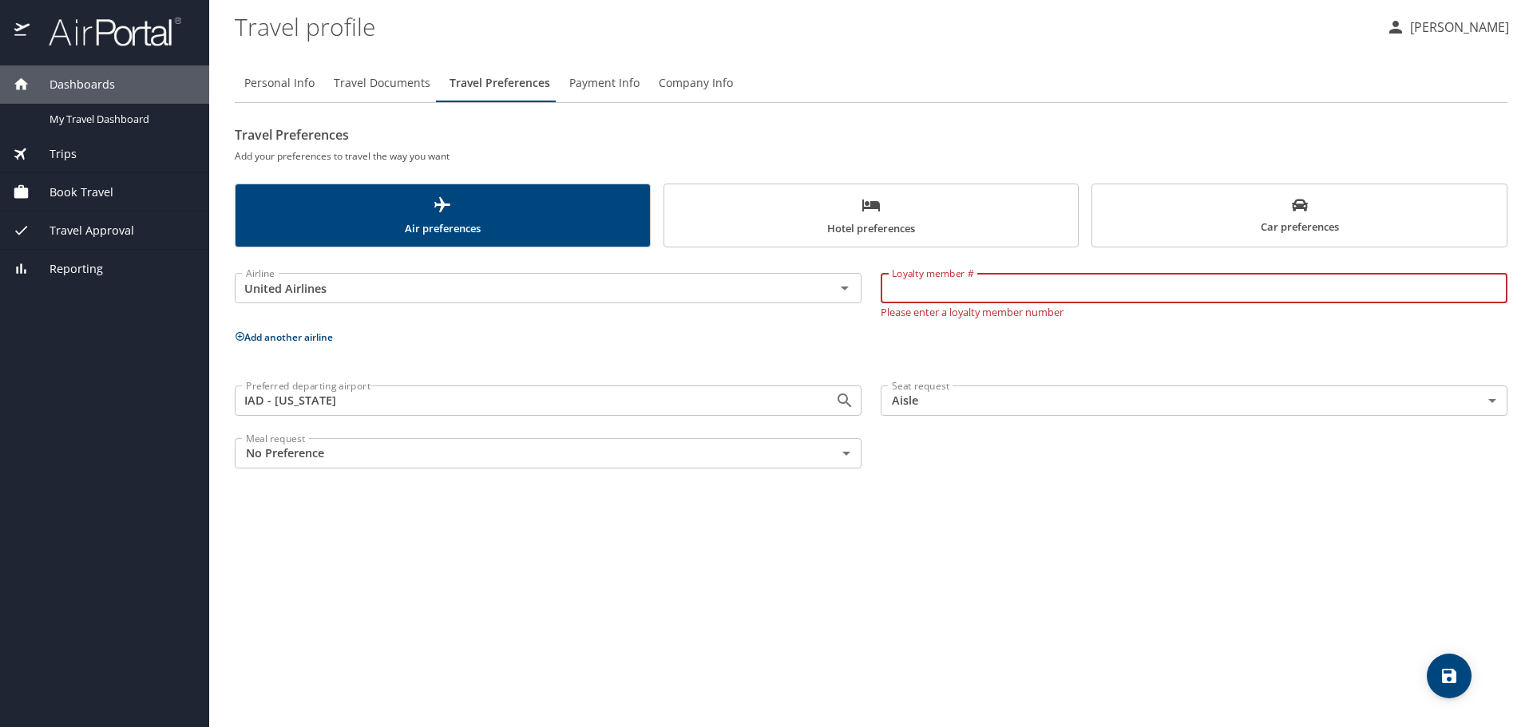
click at [974, 291] on input "Loyalty member #" at bounding box center [1193, 288] width 627 height 30
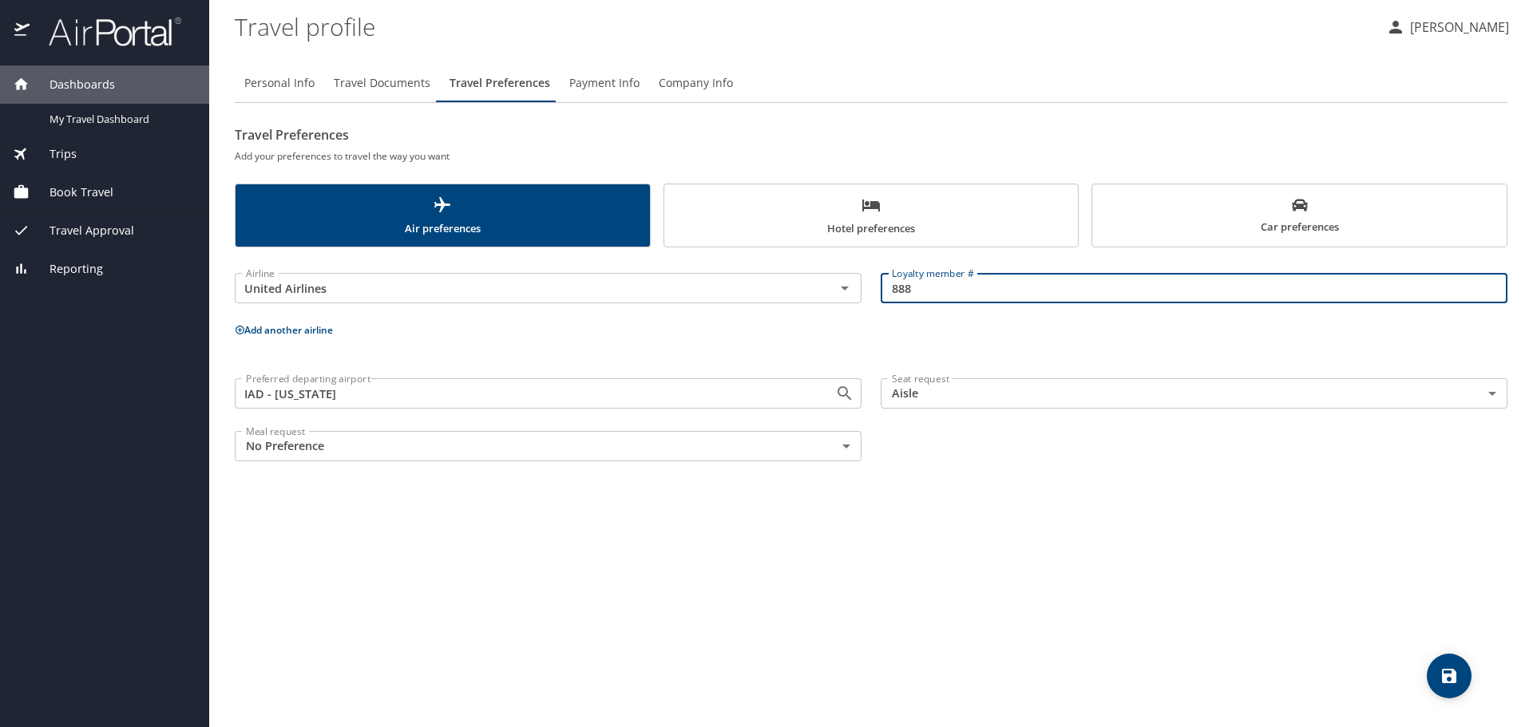
click at [1137, 279] on input "888" at bounding box center [1193, 288] width 627 height 30
type input "8"
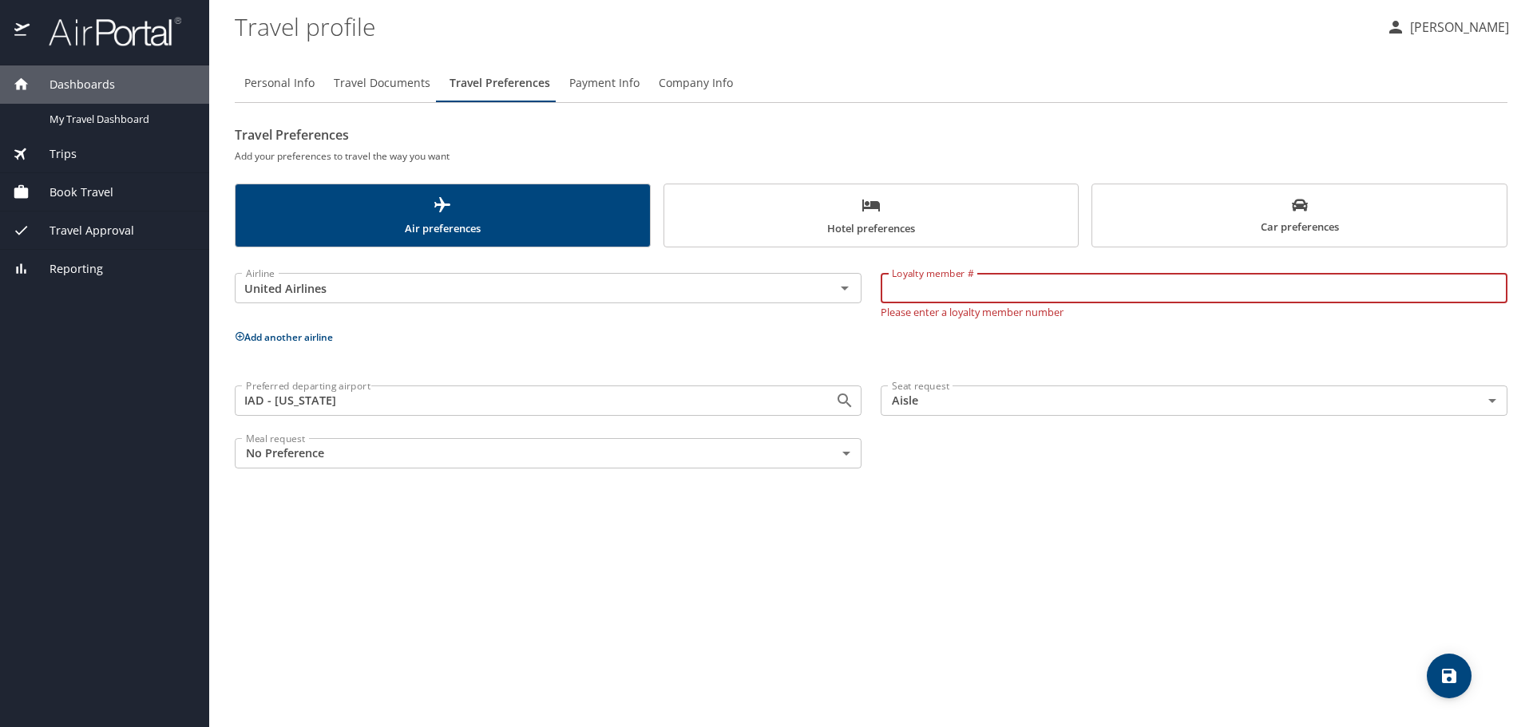
type input "A"
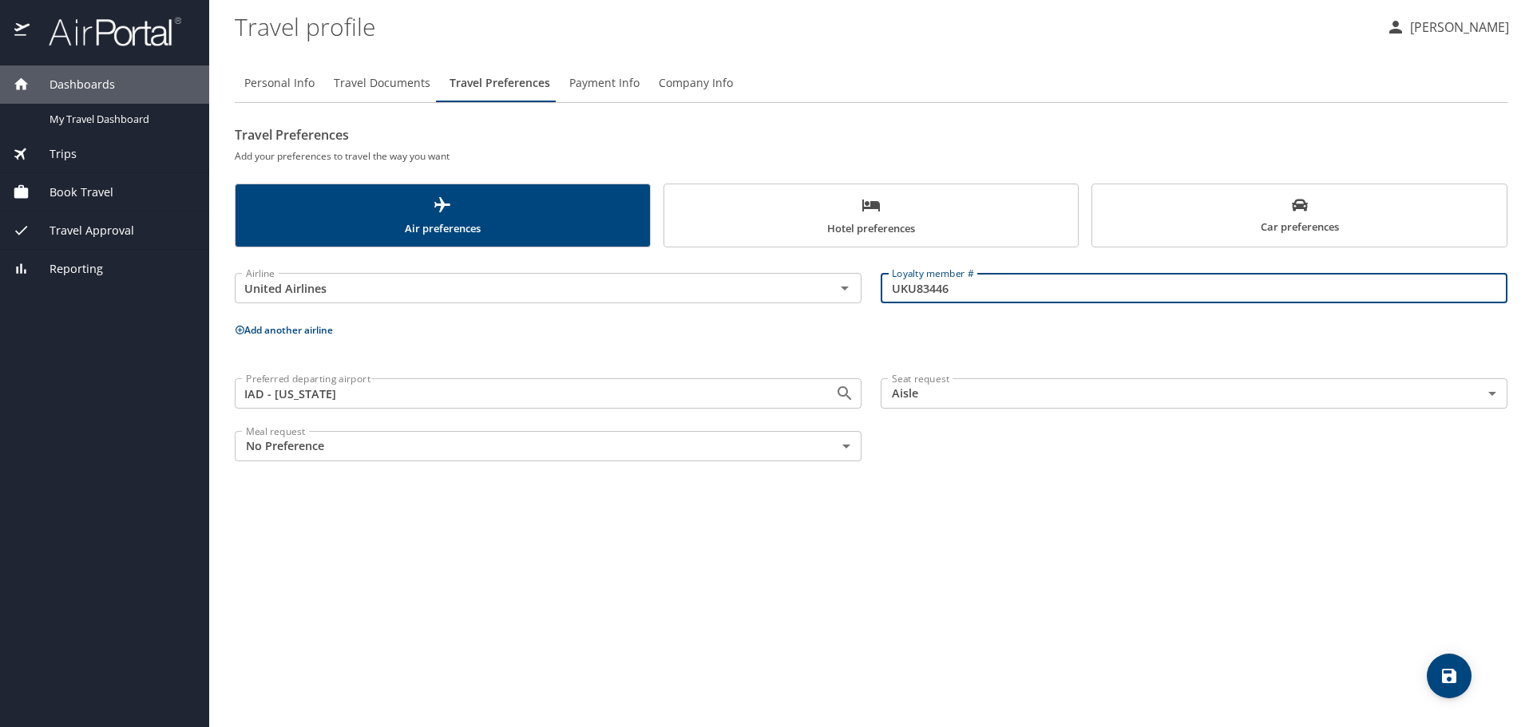
type input "UKU83446"
drag, startPoint x: 1436, startPoint y: 675, endPoint x: 1444, endPoint y: 673, distance: 8.3
click at [1444, 673] on icon "save" at bounding box center [1448, 676] width 19 height 19
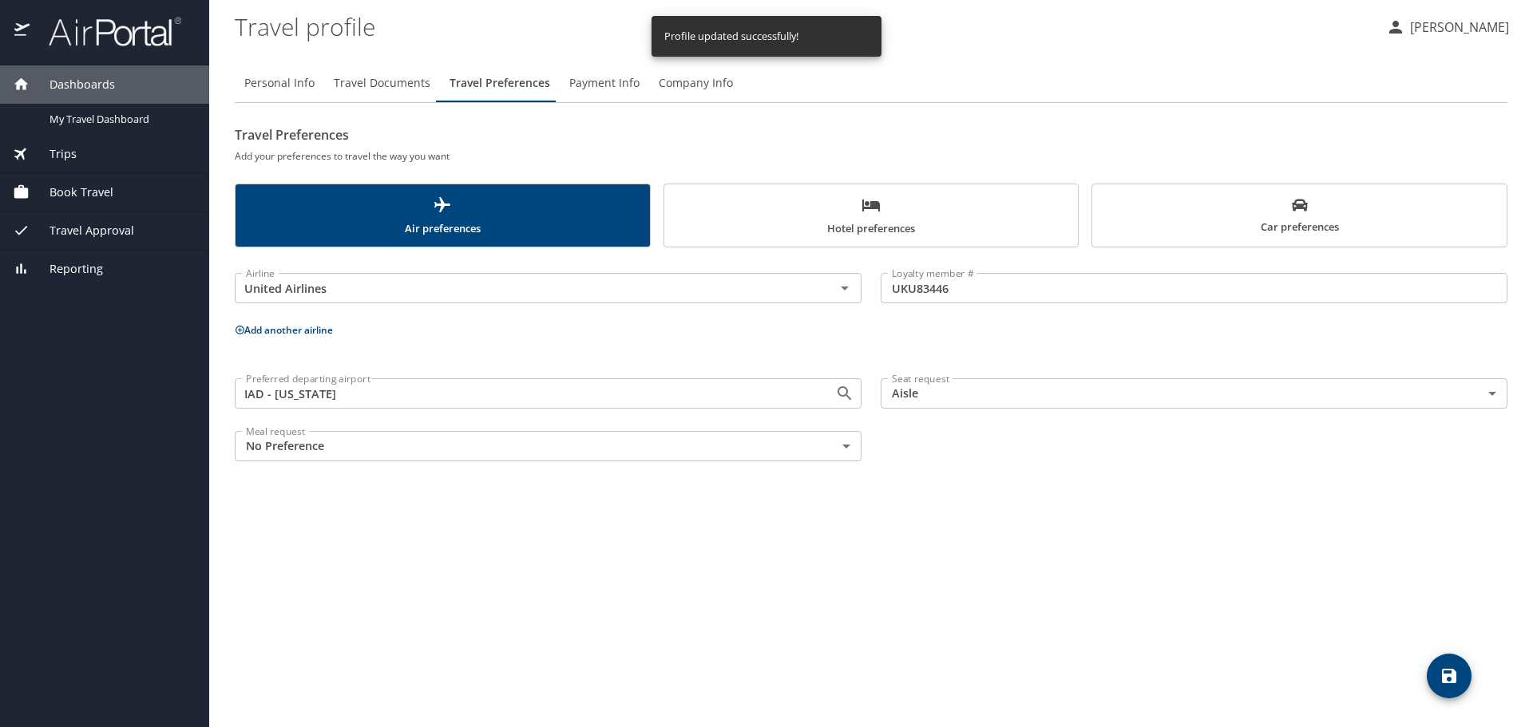
click at [853, 226] on span "Hotel preferences" at bounding box center [871, 217] width 395 height 42
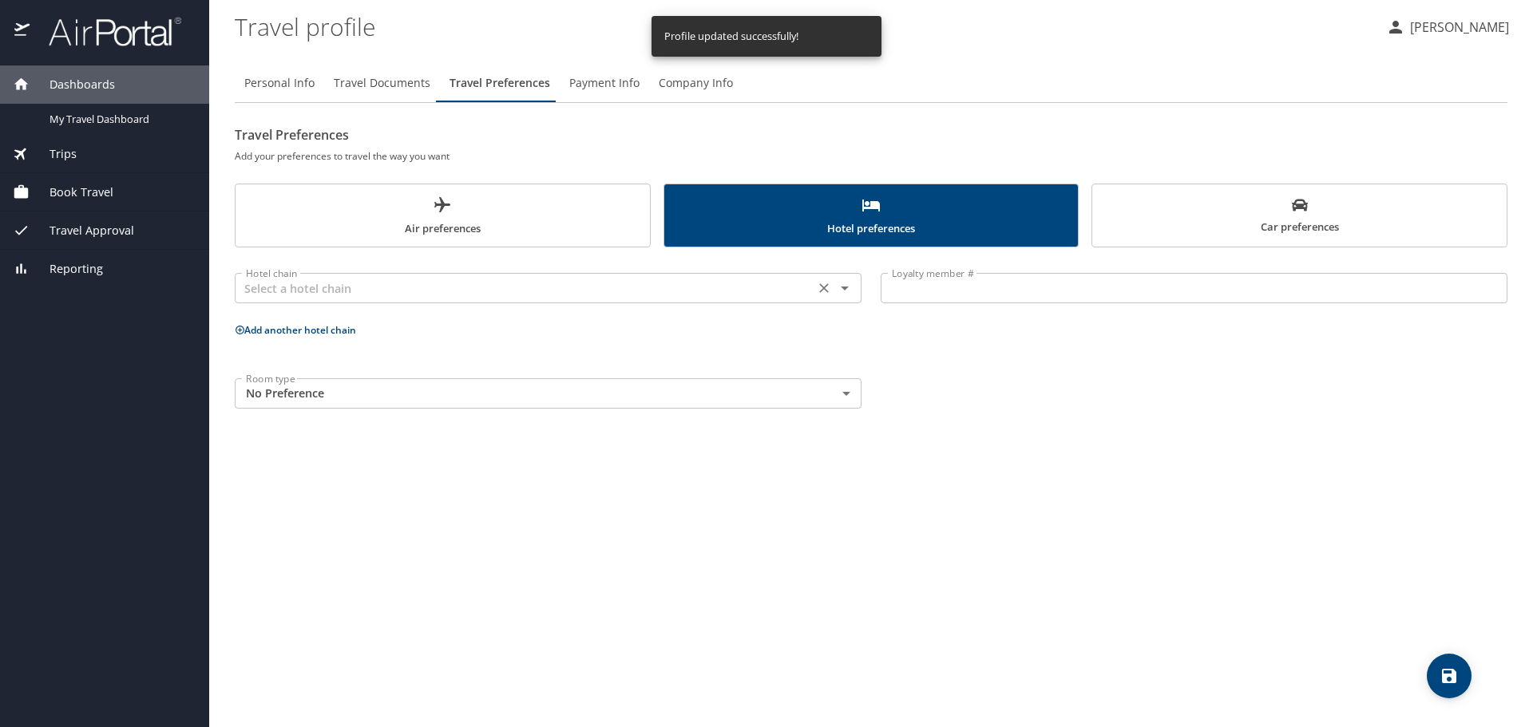
click at [580, 295] on input "text" at bounding box center [524, 288] width 570 height 21
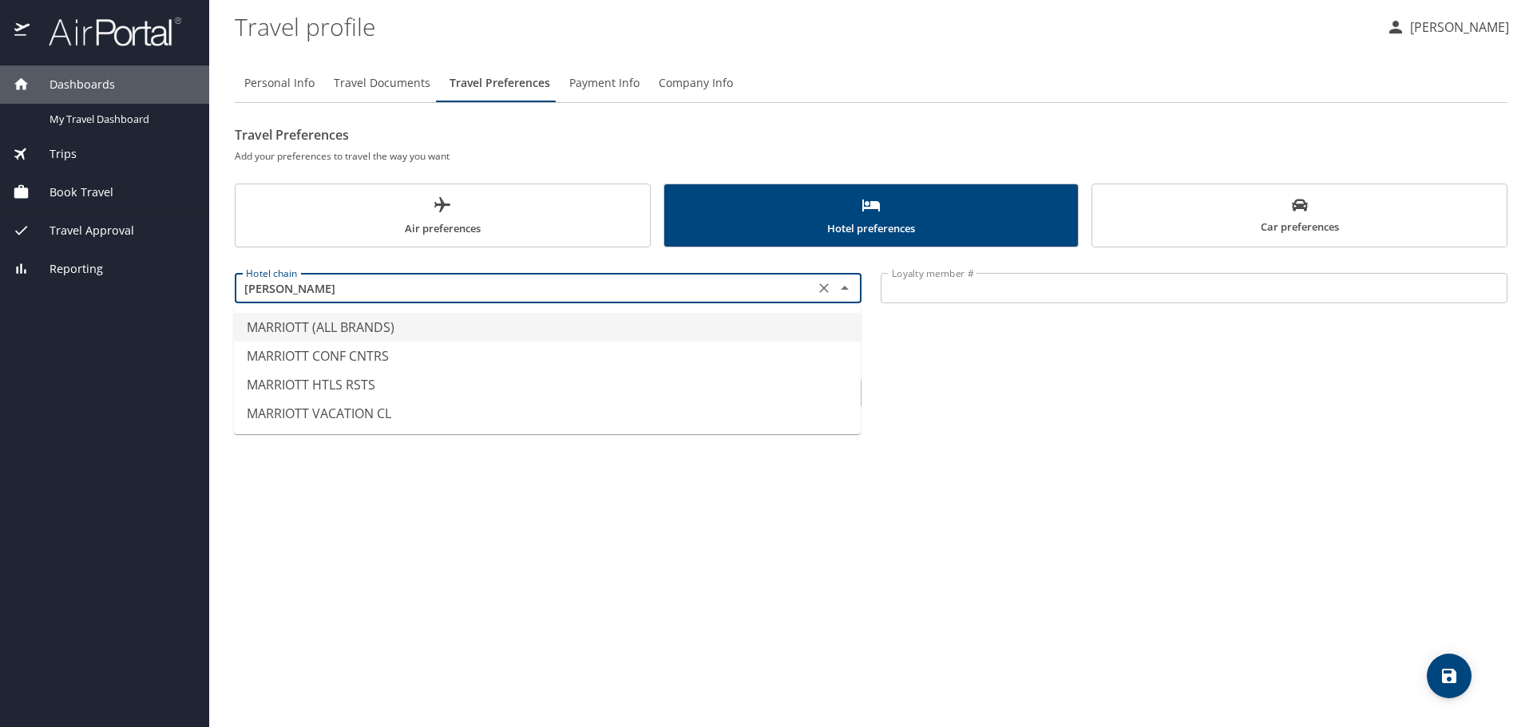
click at [444, 331] on li "MARRIOTT (ALL BRANDS)" at bounding box center [547, 327] width 627 height 29
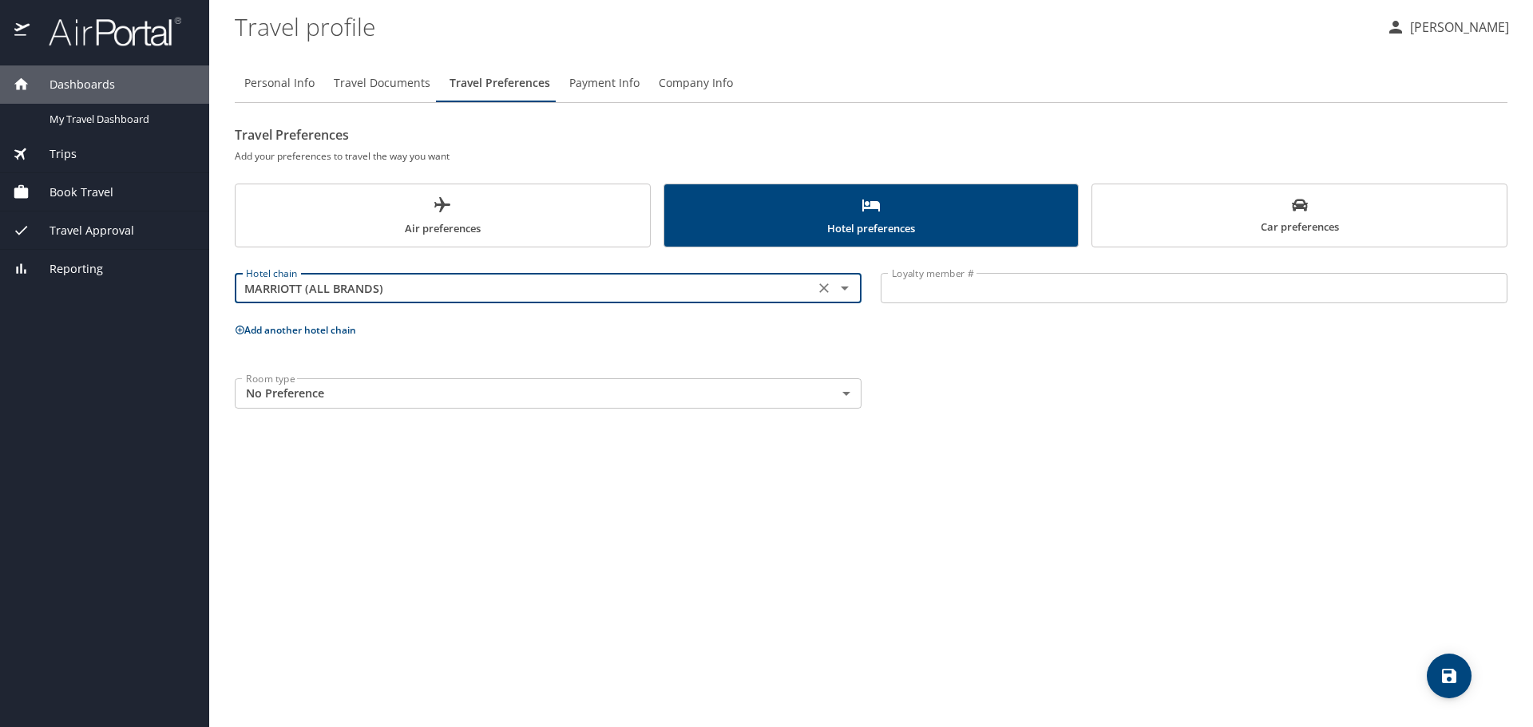
type input "MARRIOTT (ALL BRANDS)"
click at [994, 283] on input "Loyalty member #" at bounding box center [1193, 288] width 627 height 30
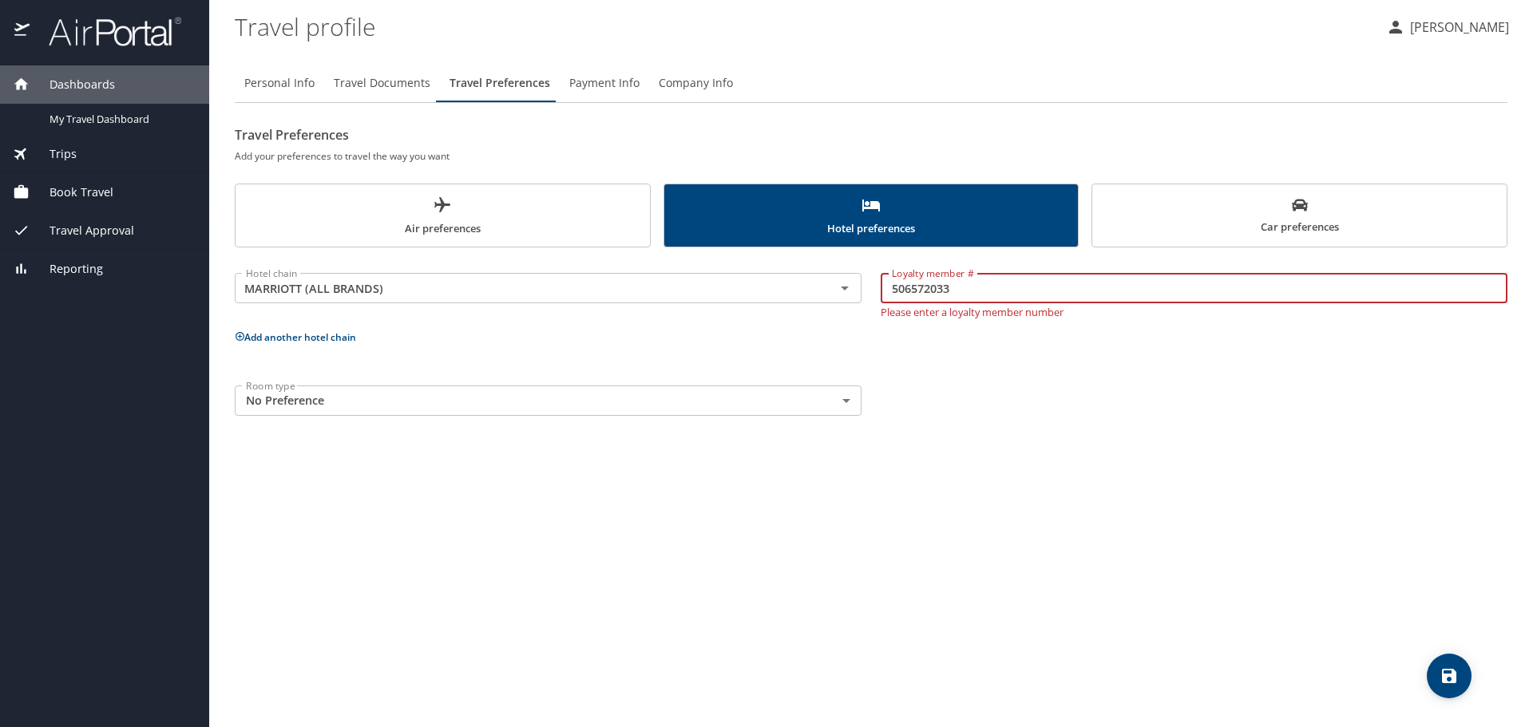
type input "506572033"
click at [979, 532] on div "Personal Info Travel Documents Travel Preferences Payment Info Company Info Tra…" at bounding box center [871, 389] width 1272 height 676
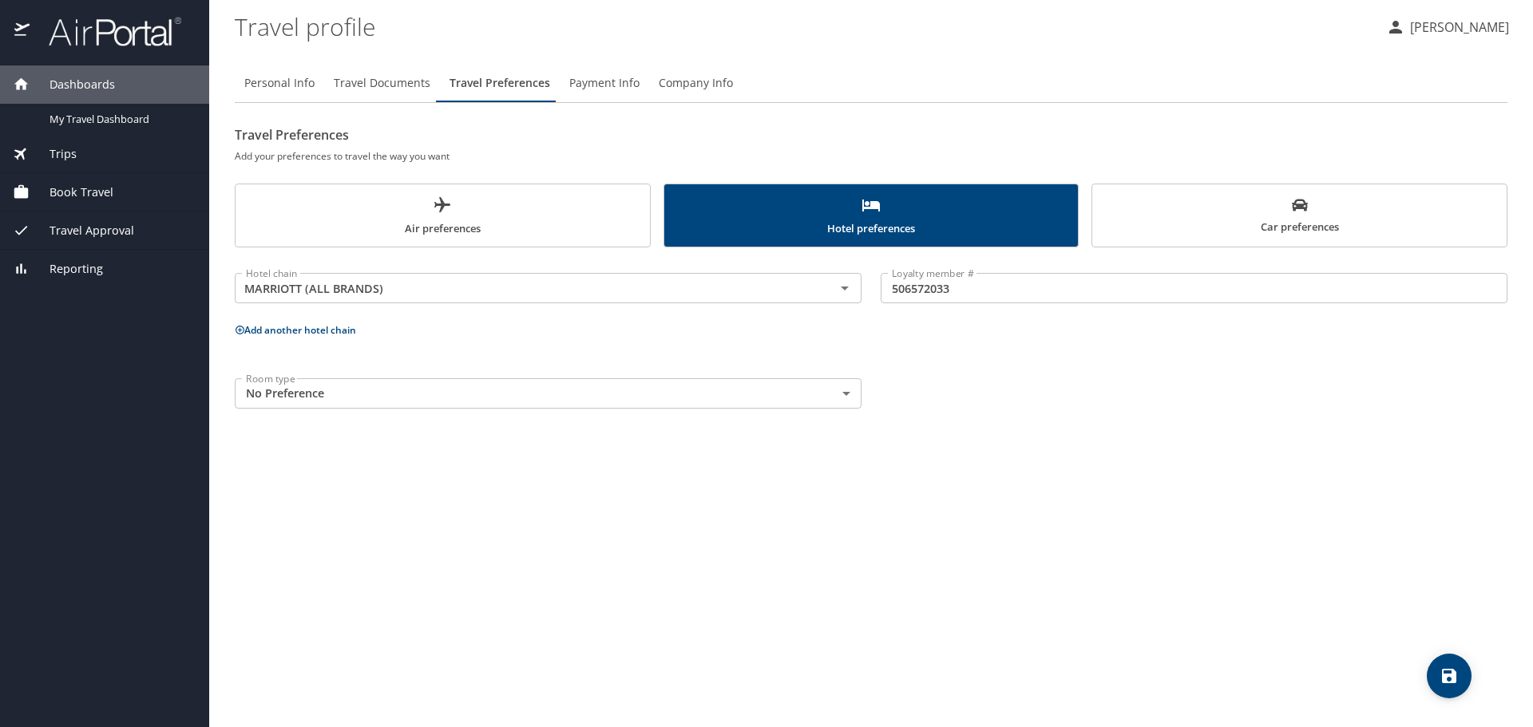
click at [630, 387] on body "Dashboards My Travel Dashboard Trips Current / Future Trips Past Trips Trips Mi…" at bounding box center [766, 363] width 1533 height 727
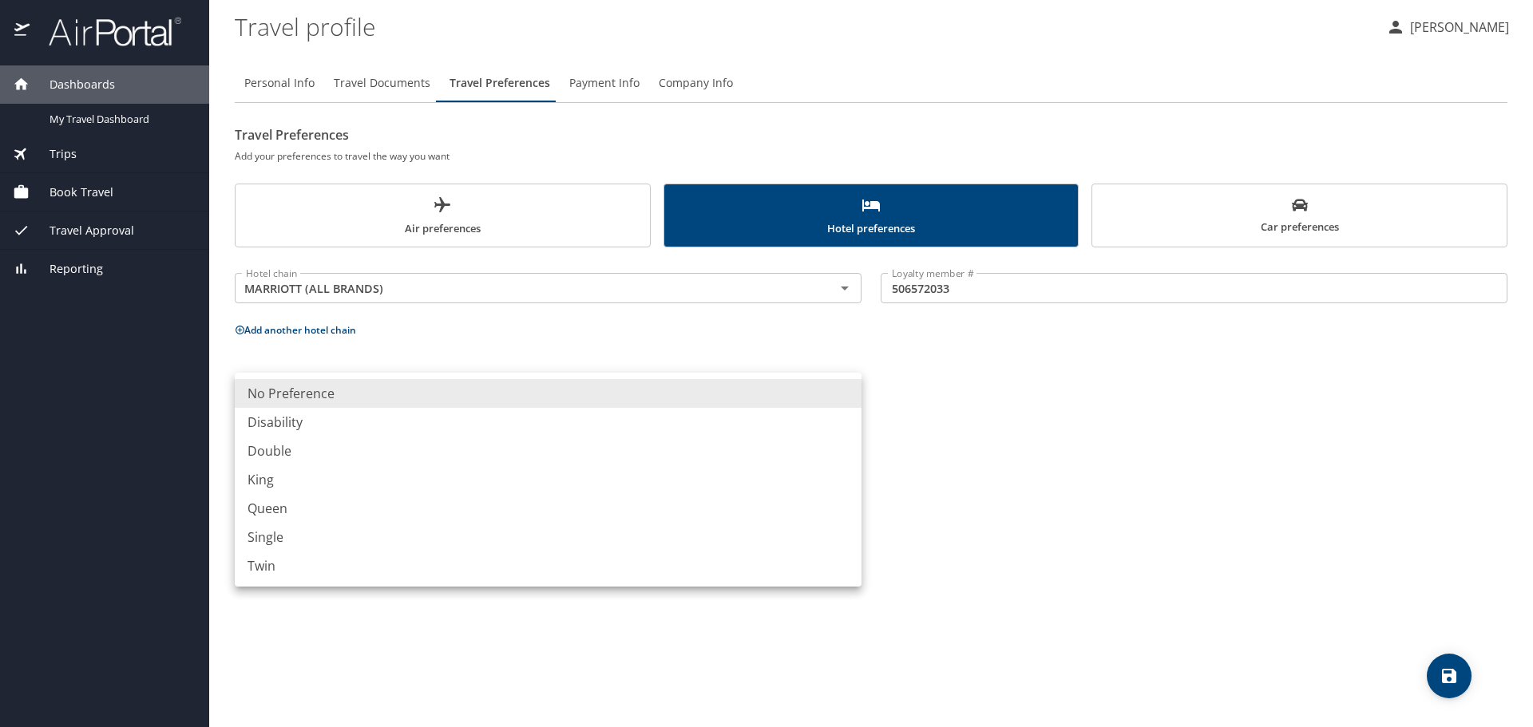
click at [321, 479] on li "King" at bounding box center [548, 479] width 627 height 29
type input "King"
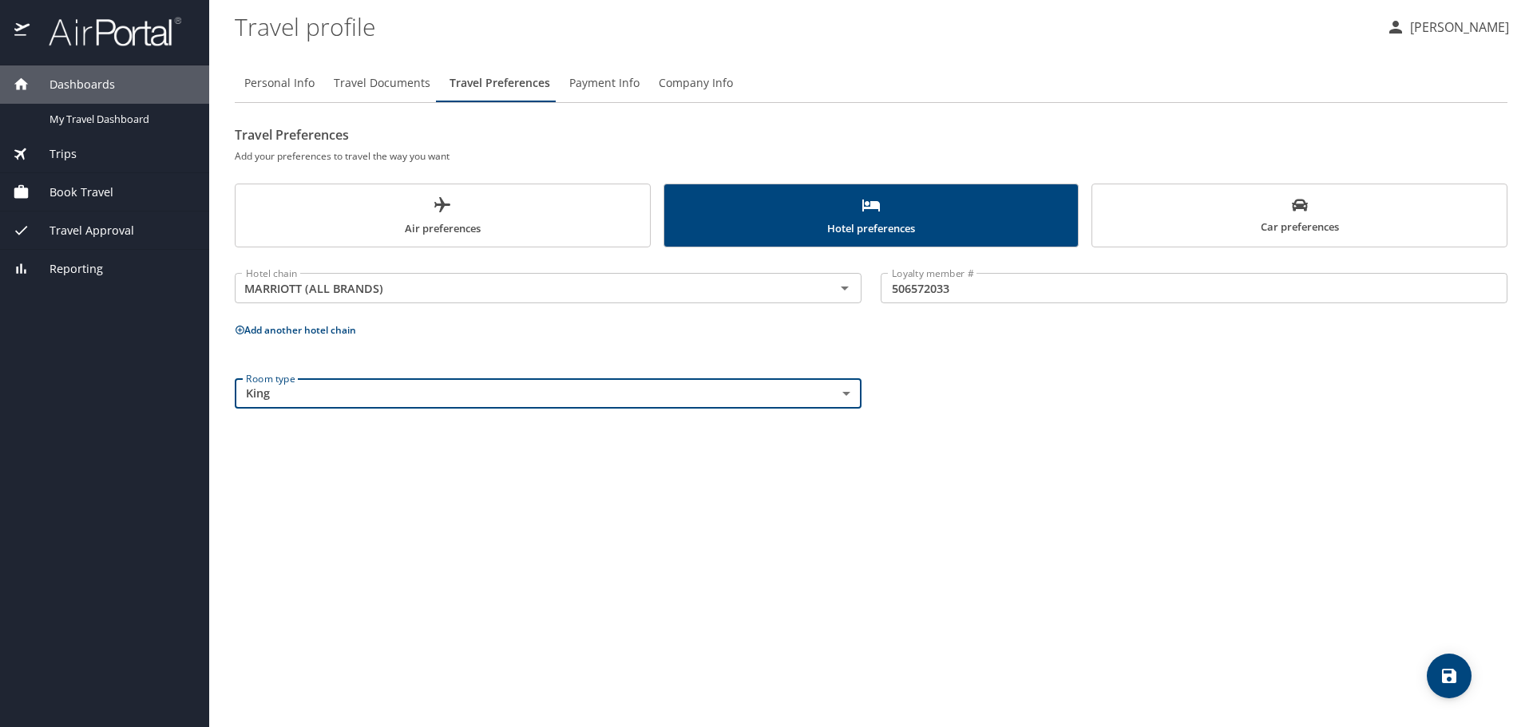
drag, startPoint x: 1462, startPoint y: 679, endPoint x: 1450, endPoint y: 673, distance: 12.9
click at [1450, 673] on icon "save" at bounding box center [1448, 676] width 19 height 19
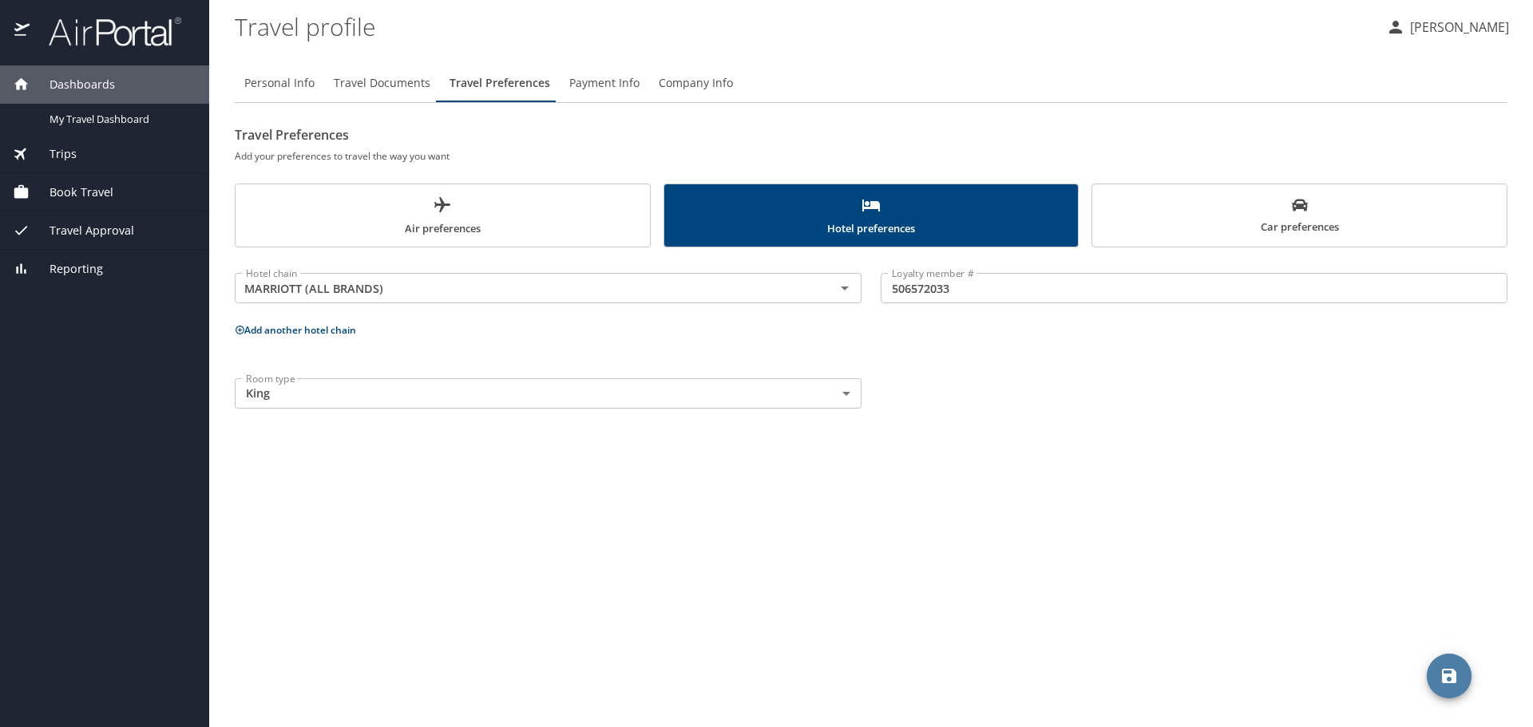
click at [1441, 667] on icon "save" at bounding box center [1448, 676] width 19 height 19
click at [1454, 667] on icon "save" at bounding box center [1448, 676] width 19 height 19
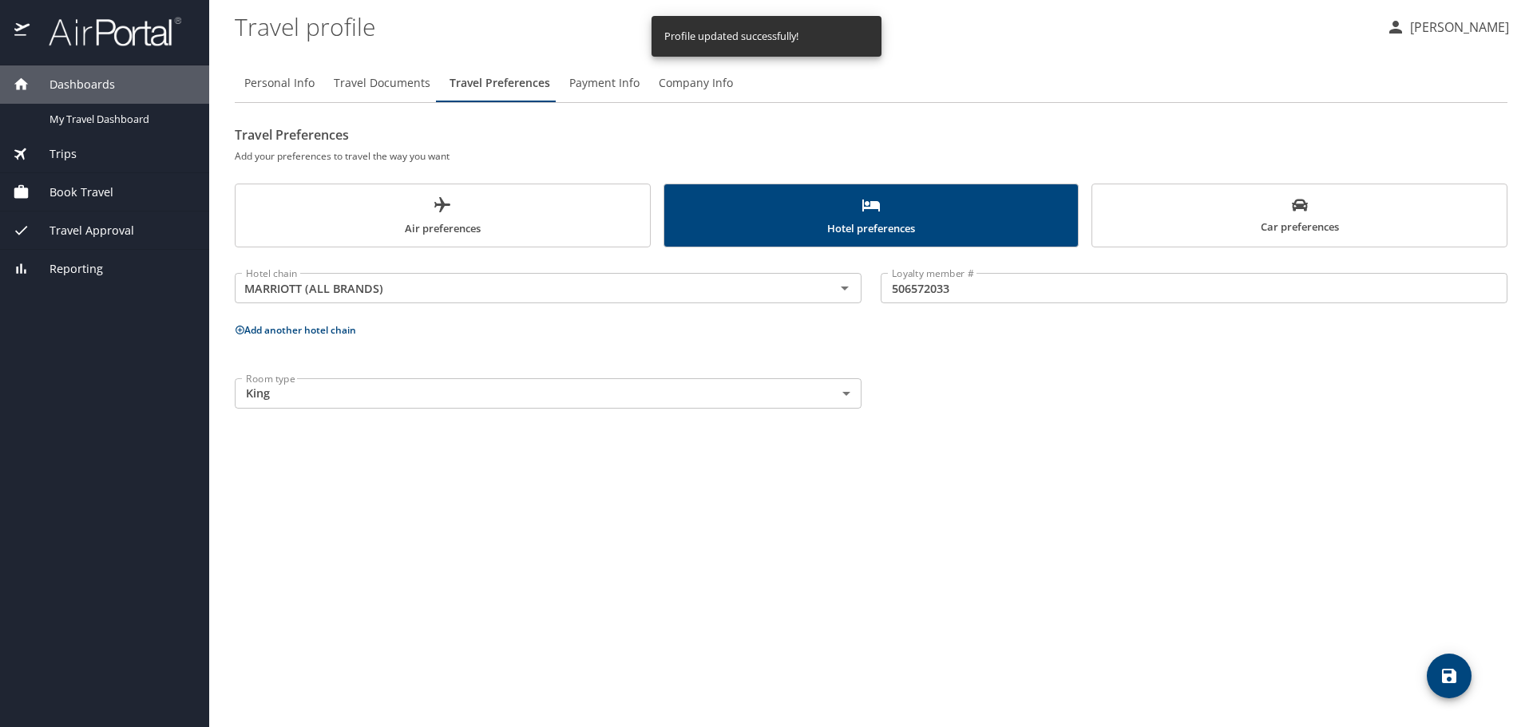
click at [598, 80] on span "Payment Info" at bounding box center [604, 83] width 70 height 20
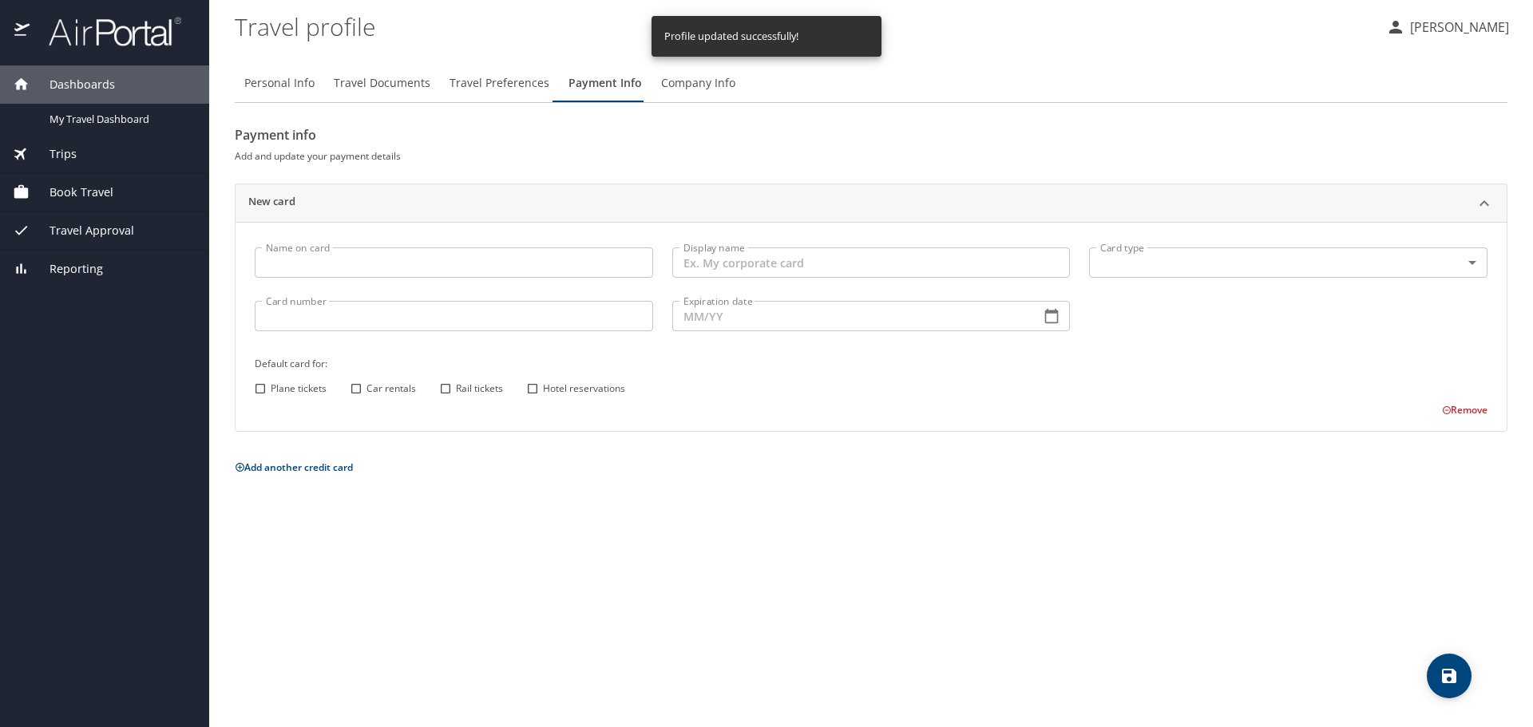
click at [398, 263] on input "Name on card" at bounding box center [454, 262] width 398 height 30
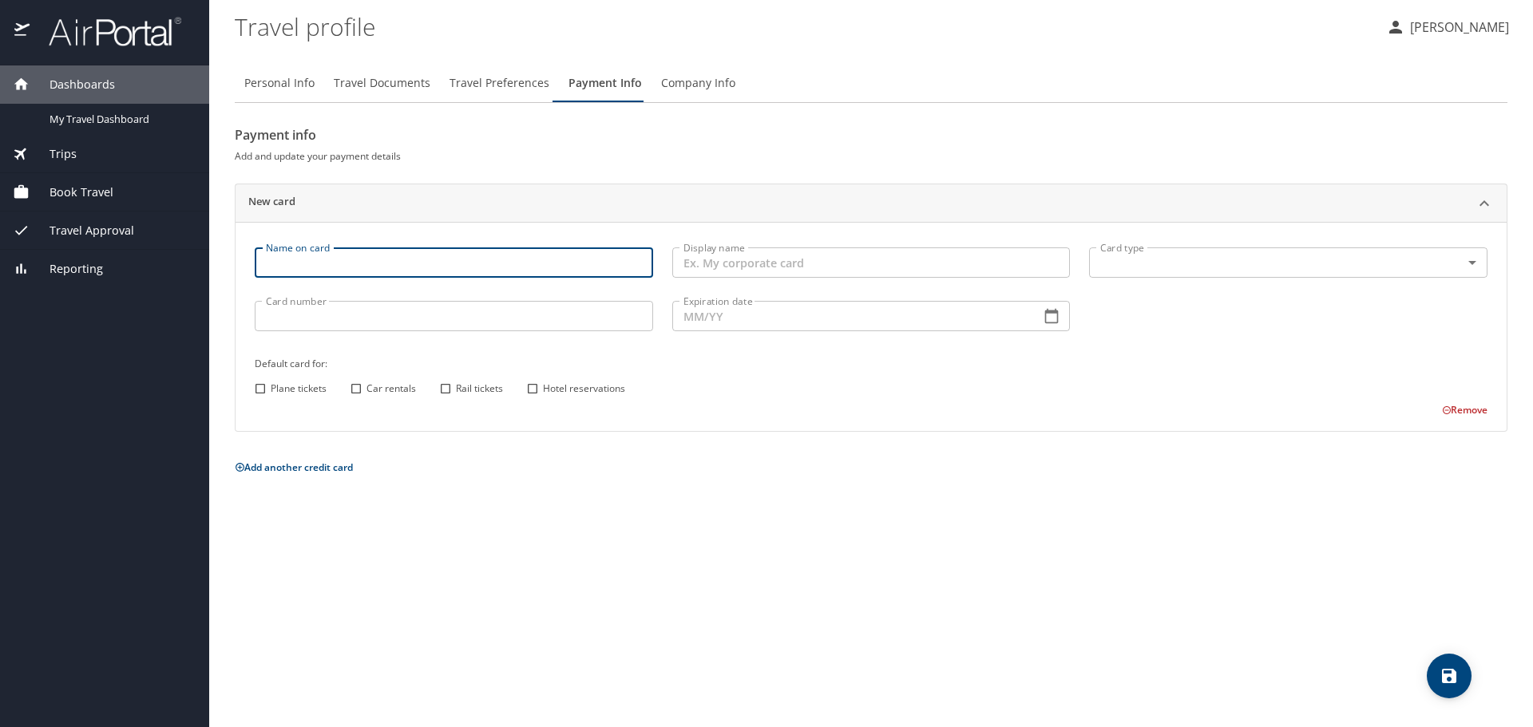
click at [695, 85] on span "Company Info" at bounding box center [698, 83] width 74 height 20
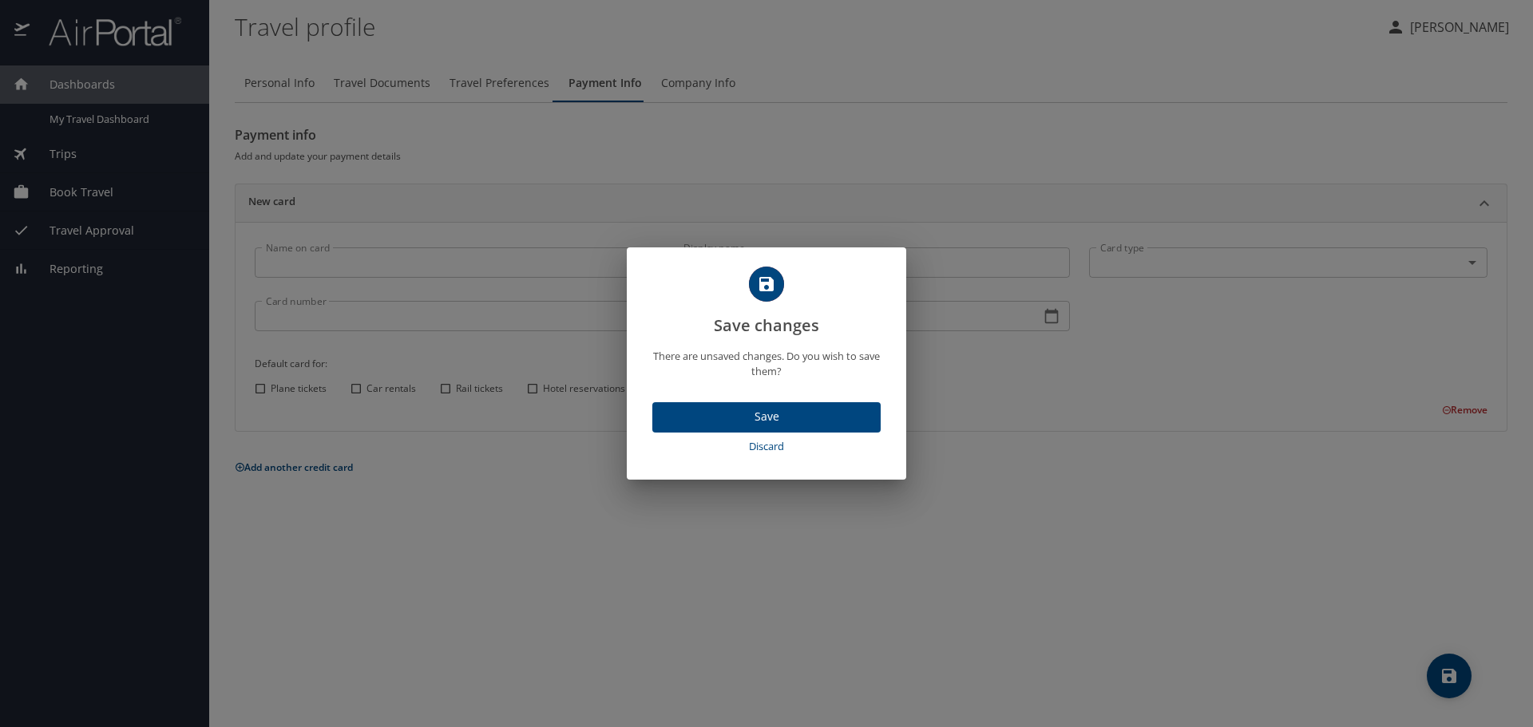
click at [764, 449] on span "Discard" at bounding box center [767, 446] width 216 height 18
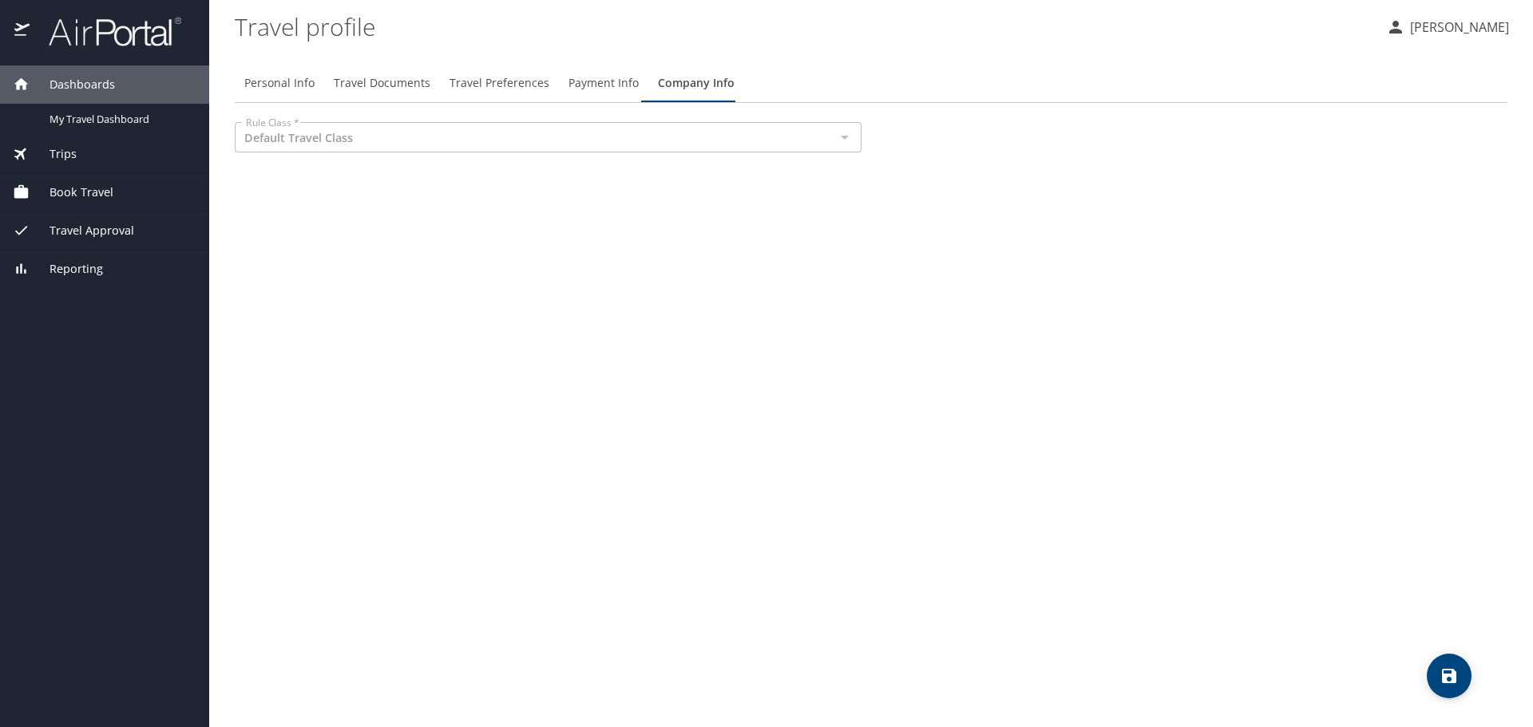
click at [847, 133] on div at bounding box center [843, 137] width 21 height 22
click at [326, 155] on p at bounding box center [548, 154] width 627 height 4
click at [92, 156] on div "Trips" at bounding box center [105, 154] width 184 height 18
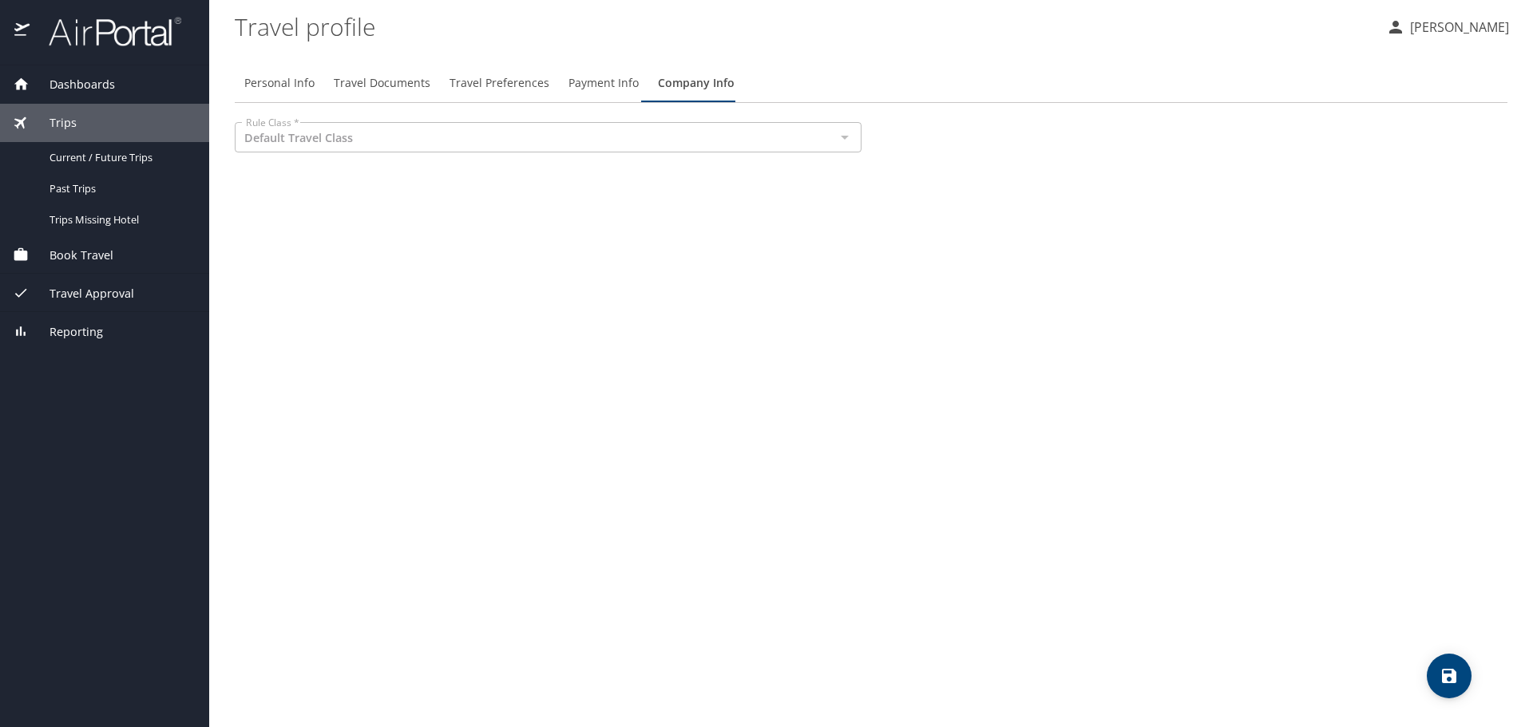
click at [89, 255] on span "Book Travel" at bounding box center [72, 256] width 84 height 18
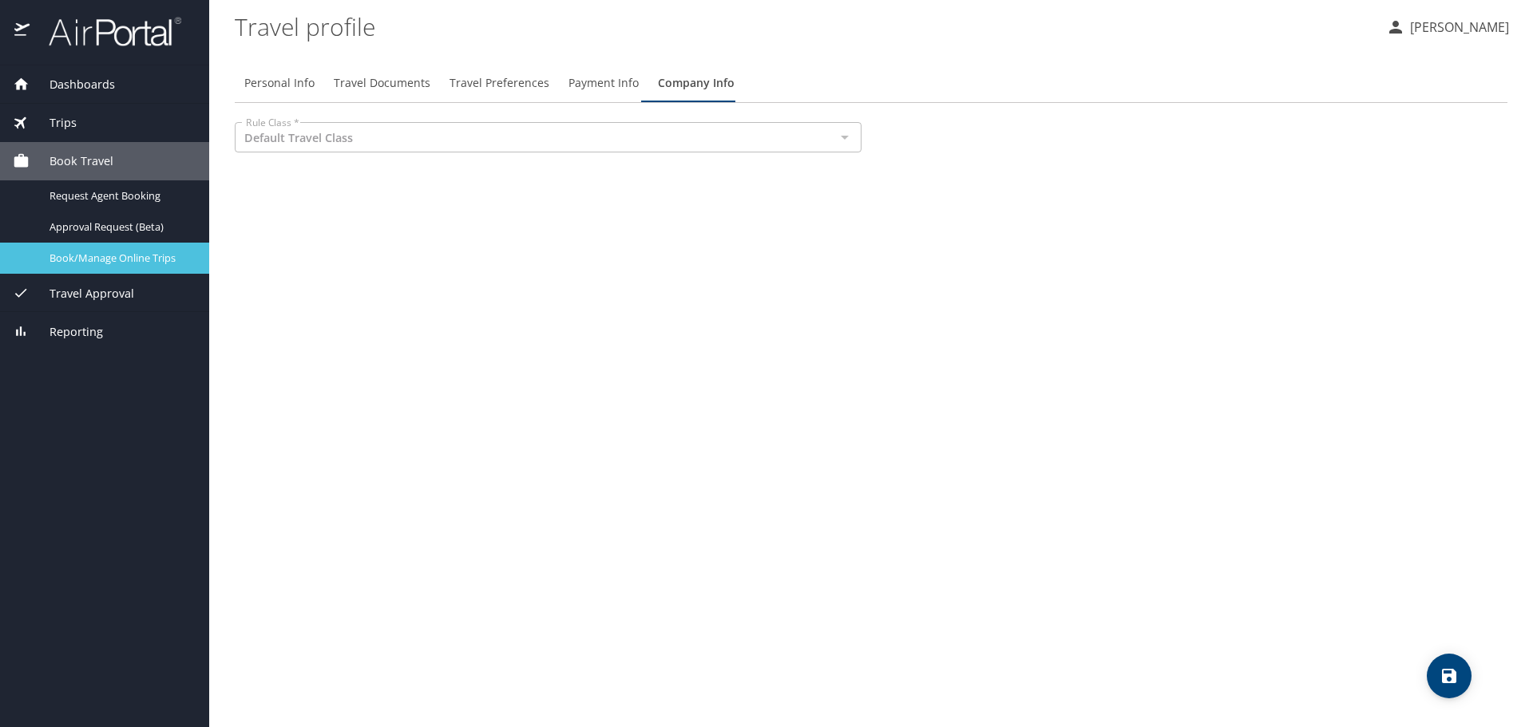
click at [166, 259] on span "Book/Manage Online Trips" at bounding box center [119, 258] width 140 height 15
